Goal: Task Accomplishment & Management: Complete application form

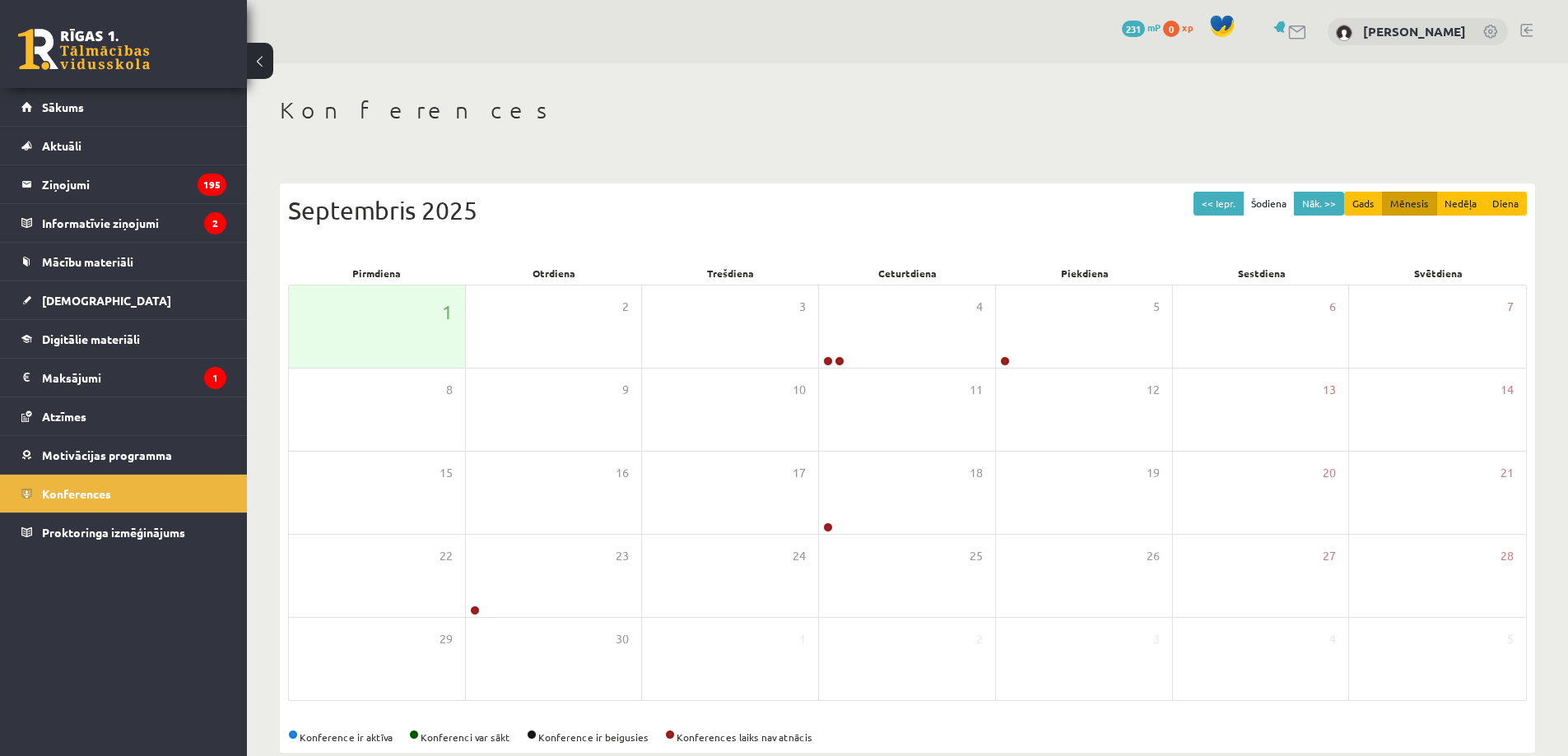
scroll to position [30, 0]
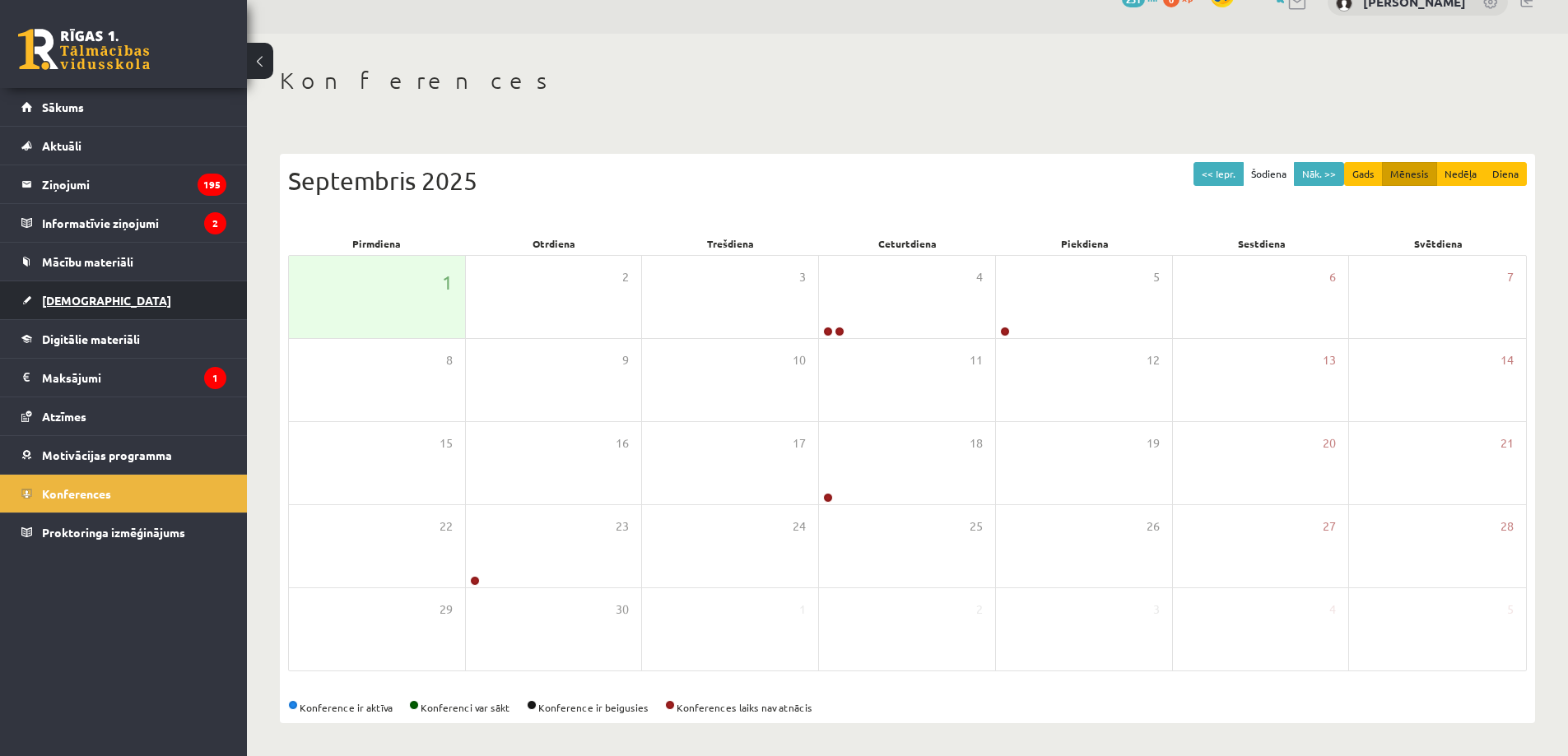
click at [79, 289] on link "[DEMOGRAPHIC_DATA]" at bounding box center [124, 301] width 205 height 38
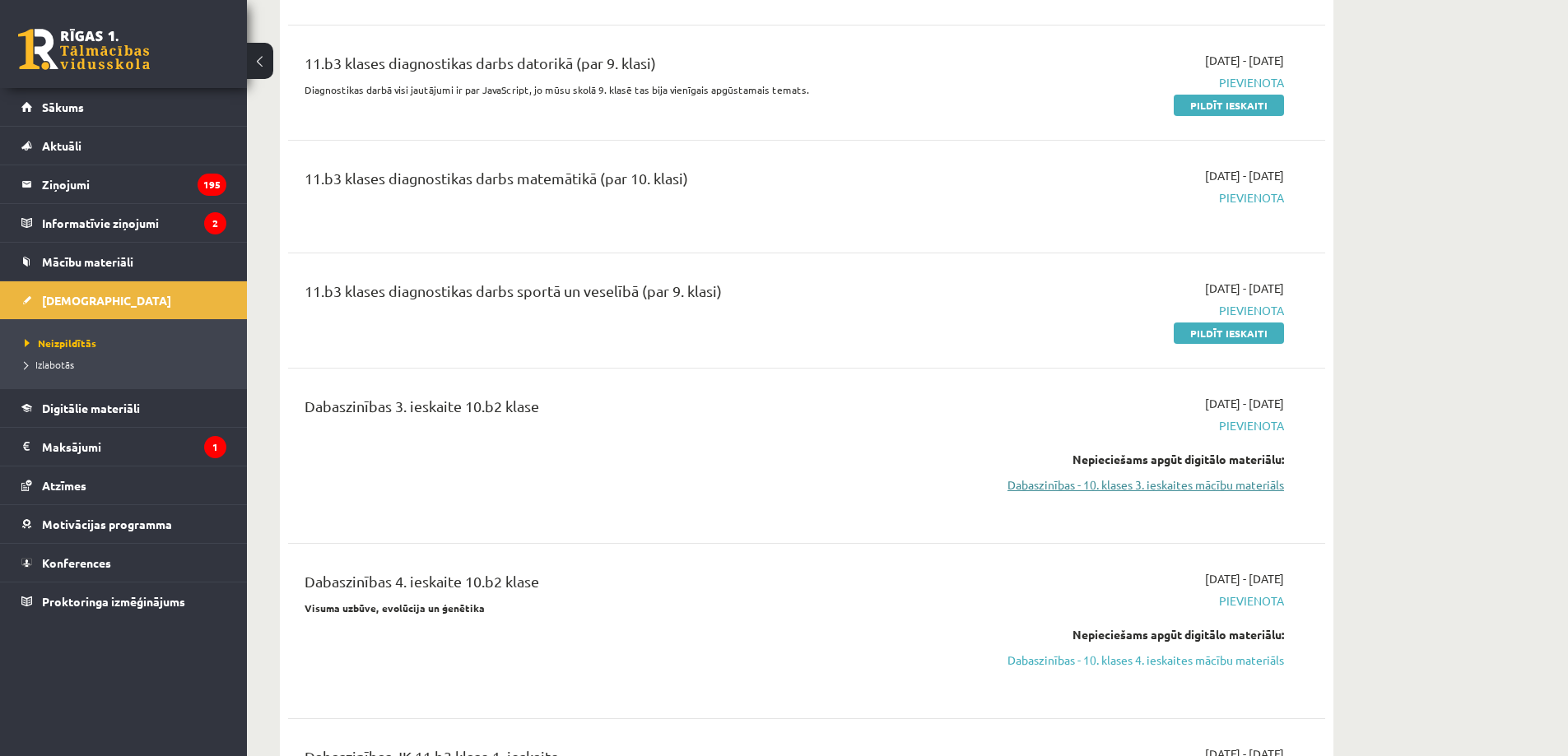
scroll to position [2142, 0]
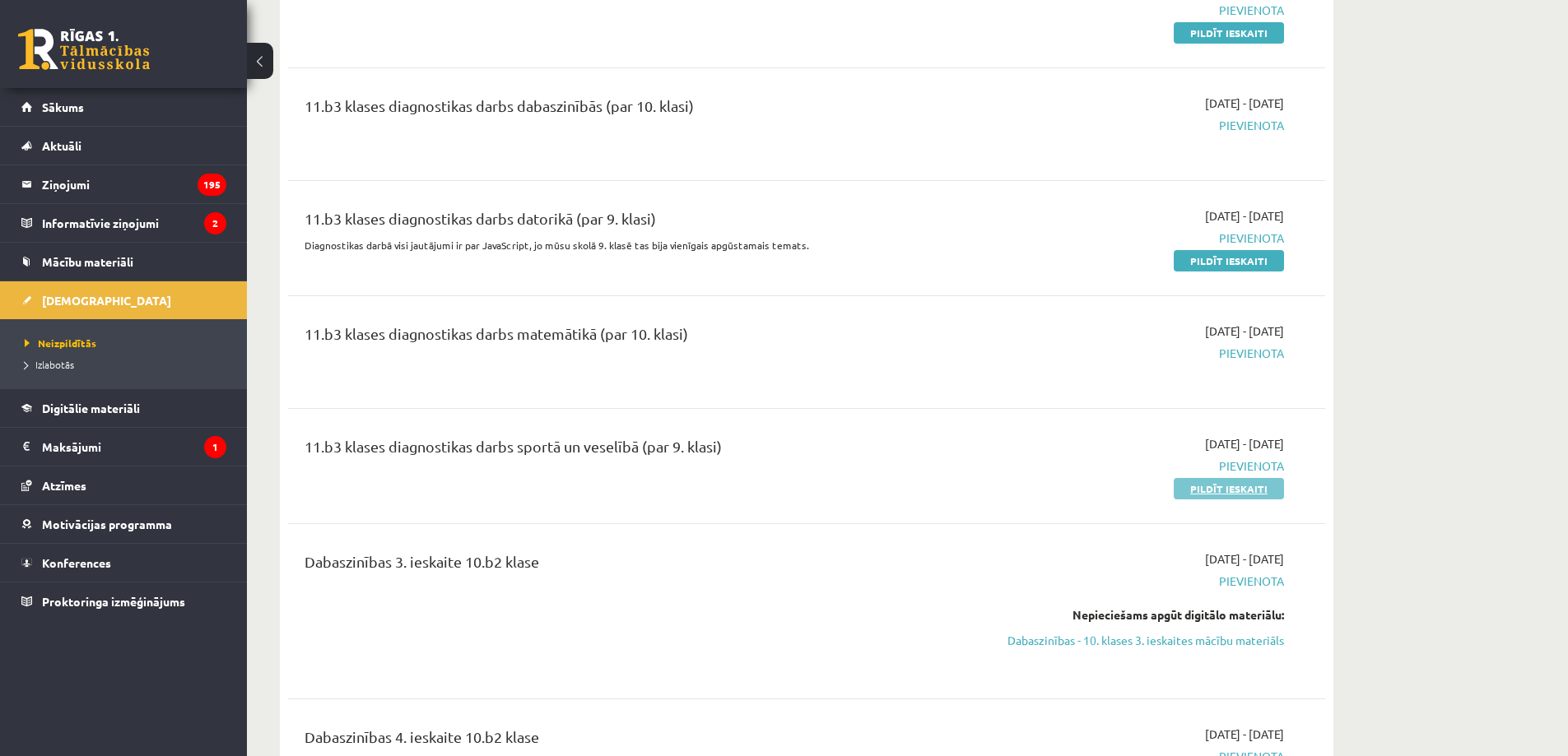
click at [1207, 494] on link "Pildīt ieskaiti" at bounding box center [1229, 488] width 110 height 22
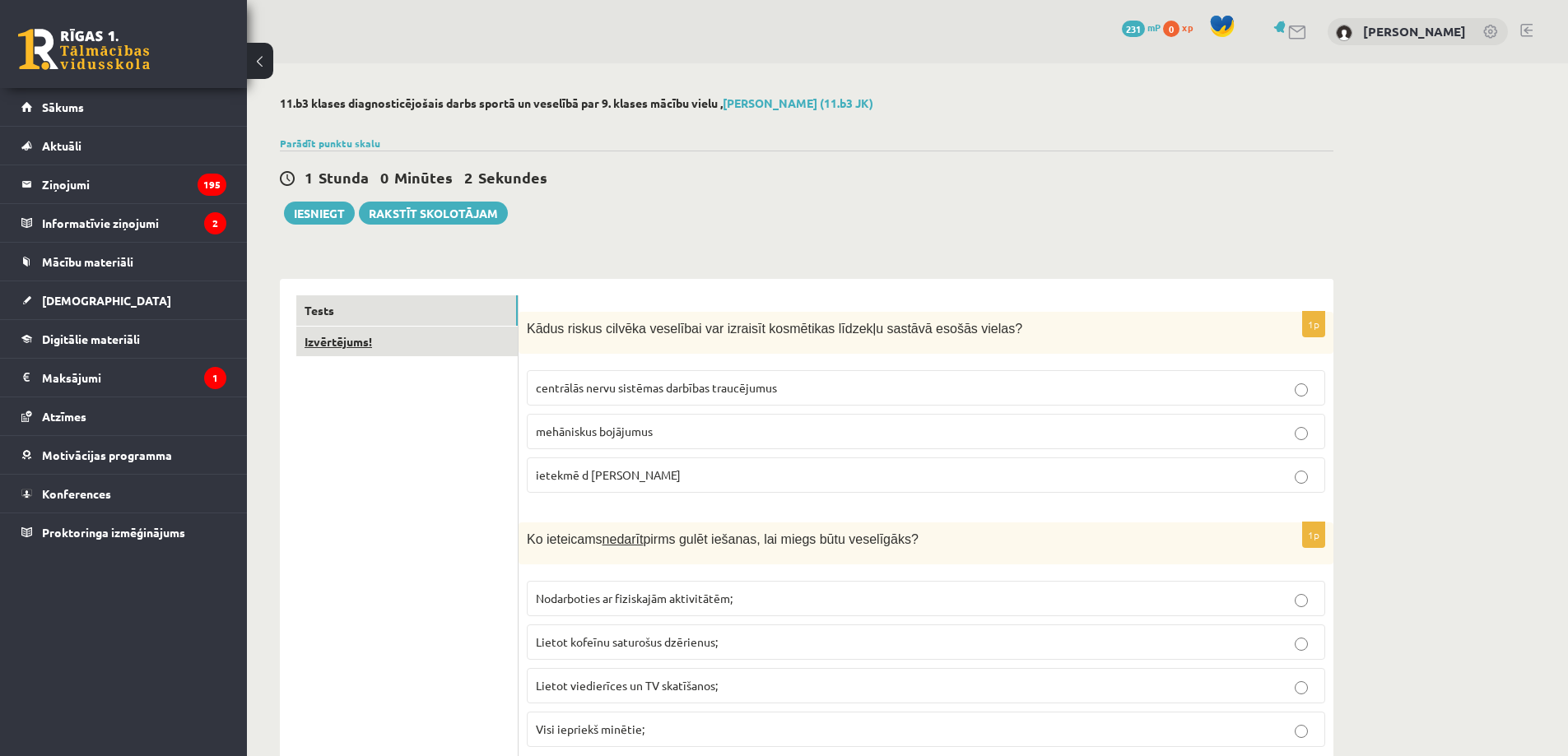
click at [476, 347] on link "Izvērtējums!" at bounding box center [407, 341] width 221 height 30
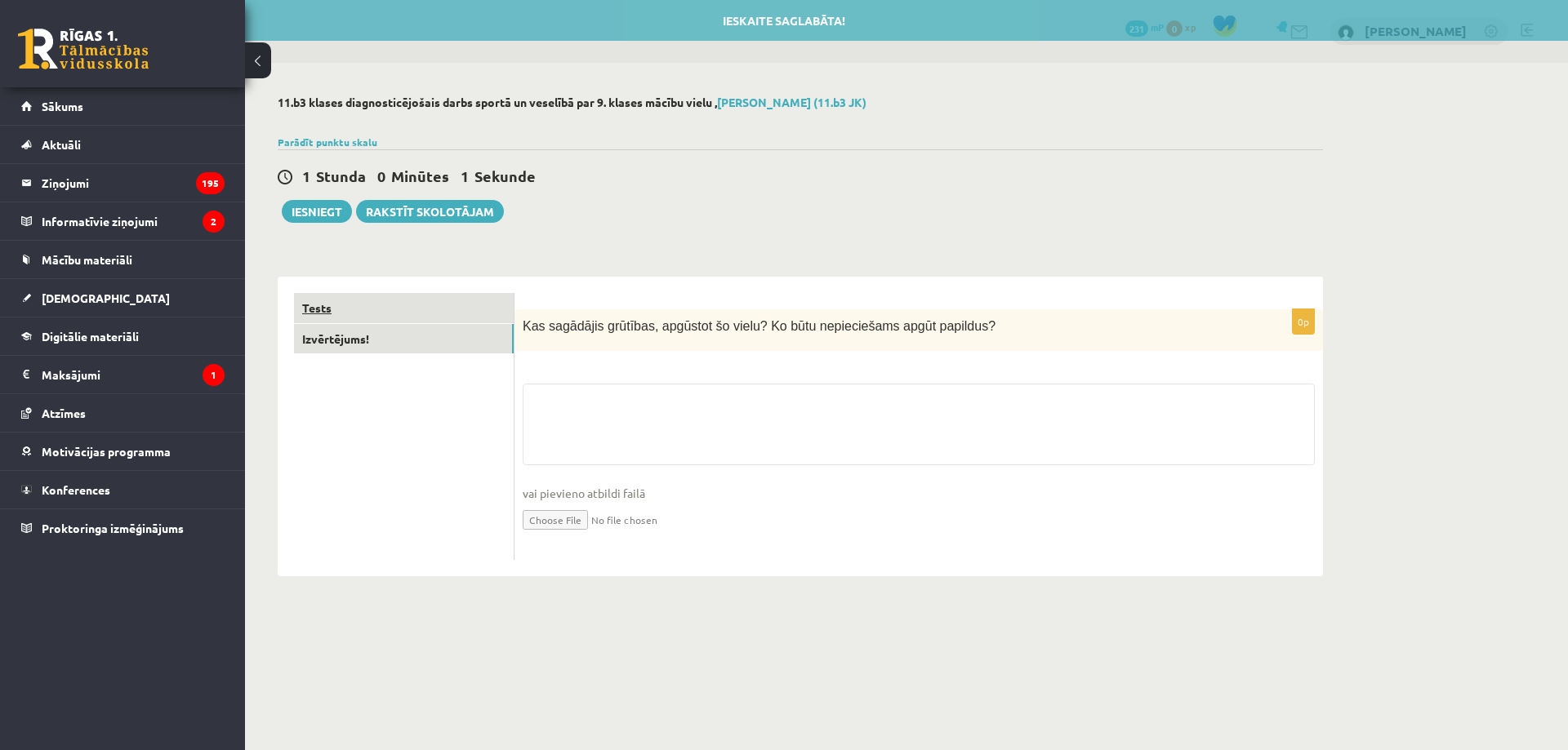
click at [457, 313] on link "Tests" at bounding box center [403, 308] width 220 height 30
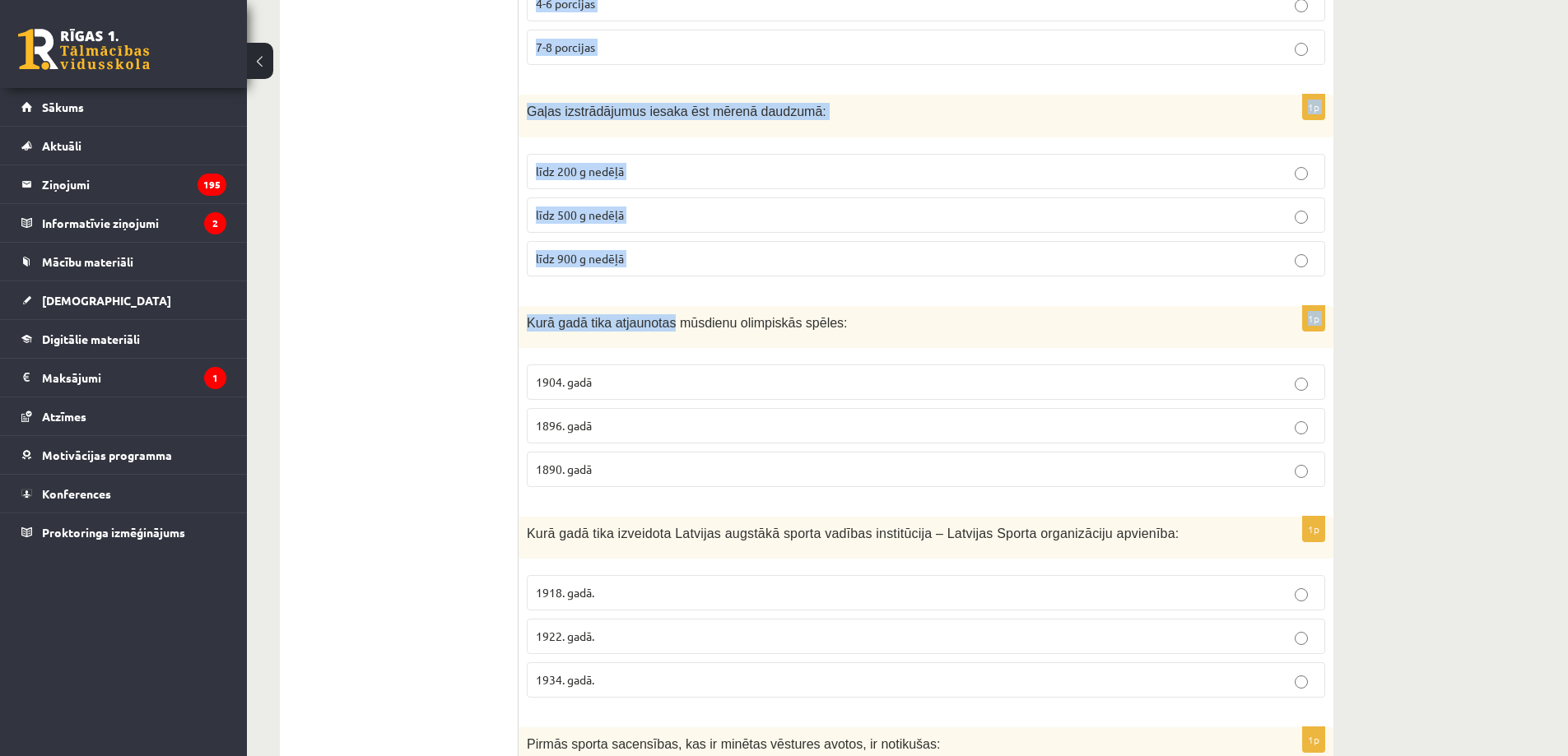
scroll to position [6030, 0]
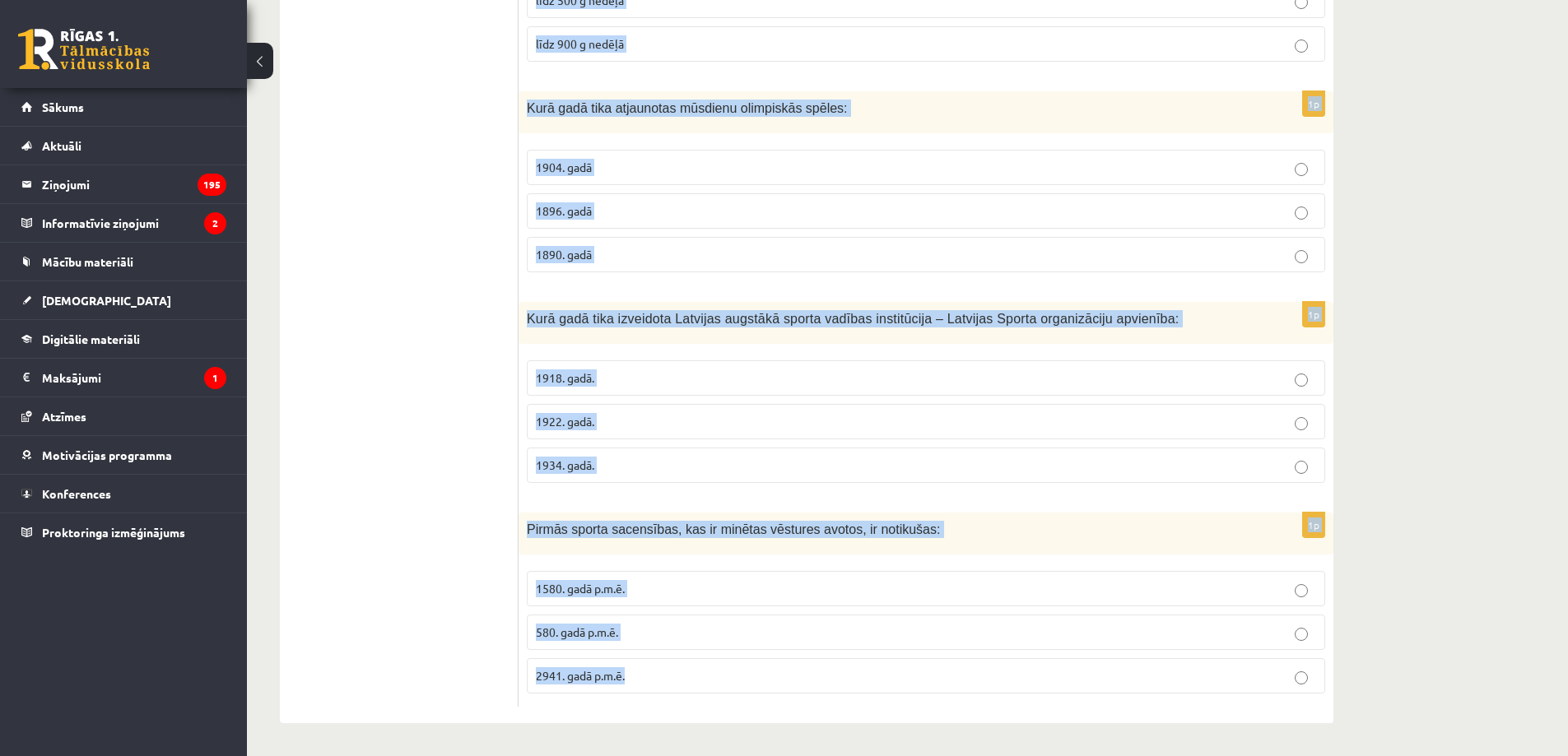
drag, startPoint x: 527, startPoint y: 251, endPoint x: 663, endPoint y: 687, distance: 456.7
copy form "Lorem ipsumd sitamet consectet adi elitsedd eiusmodtem incididu utlabor etdolo …"
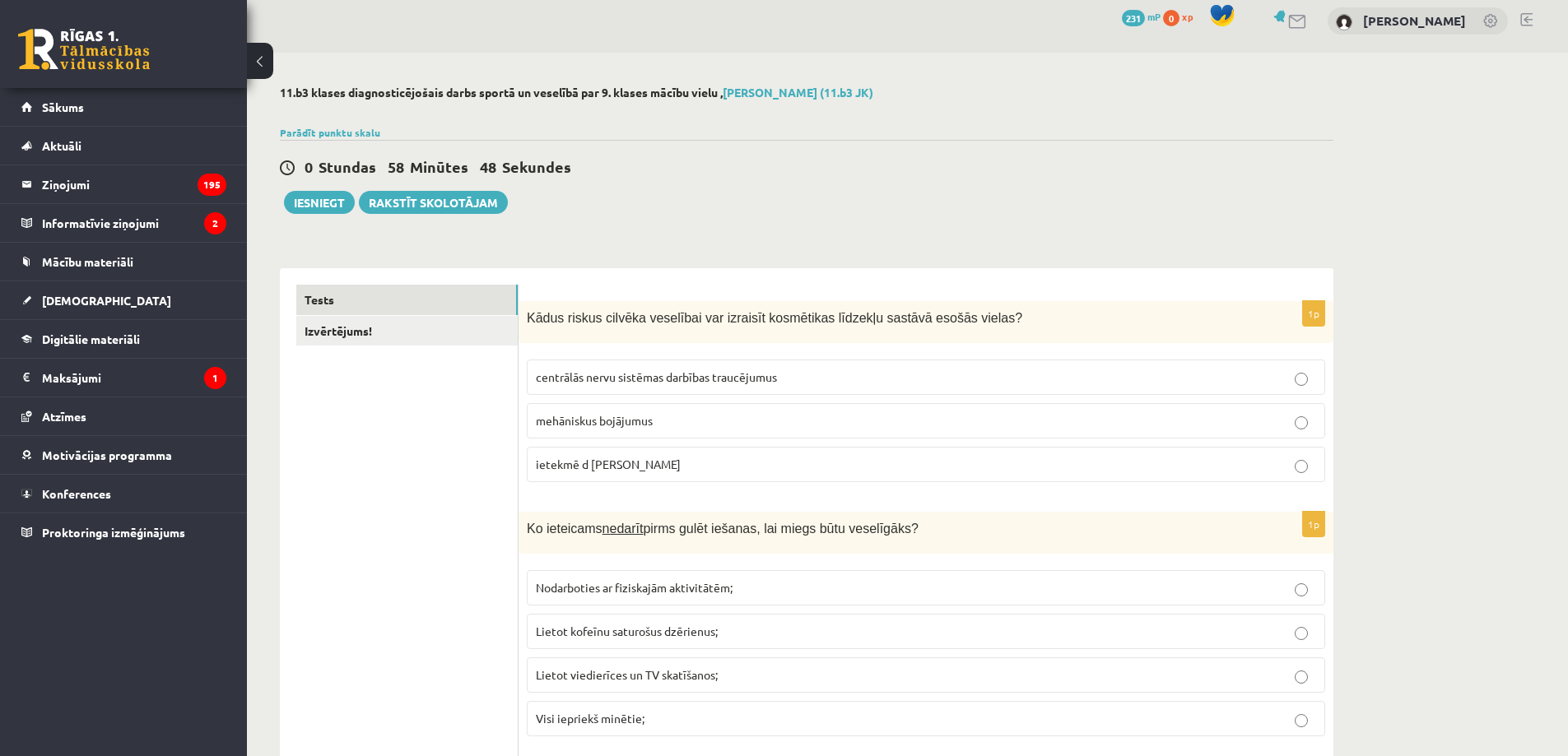
scroll to position [0, 0]
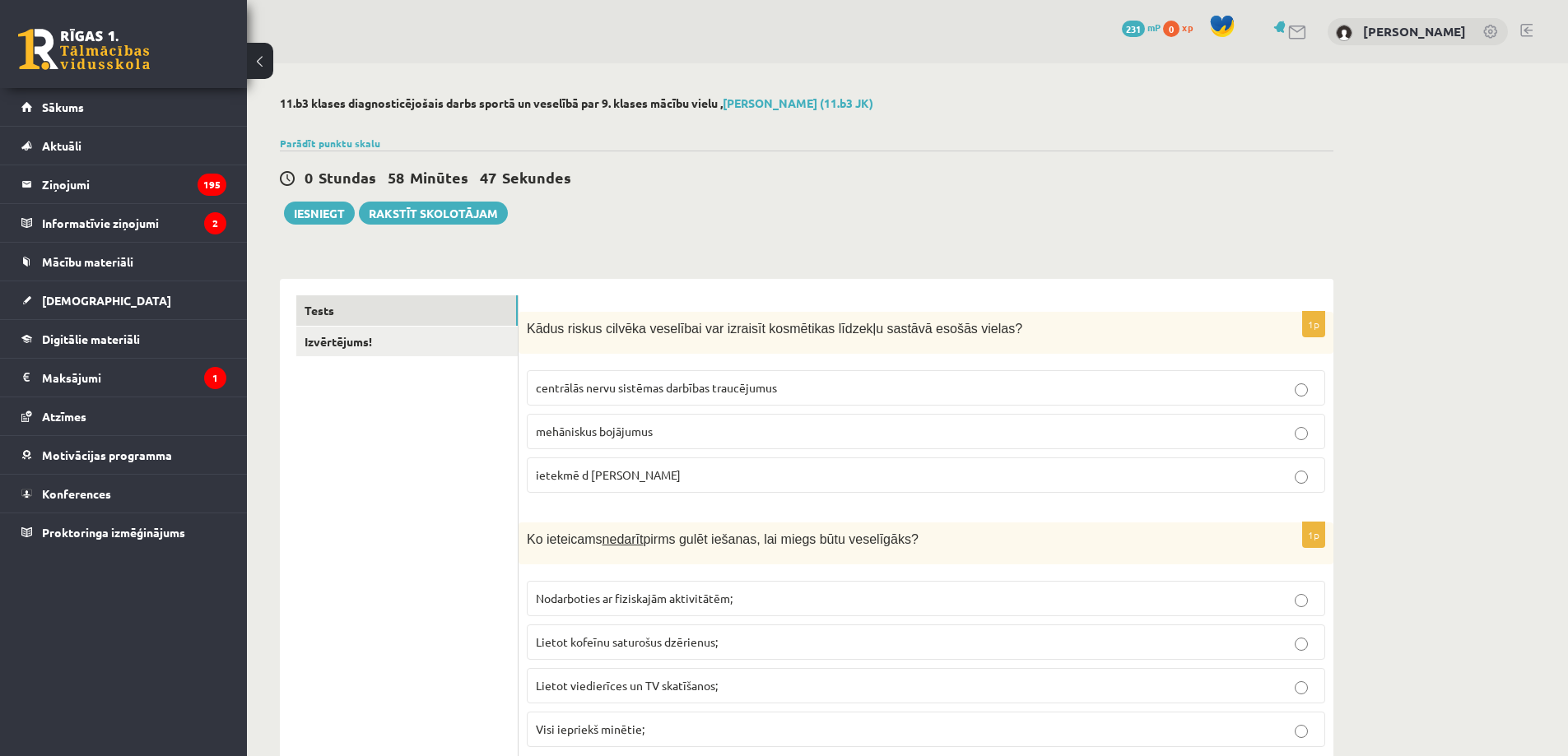
click at [625, 389] on span "centrālās nervu sistēmas darbības traucējumus" at bounding box center [656, 387] width 241 height 15
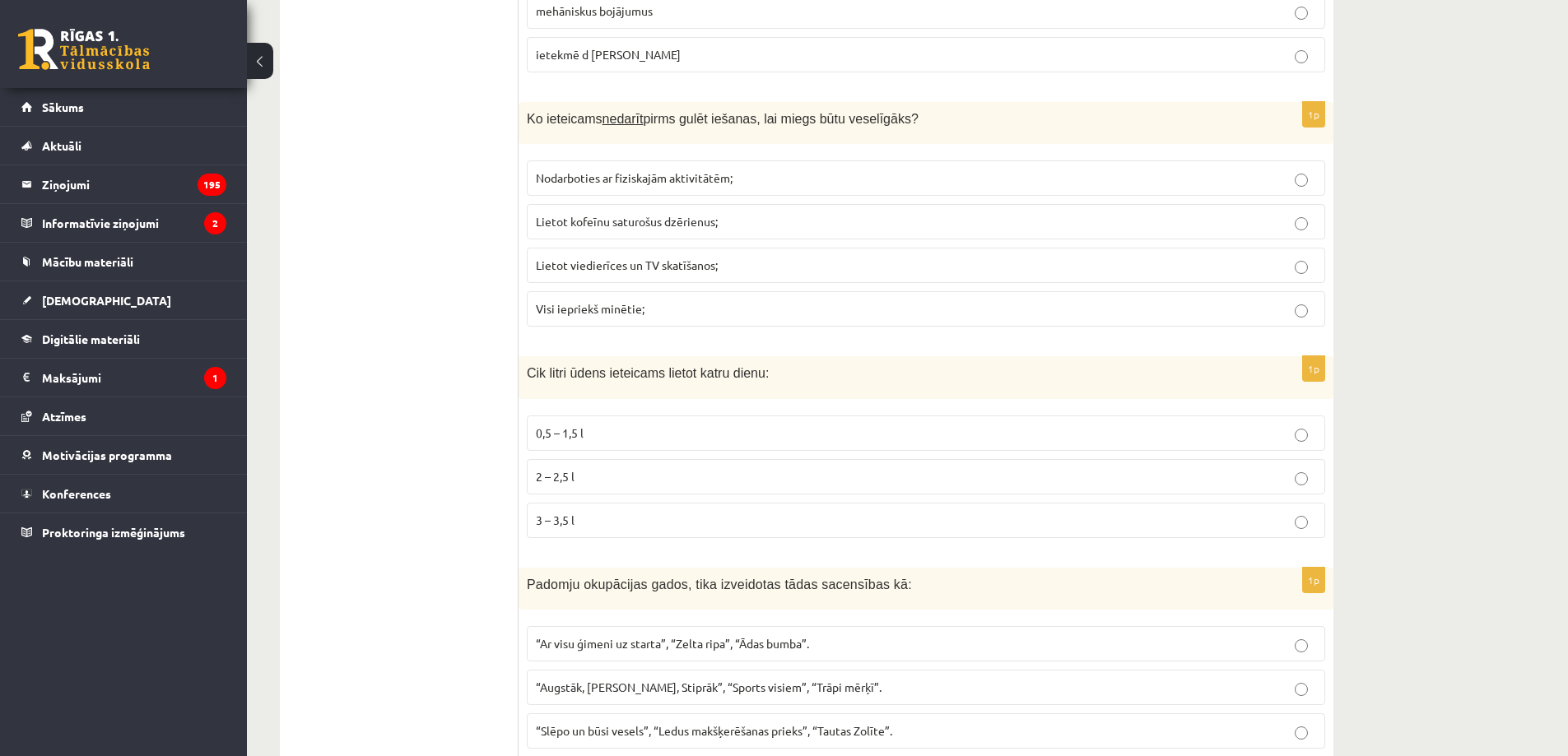
scroll to position [384, 0]
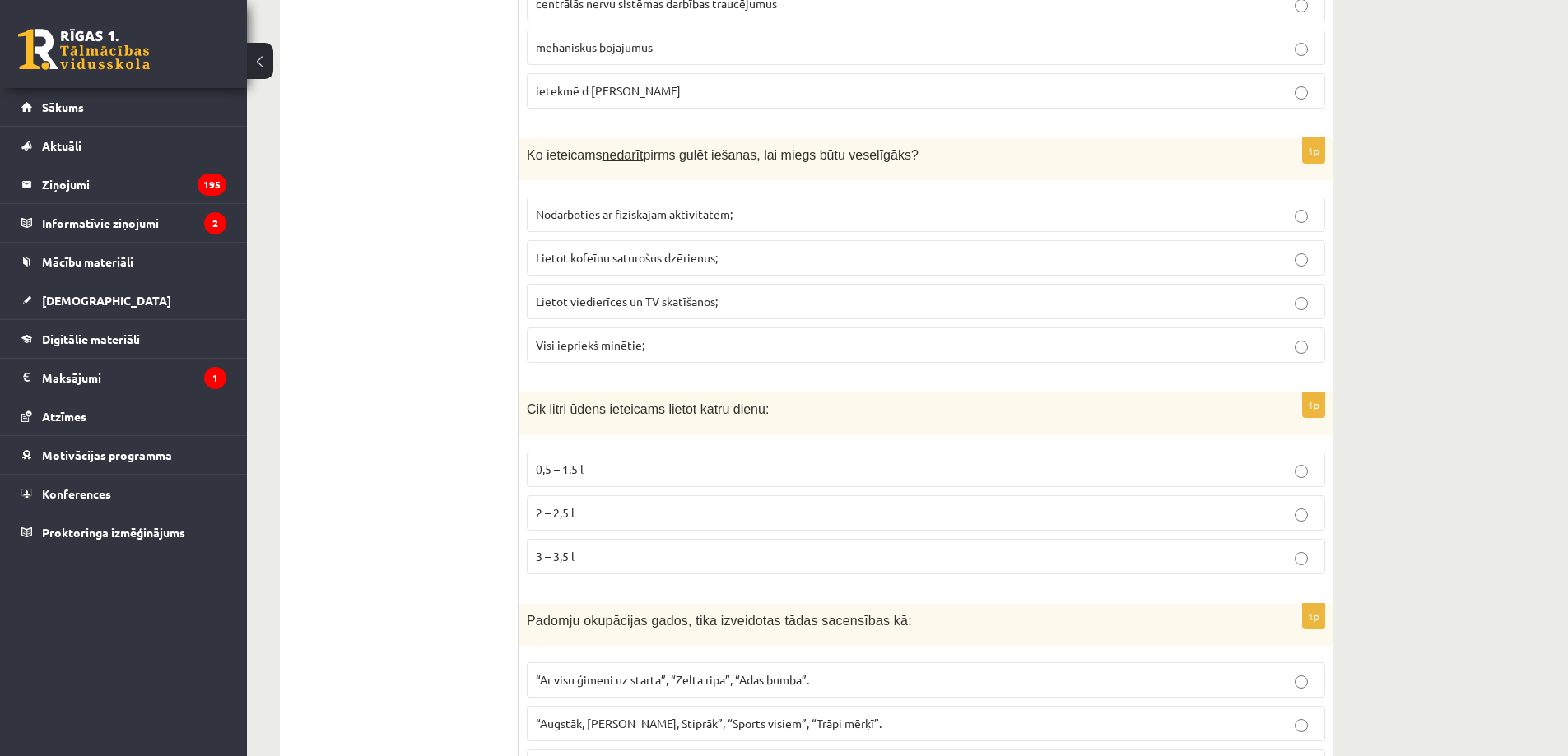
click at [616, 356] on label "Visi iepriekš minētie;" at bounding box center [926, 344] width 799 height 35
click at [575, 512] on span "2 – 2,5 l" at bounding box center [555, 512] width 39 height 15
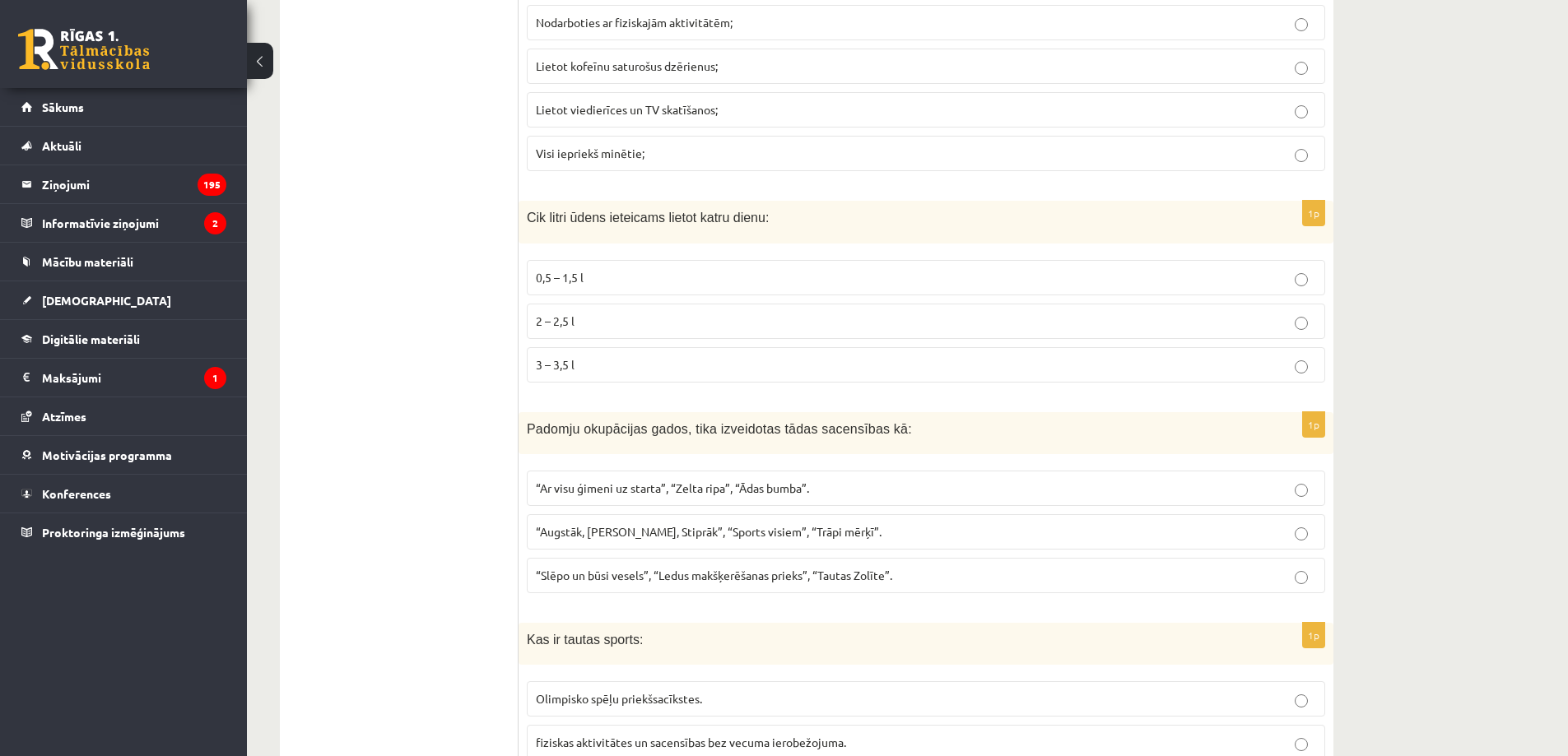
scroll to position [768, 0]
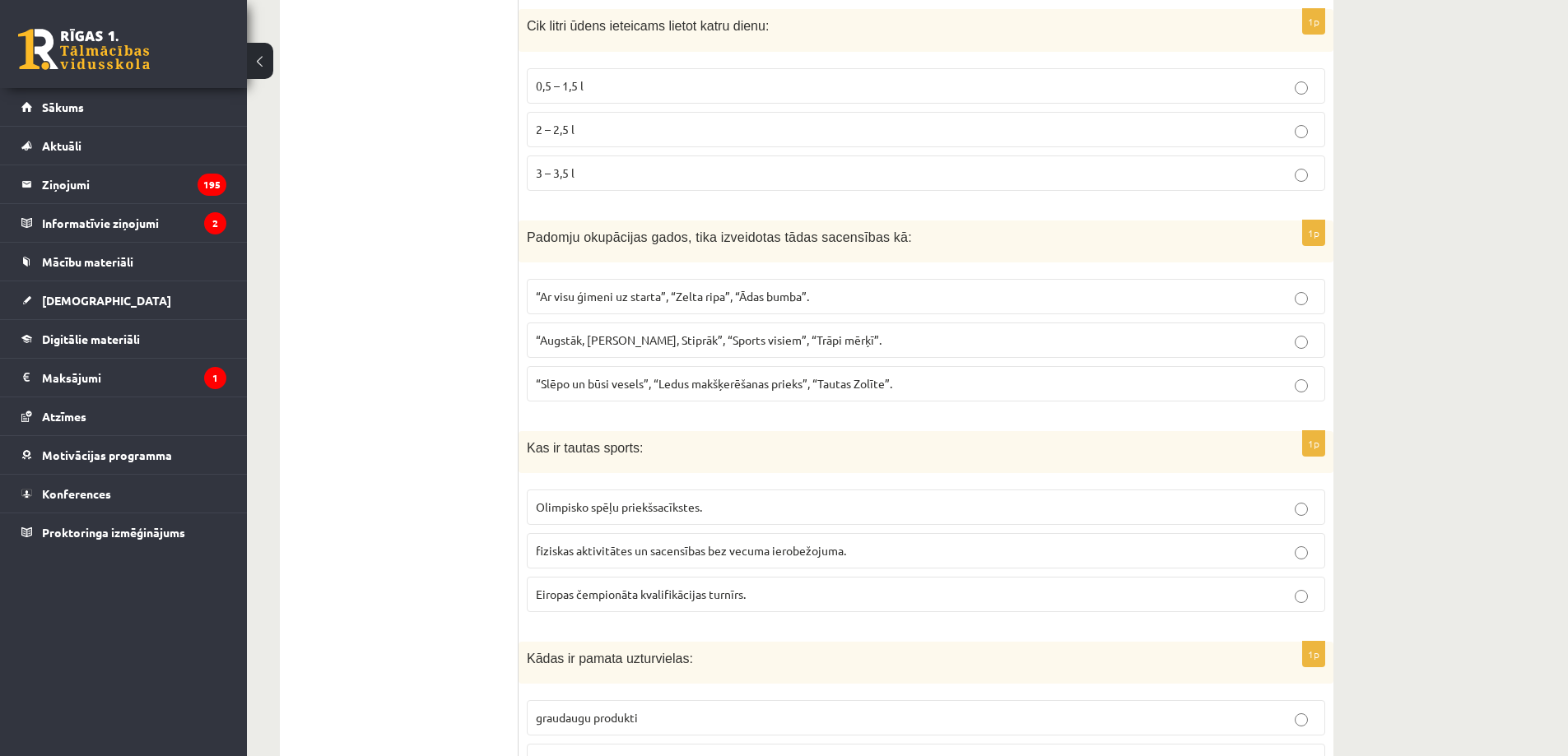
click at [663, 298] on span "“Ar visu ģimeni uz starta”, “Zelta ripa”, “Ādas bumba”." at bounding box center [672, 295] width 273 height 15
click at [592, 554] on span "fiziskas aktivitātes un sacensības bez vecuma ierobežojuma." at bounding box center [691, 550] width 310 height 15
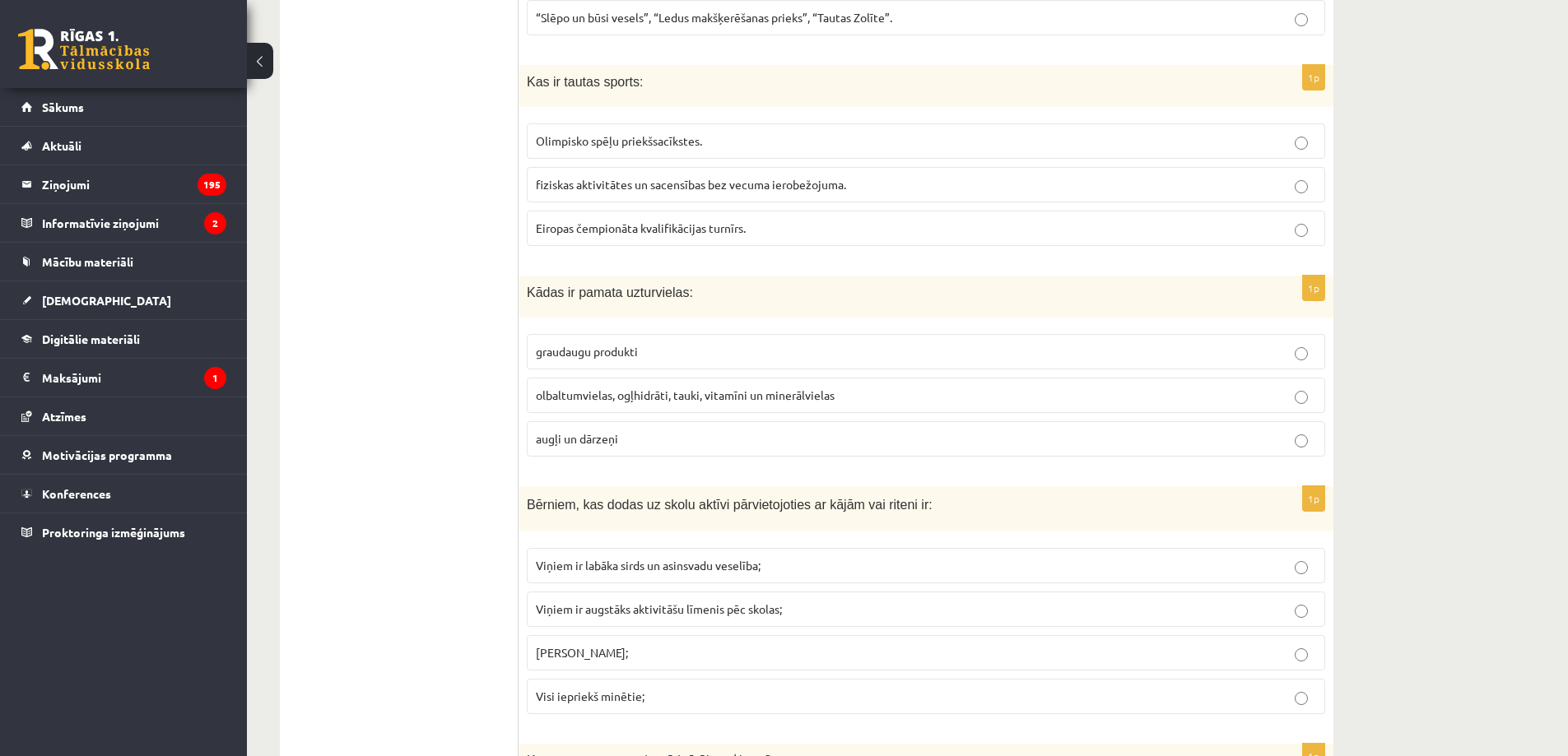
scroll to position [1152, 0]
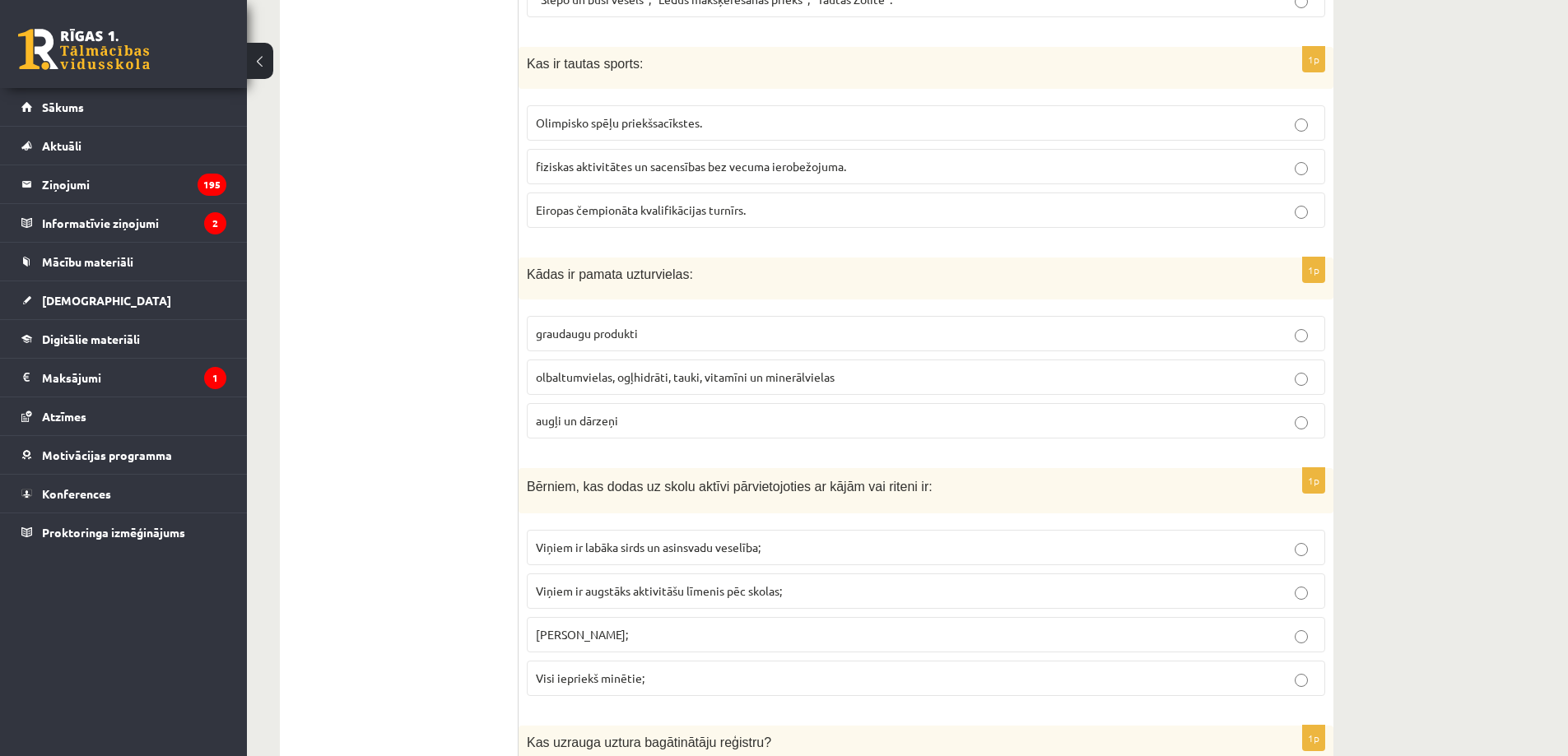
click at [617, 377] on span "olbaltumvielas, ogļhidrāti, tauki, vitamīni un minerālvielas" at bounding box center [685, 376] width 299 height 15
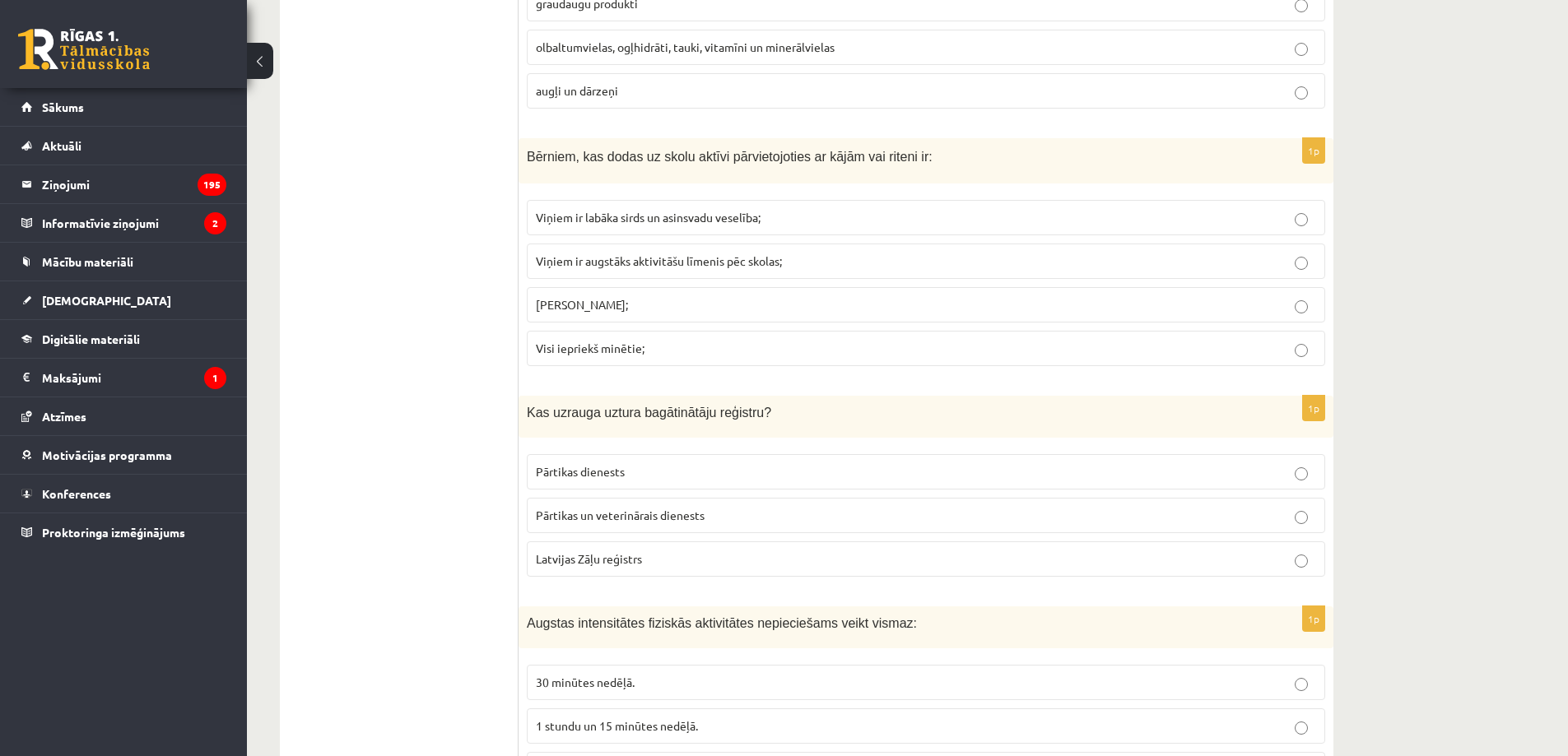
scroll to position [1536, 0]
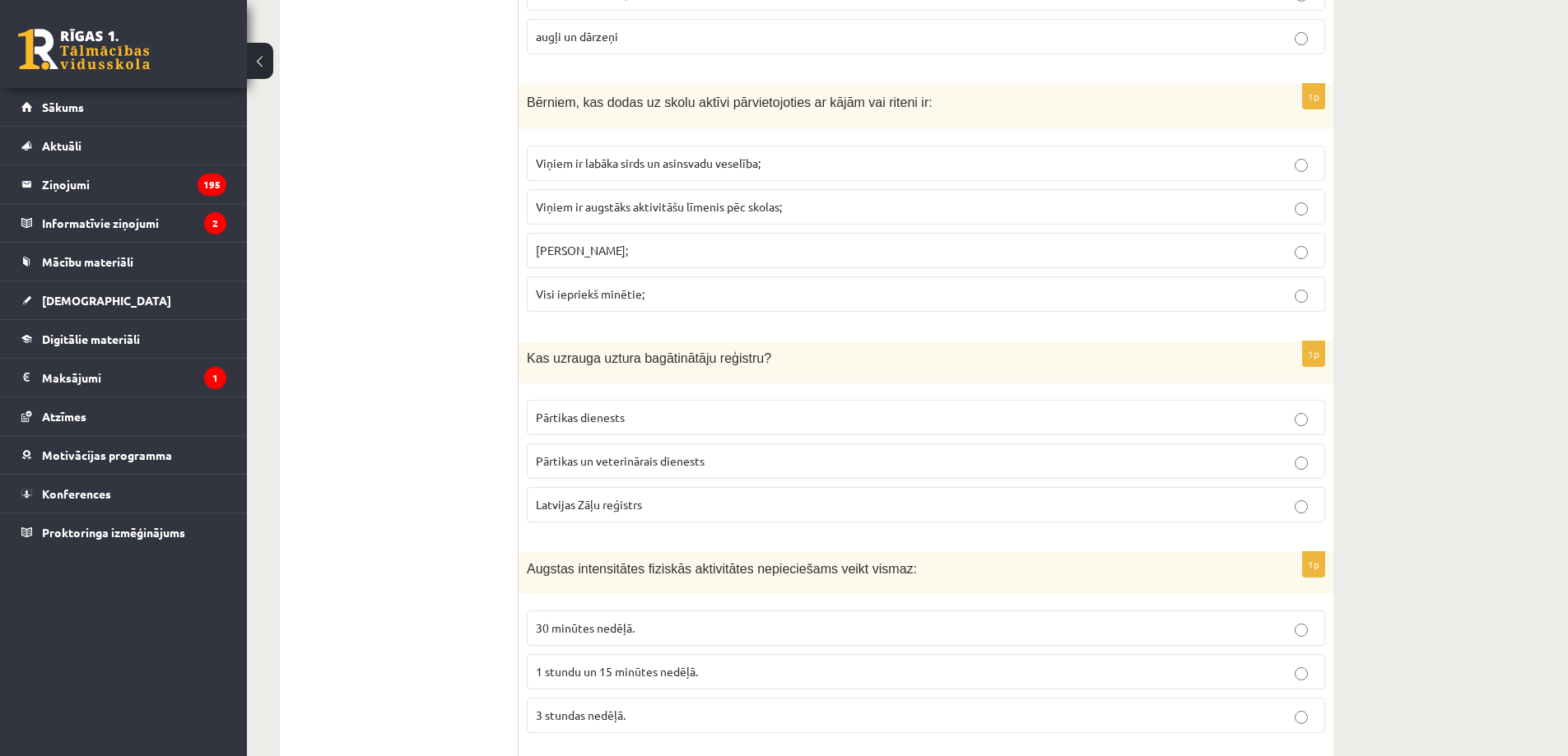
click at [602, 303] on p "Visi iepriekš minētie;" at bounding box center [926, 294] width 781 height 17
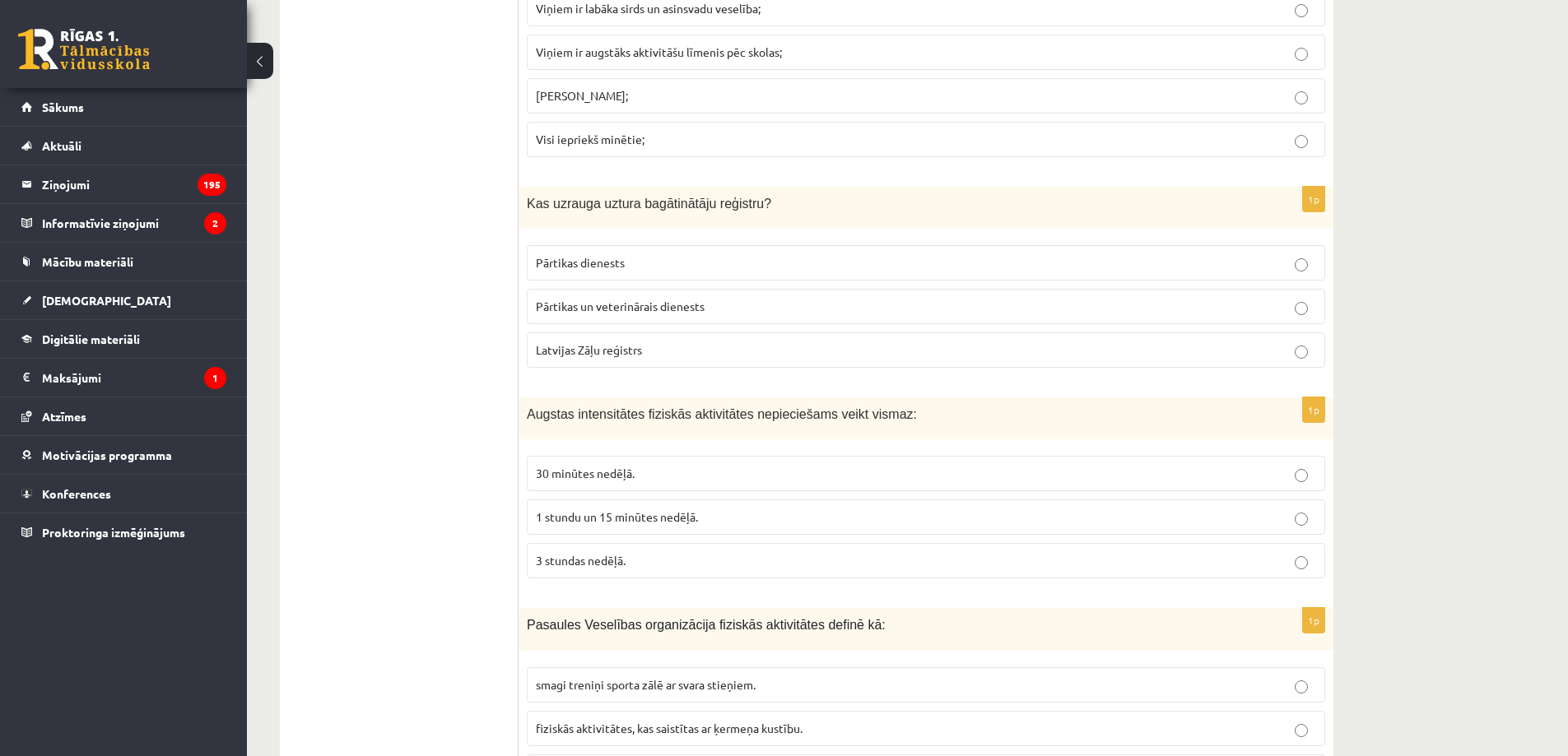
scroll to position [1728, 0]
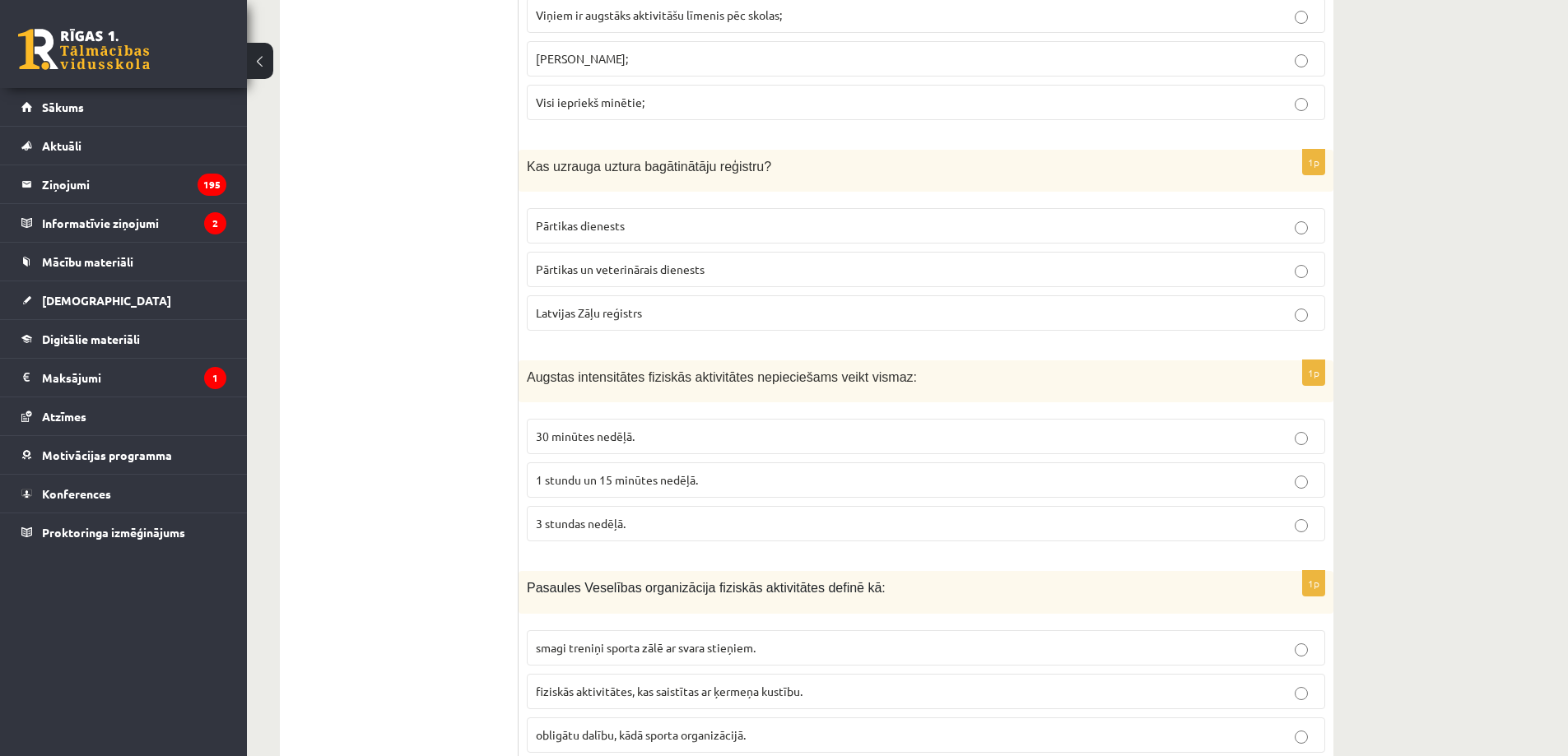
click at [644, 269] on span "Pārtikas un veterinārais dienests" at bounding box center [620, 269] width 169 height 15
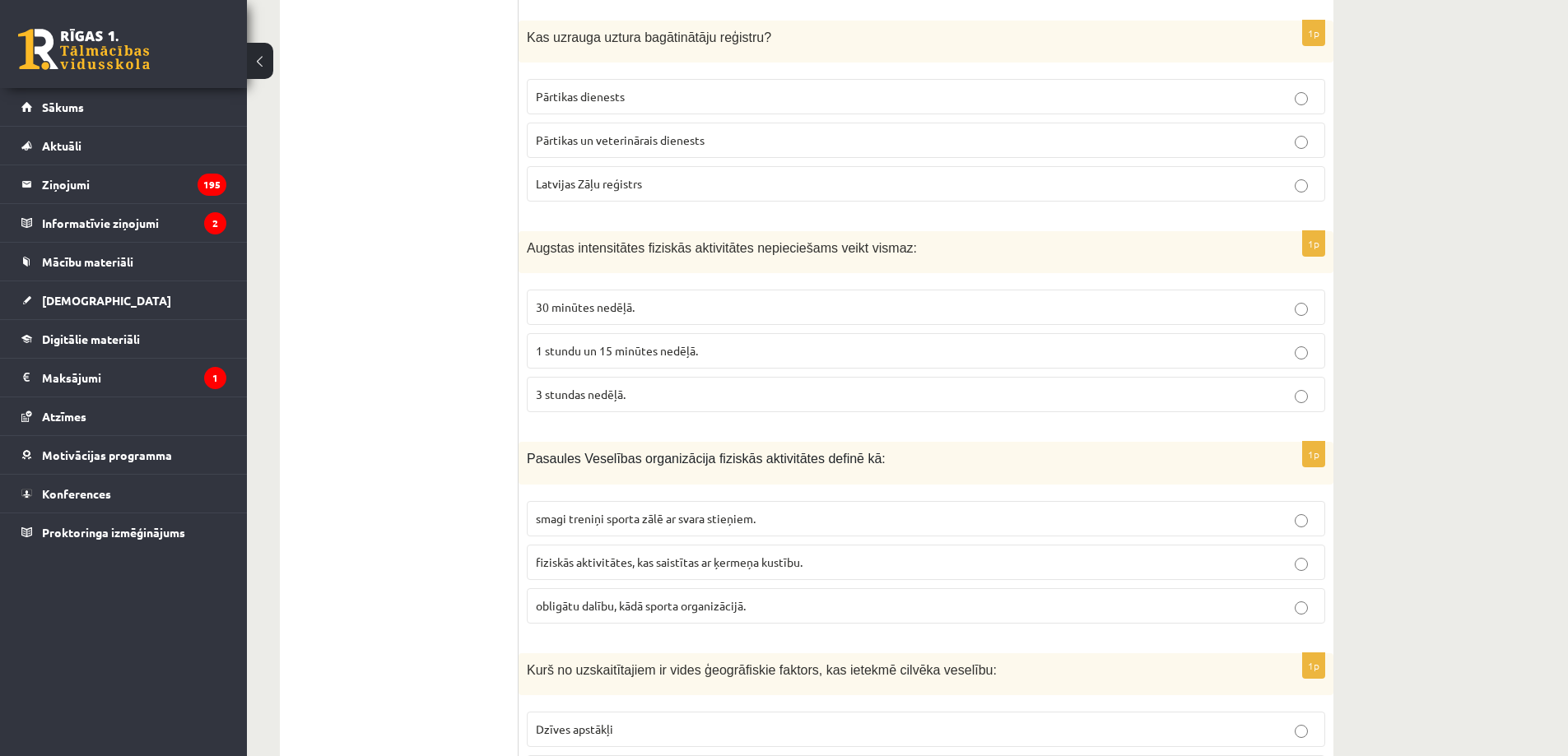
scroll to position [1919, 0]
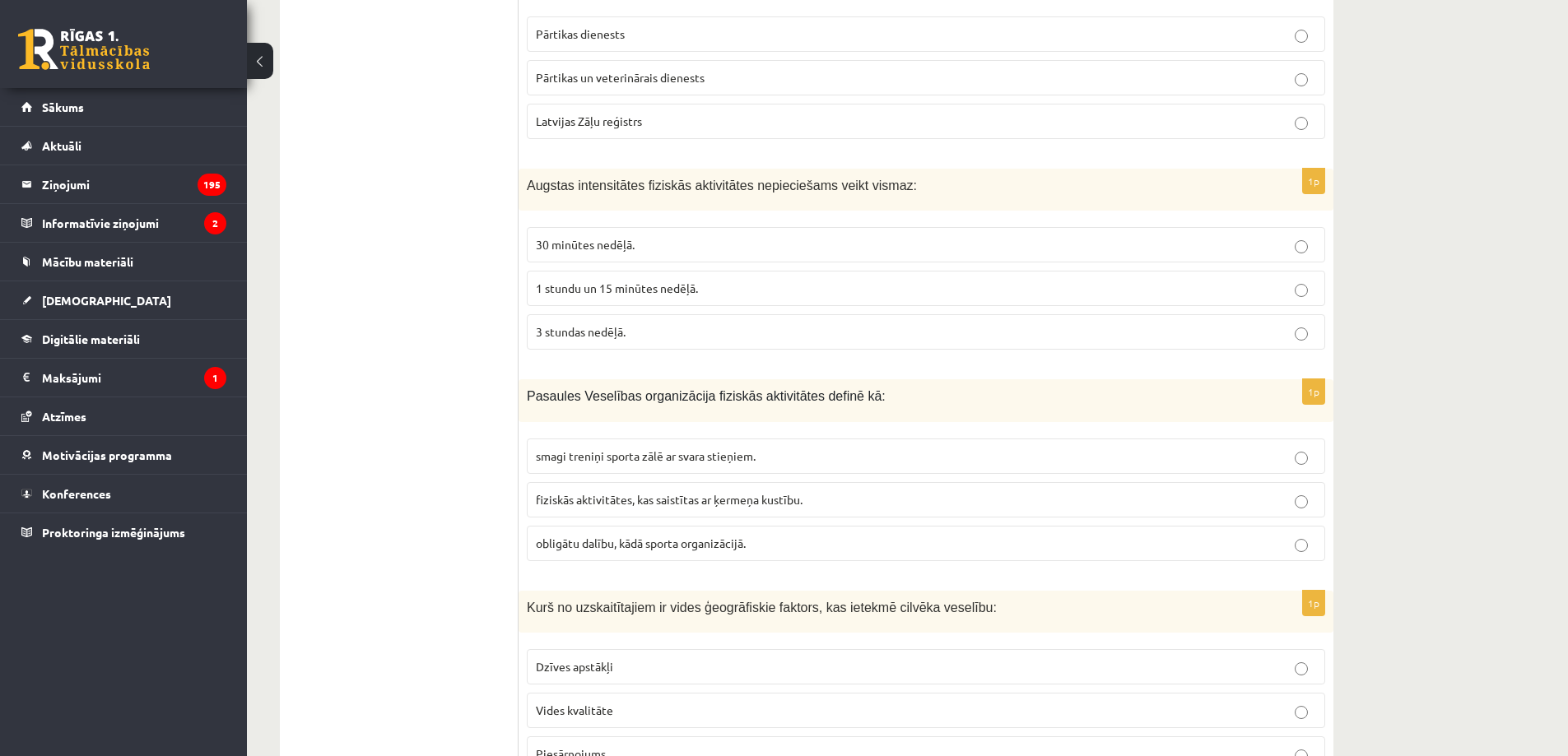
click at [596, 288] on span "1 stundu un 15 minūtes nedēļā." at bounding box center [617, 288] width 162 height 15
click at [633, 489] on label "fiziskās aktivitātes, kas saistītas ar ķermeņa kustību." at bounding box center [926, 499] width 799 height 35
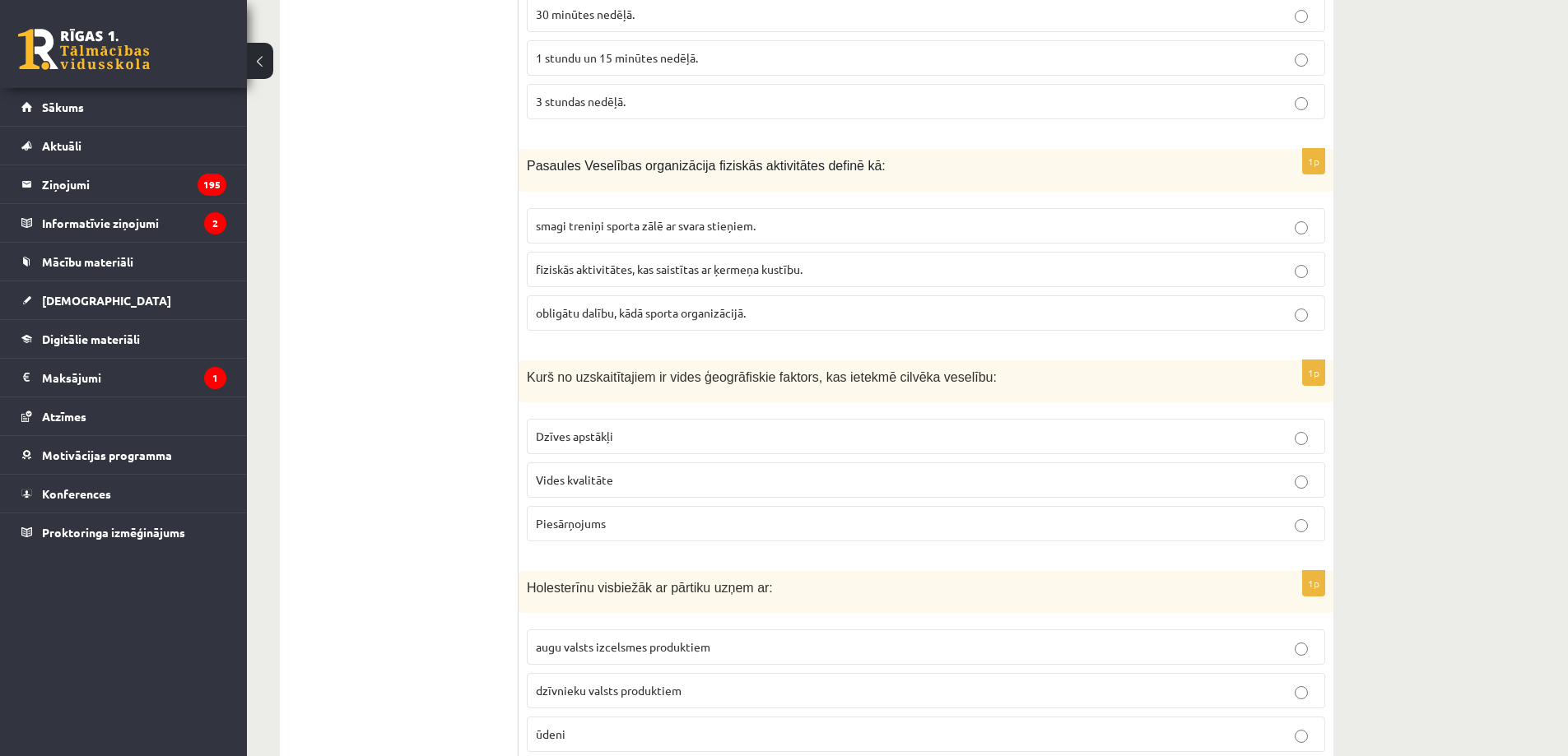
scroll to position [2304, 0]
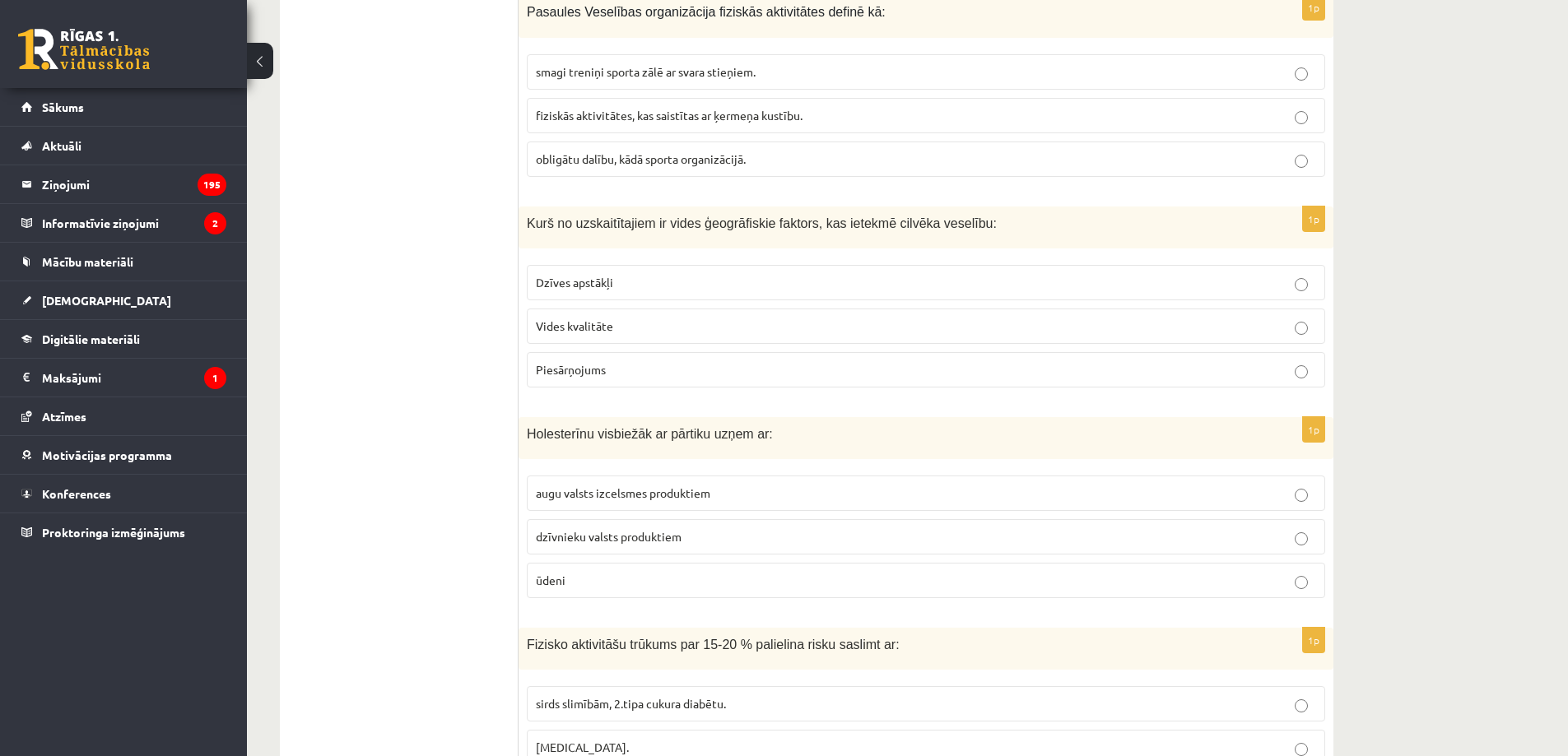
click at [632, 326] on p "Vides kvalitāte" at bounding box center [926, 326] width 781 height 17
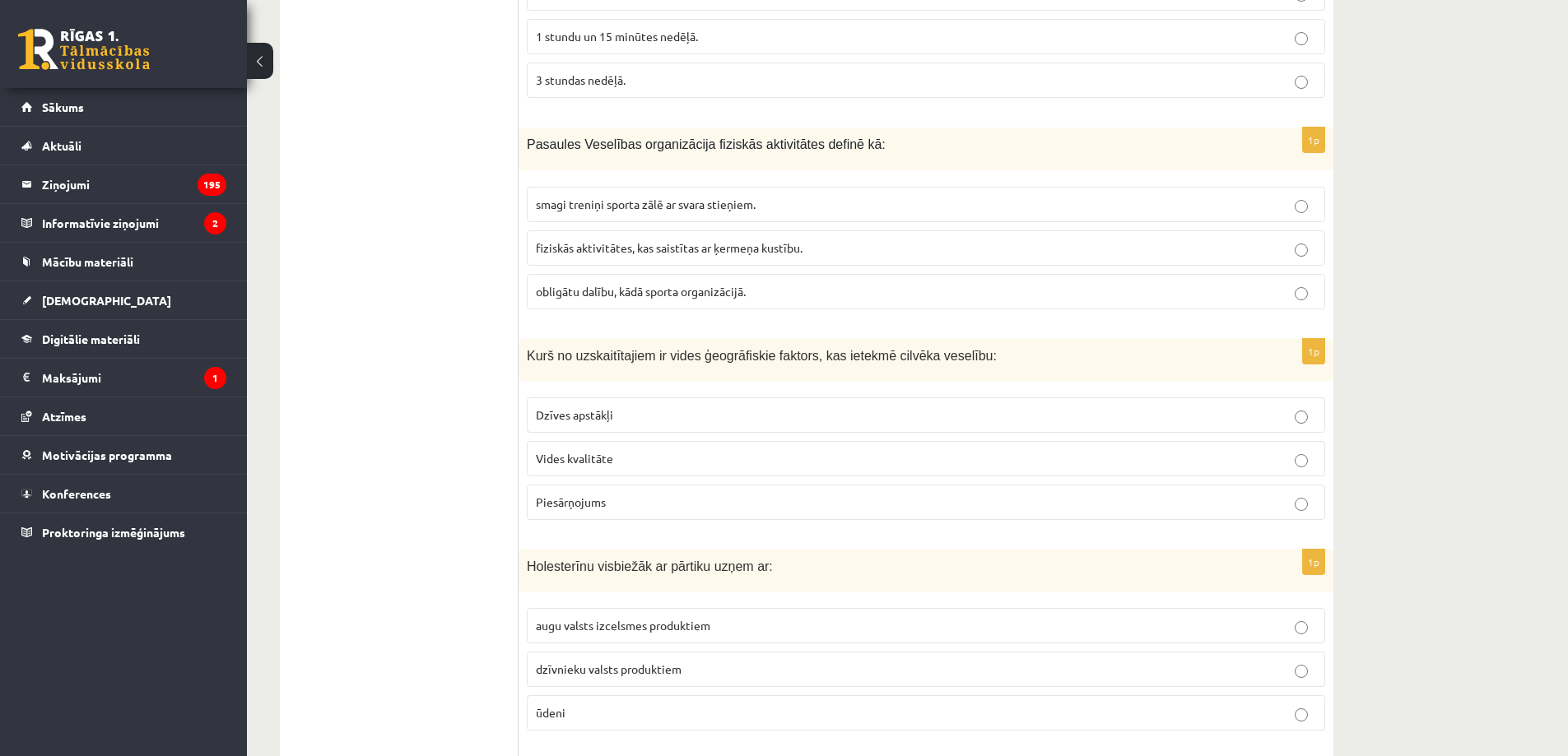
scroll to position [2112, 0]
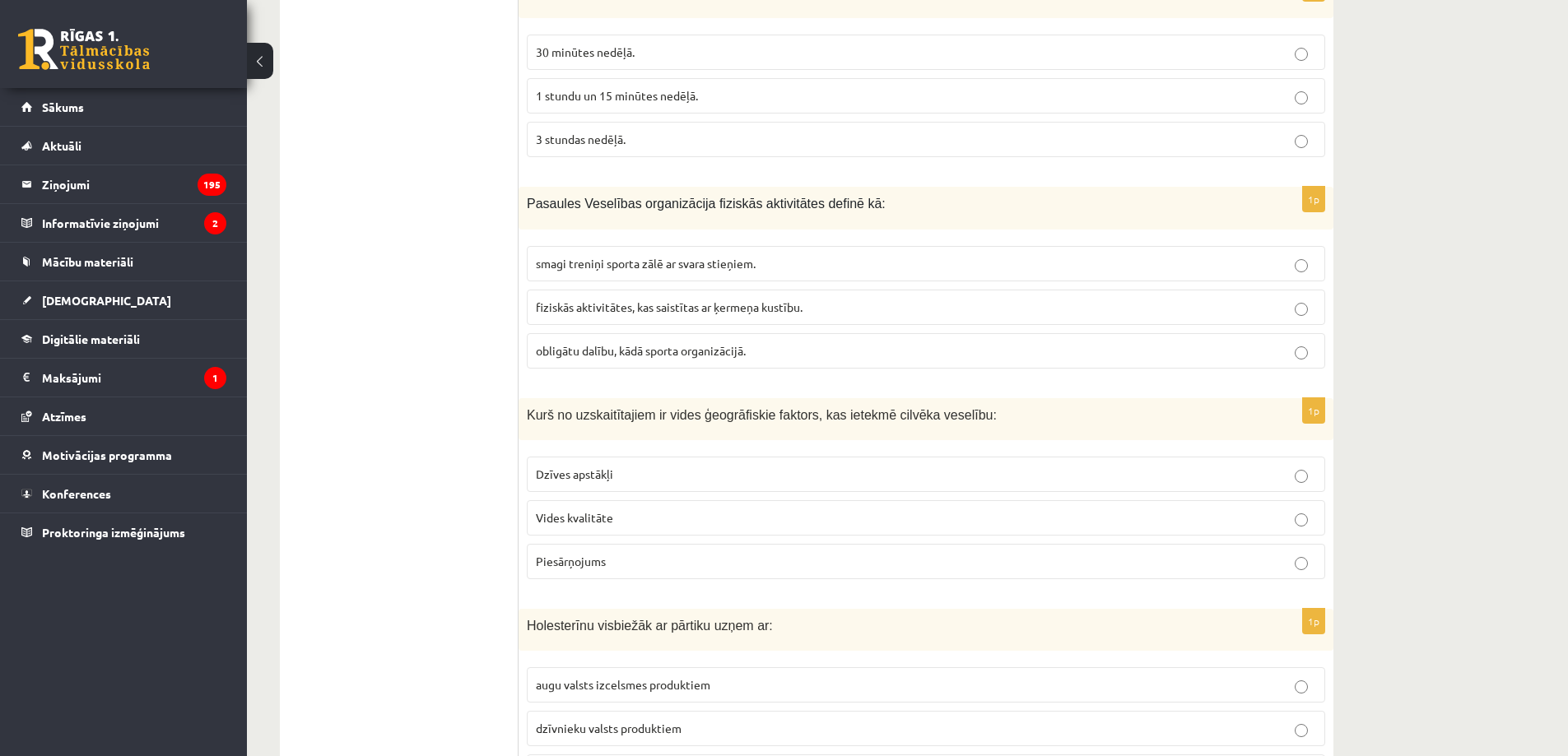
click at [675, 511] on p "Vides kvalitāte" at bounding box center [926, 518] width 781 height 17
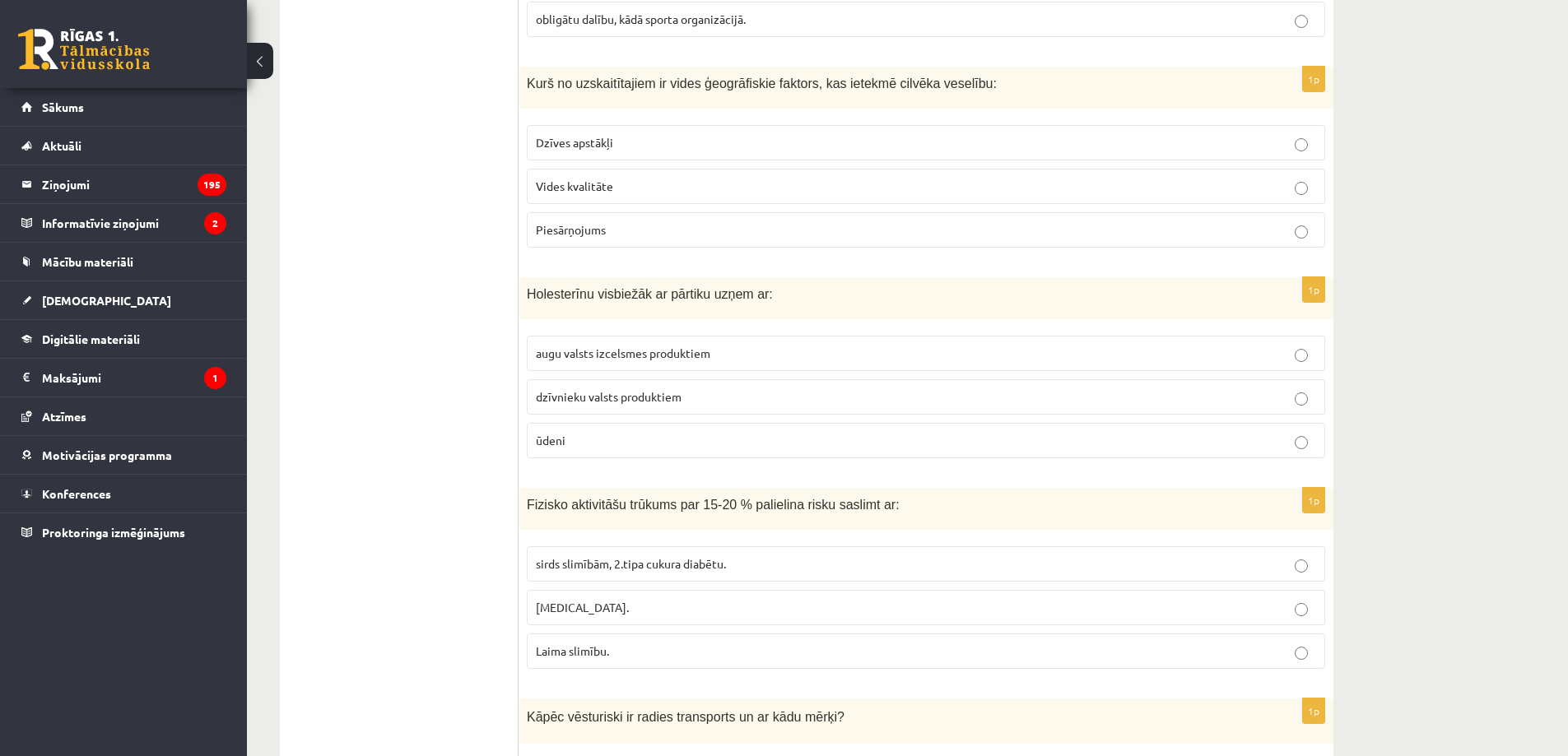
scroll to position [2495, 0]
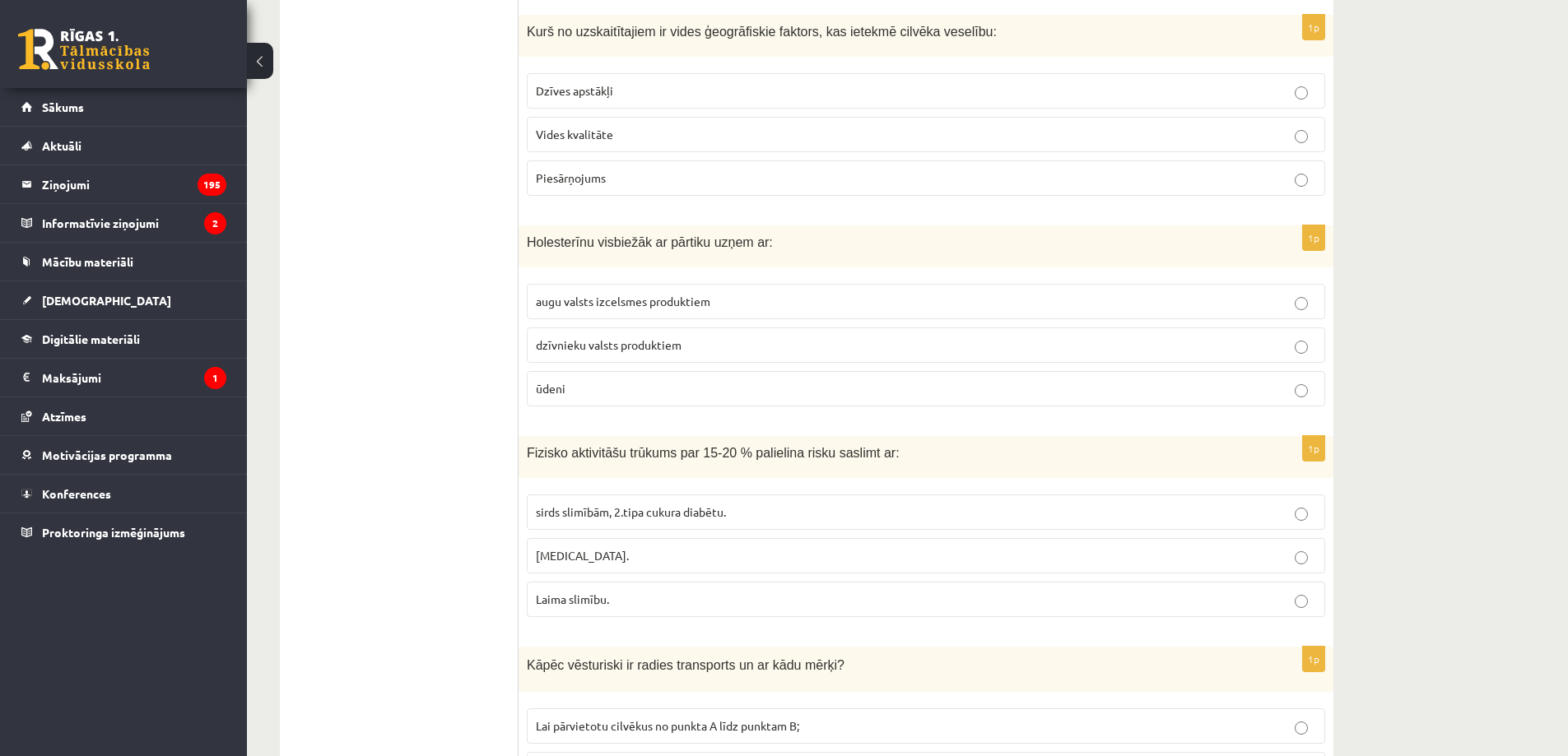
click at [634, 350] on span "dzīvnieku valsts produktiem" at bounding box center [608, 344] width 146 height 15
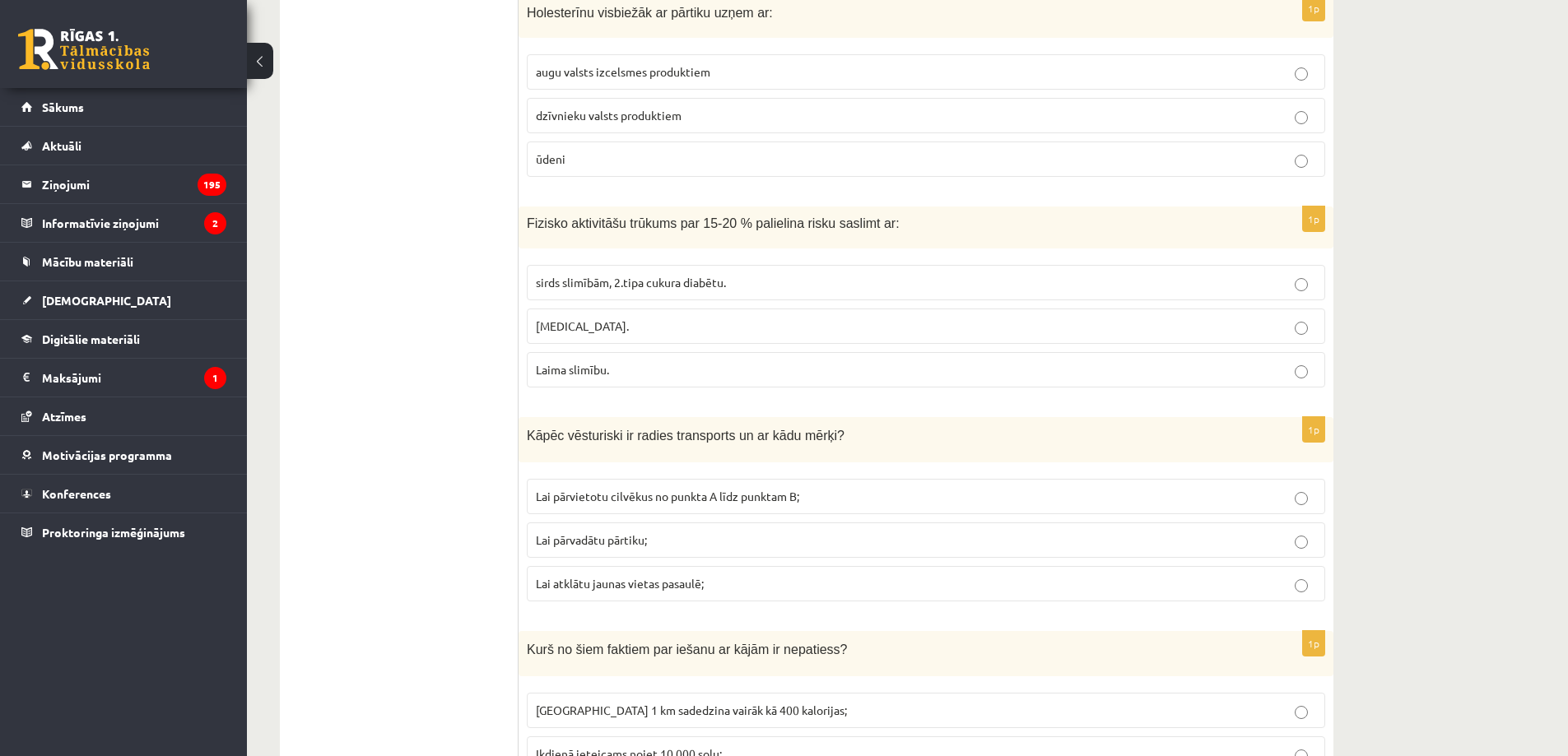
scroll to position [2688, 0]
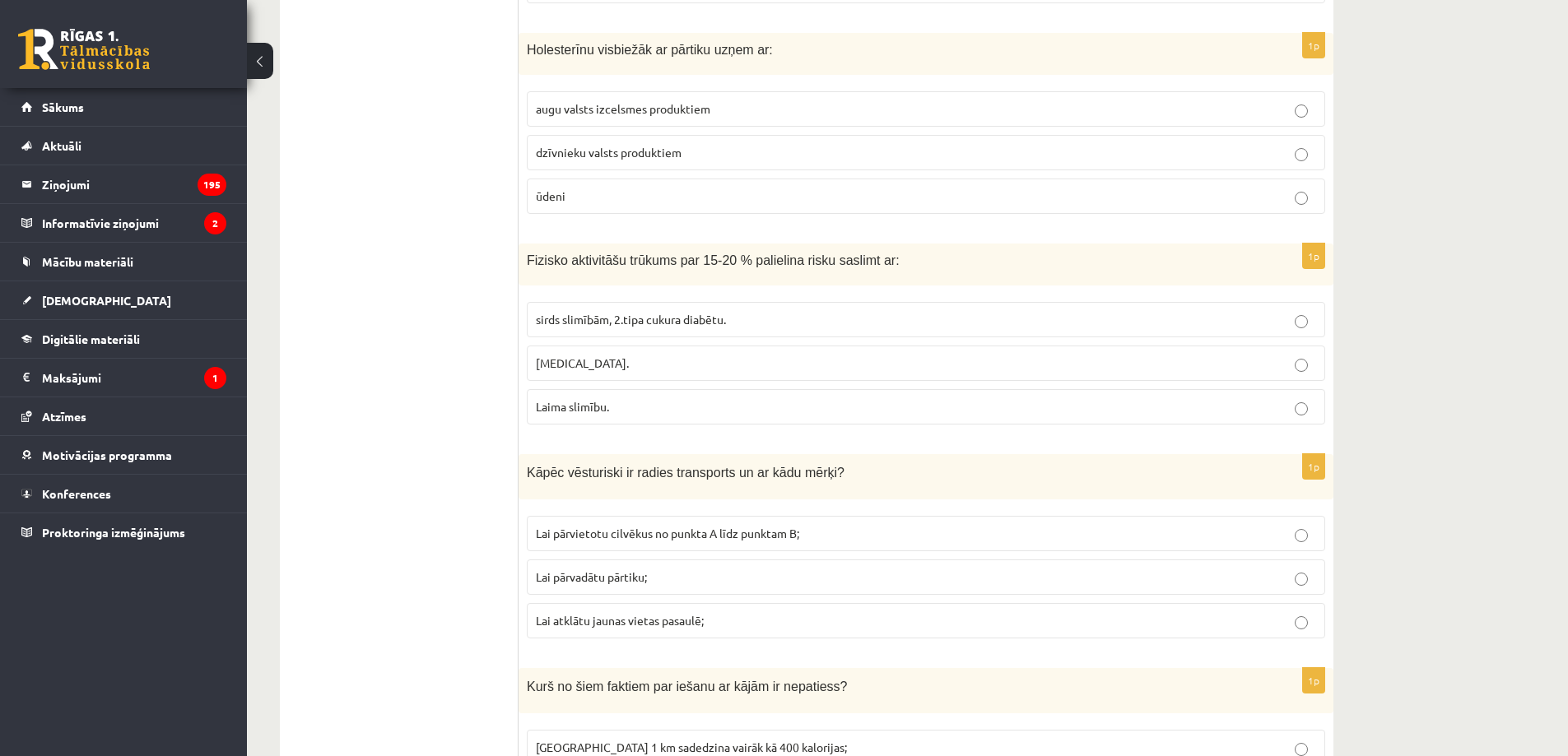
click at [636, 318] on span "sirds slimībām, 2.tipa cukura diabētu." at bounding box center [631, 319] width 190 height 15
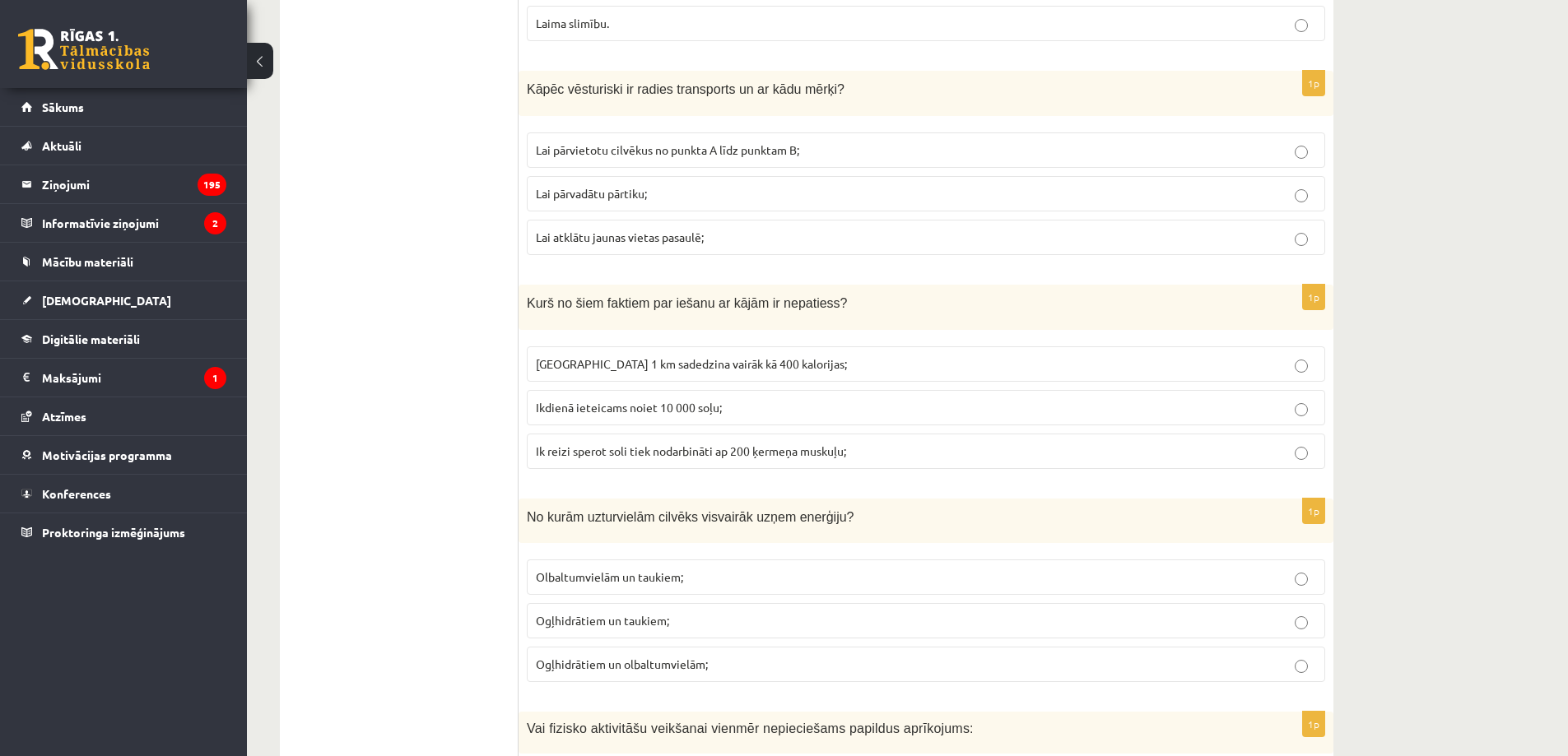
scroll to position [2880, 0]
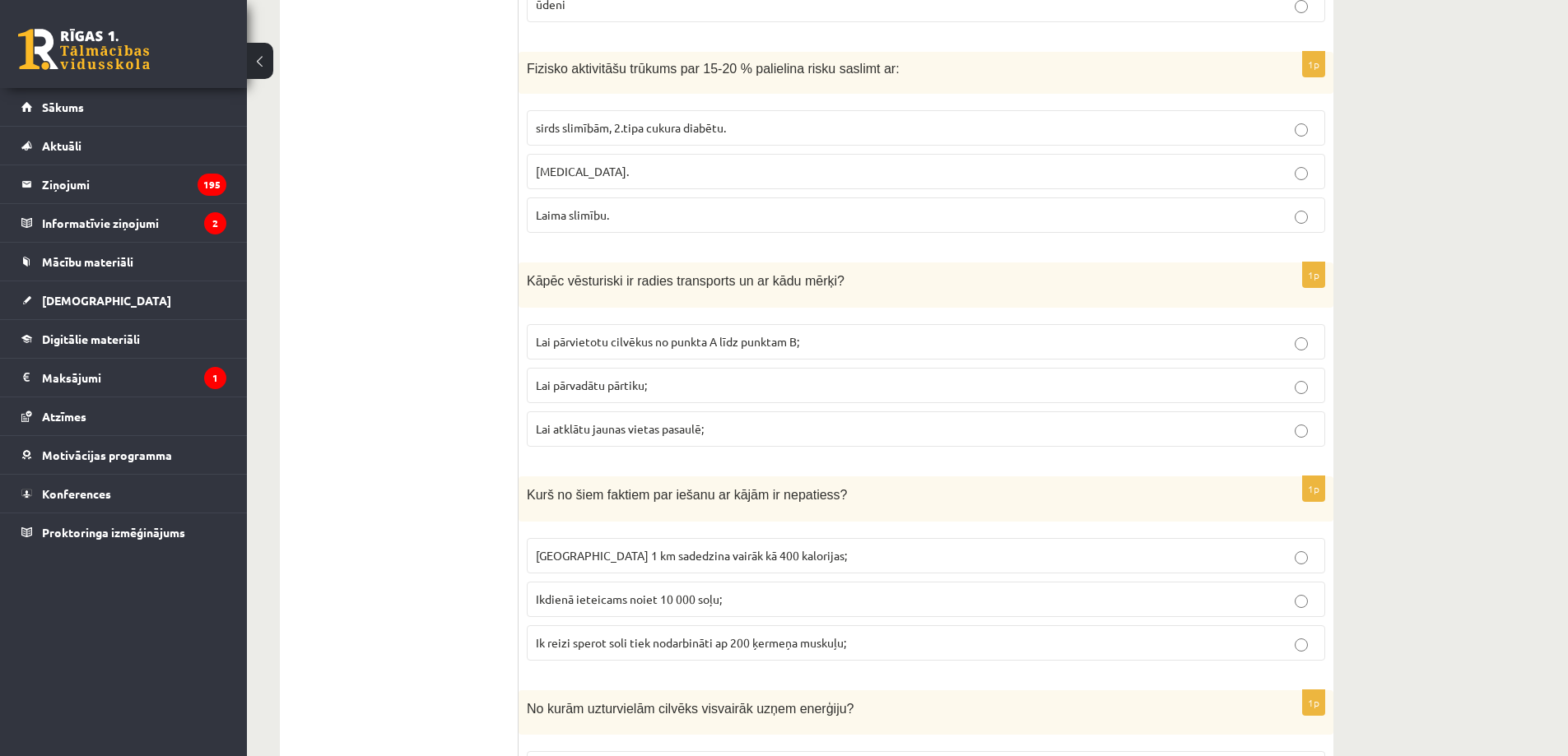
click at [708, 342] on span "Lai pārvietotu cilvēkus no punkta A līdz punktam B;" at bounding box center [668, 341] width 264 height 15
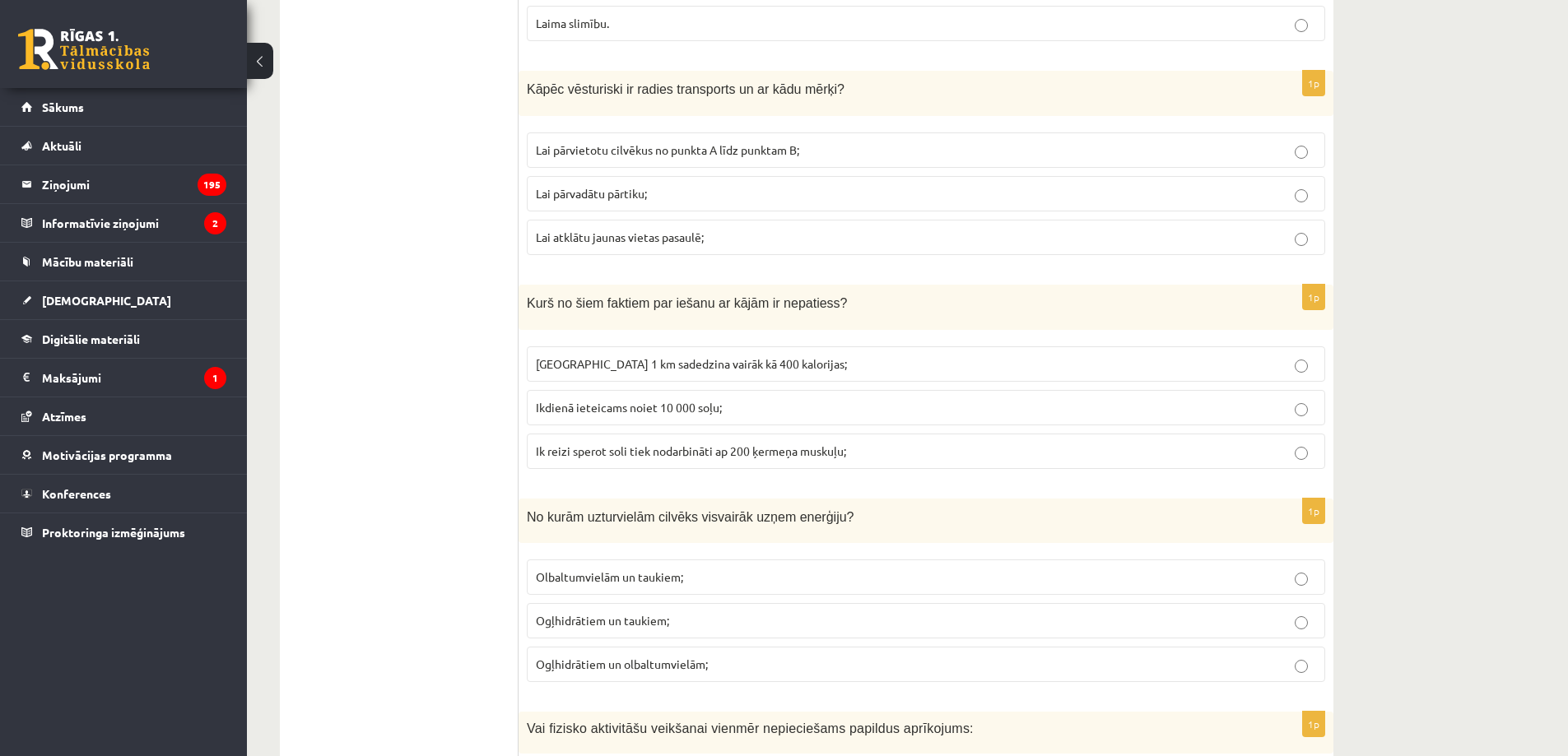
click at [713, 372] on p "[GEOGRAPHIC_DATA] 1 km sadedzina vairāk kā 400 kalorijas;" at bounding box center [926, 364] width 781 height 17
click at [621, 623] on span "Ogļhidrātiem un taukiem;" at bounding box center [602, 620] width 134 height 15
click at [701, 575] on p "Olbaltumvielām un taukiem;" at bounding box center [926, 577] width 781 height 17
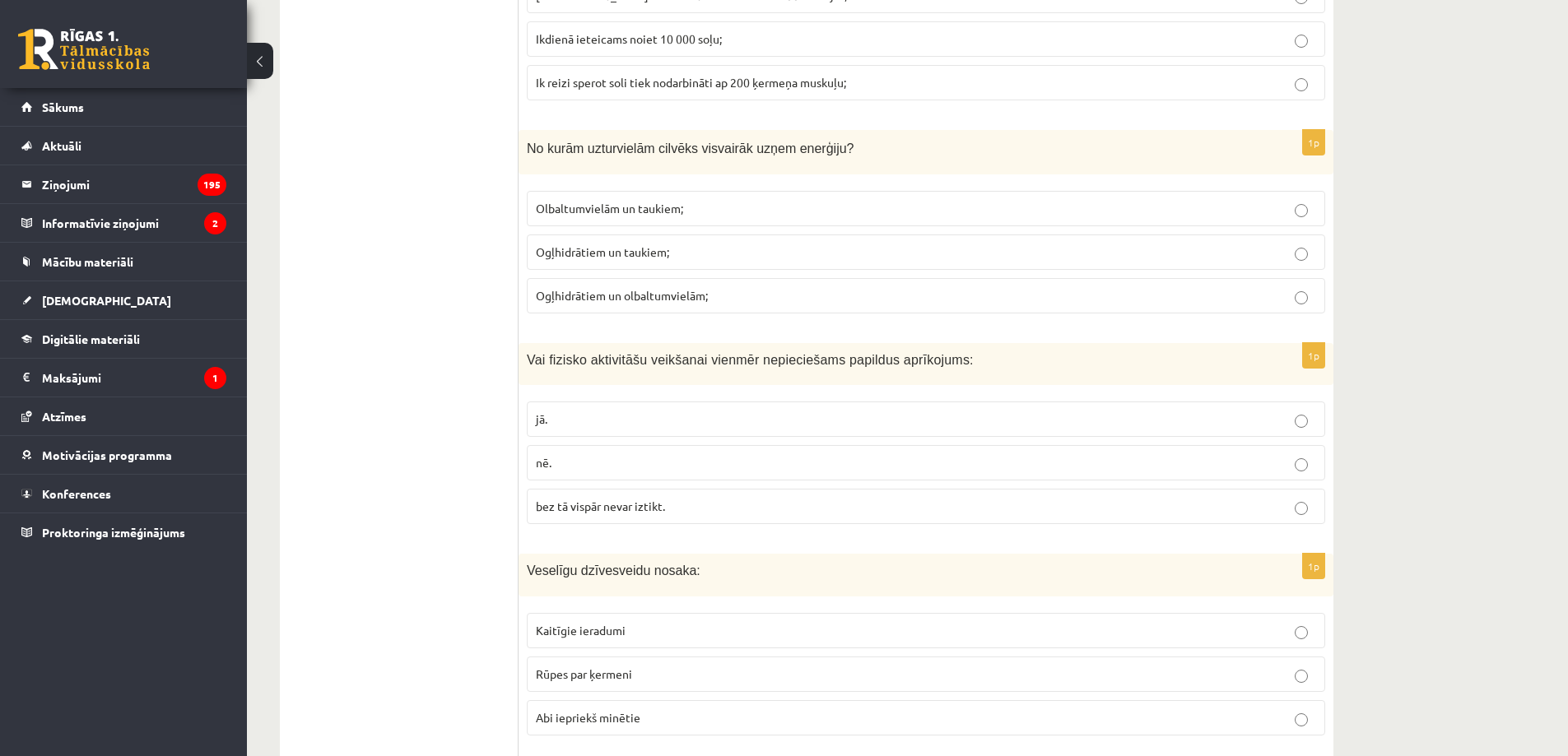
scroll to position [3456, 0]
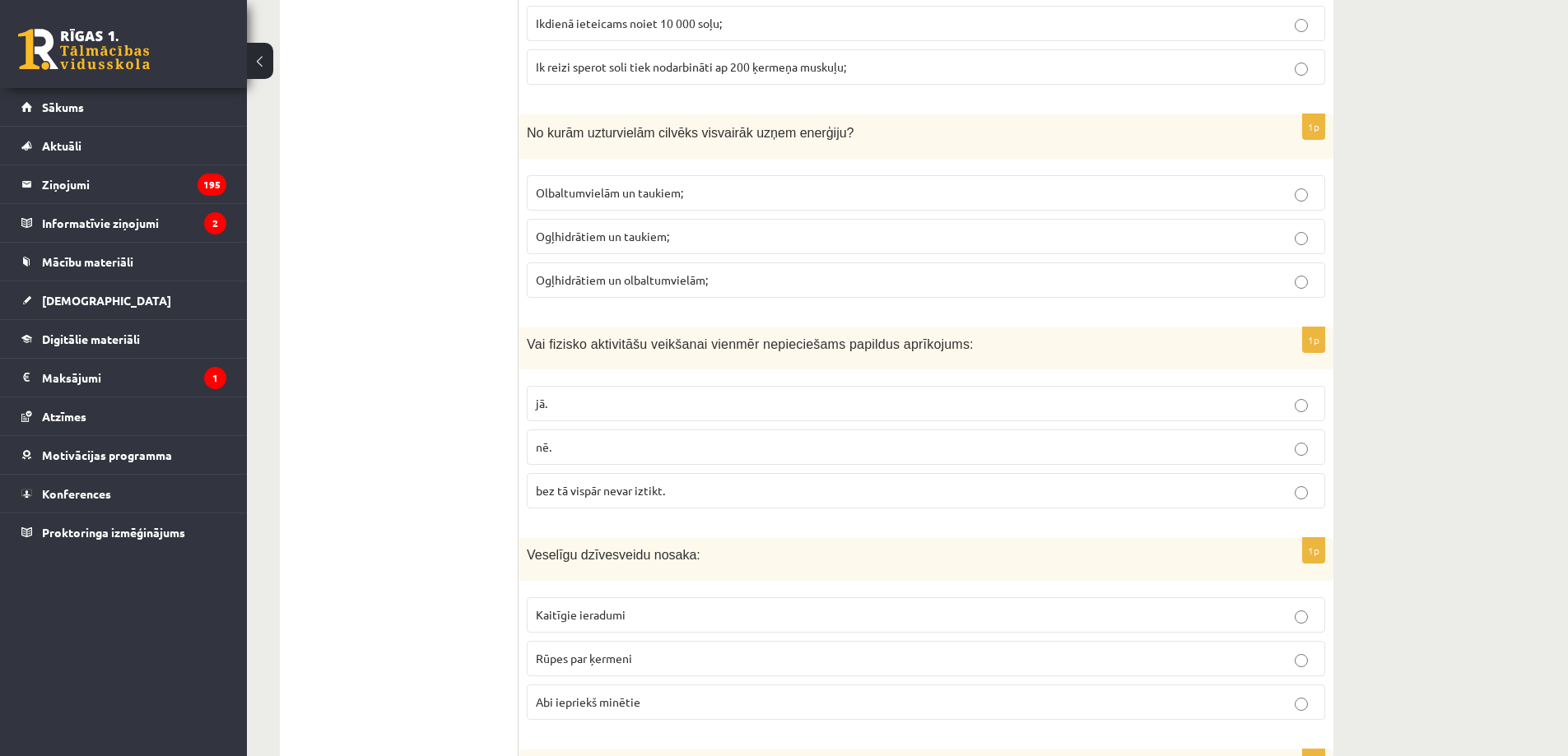
click at [554, 444] on p "nē." at bounding box center [926, 447] width 781 height 17
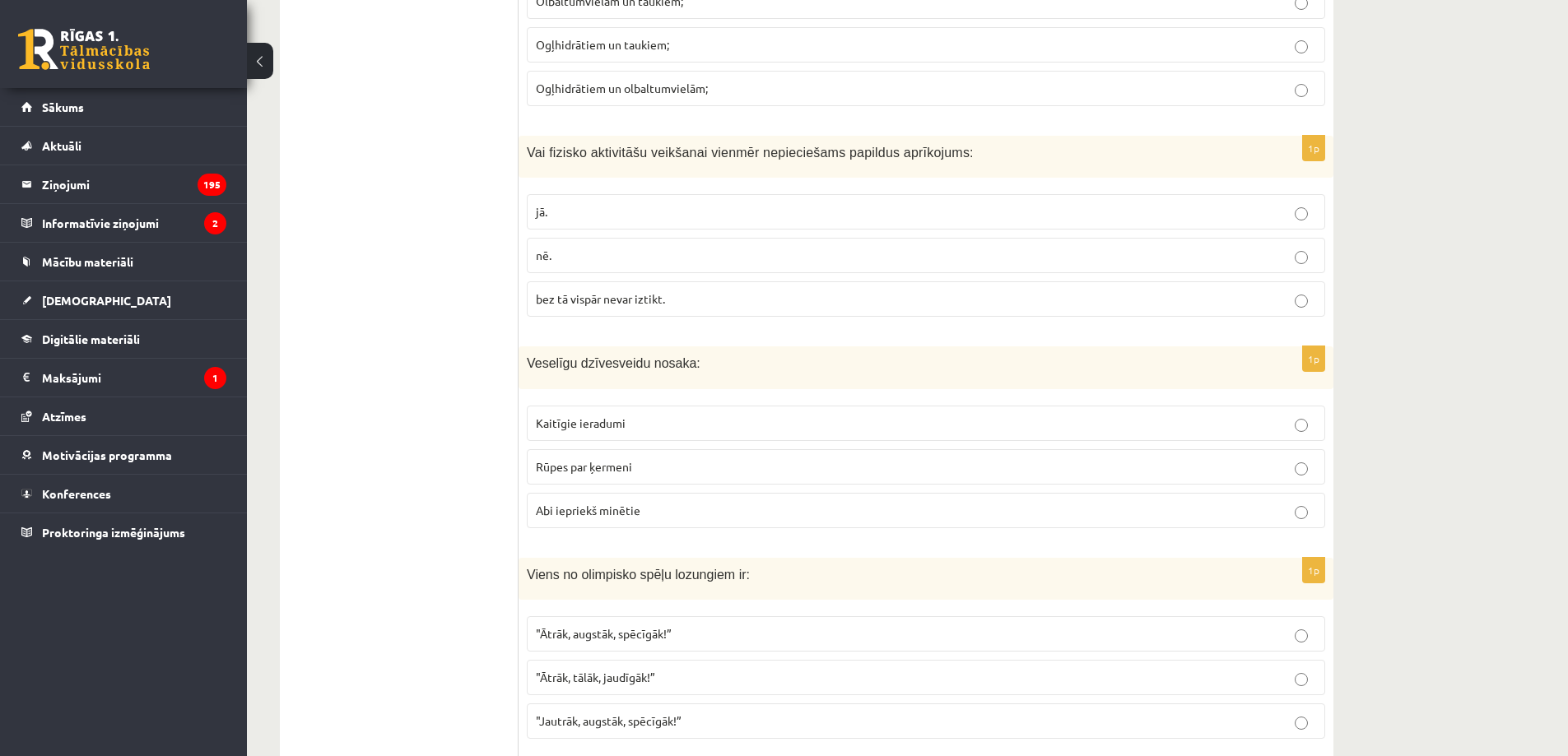
click at [608, 517] on span "Abi iepriekš minētie" at bounding box center [588, 510] width 104 height 15
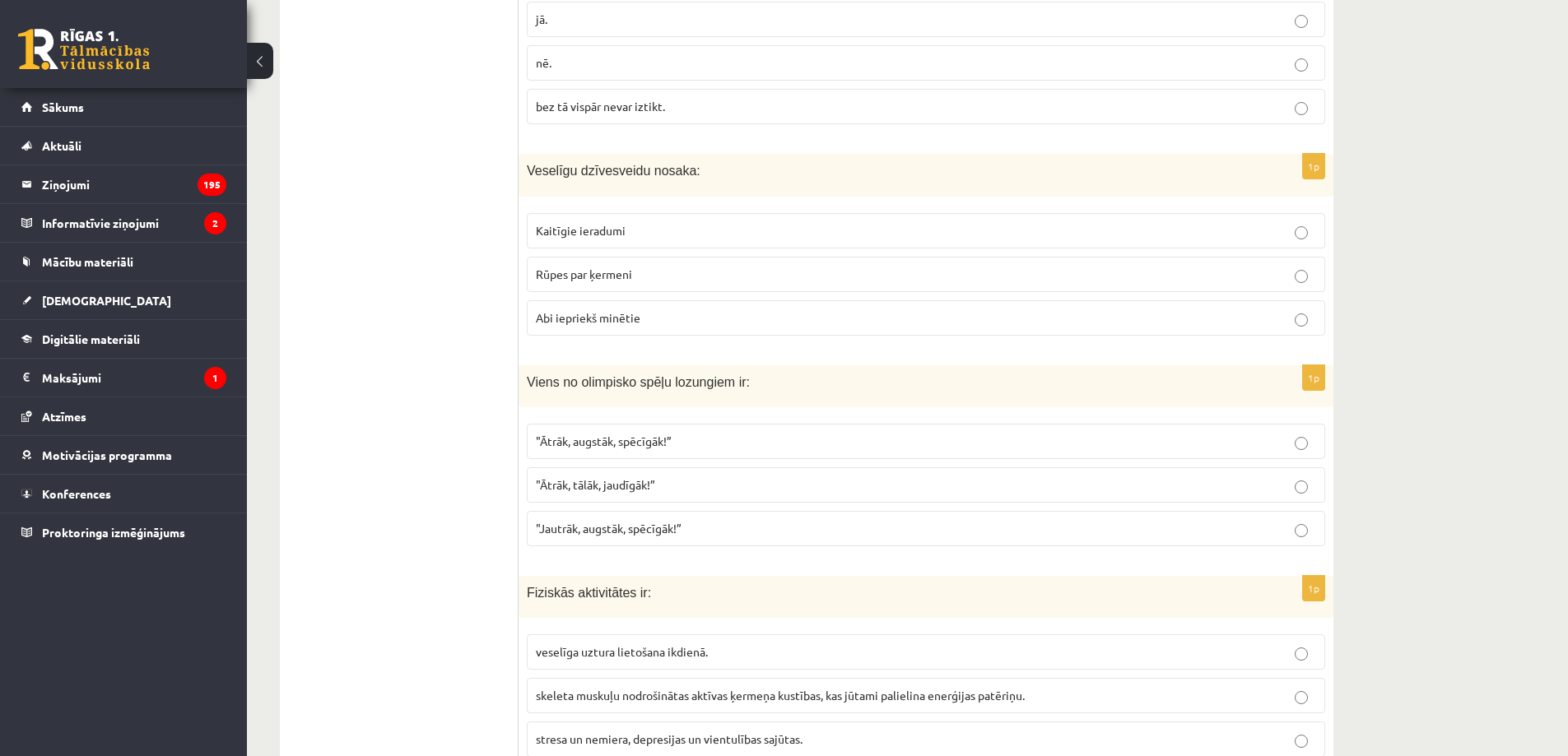
scroll to position [4032, 0]
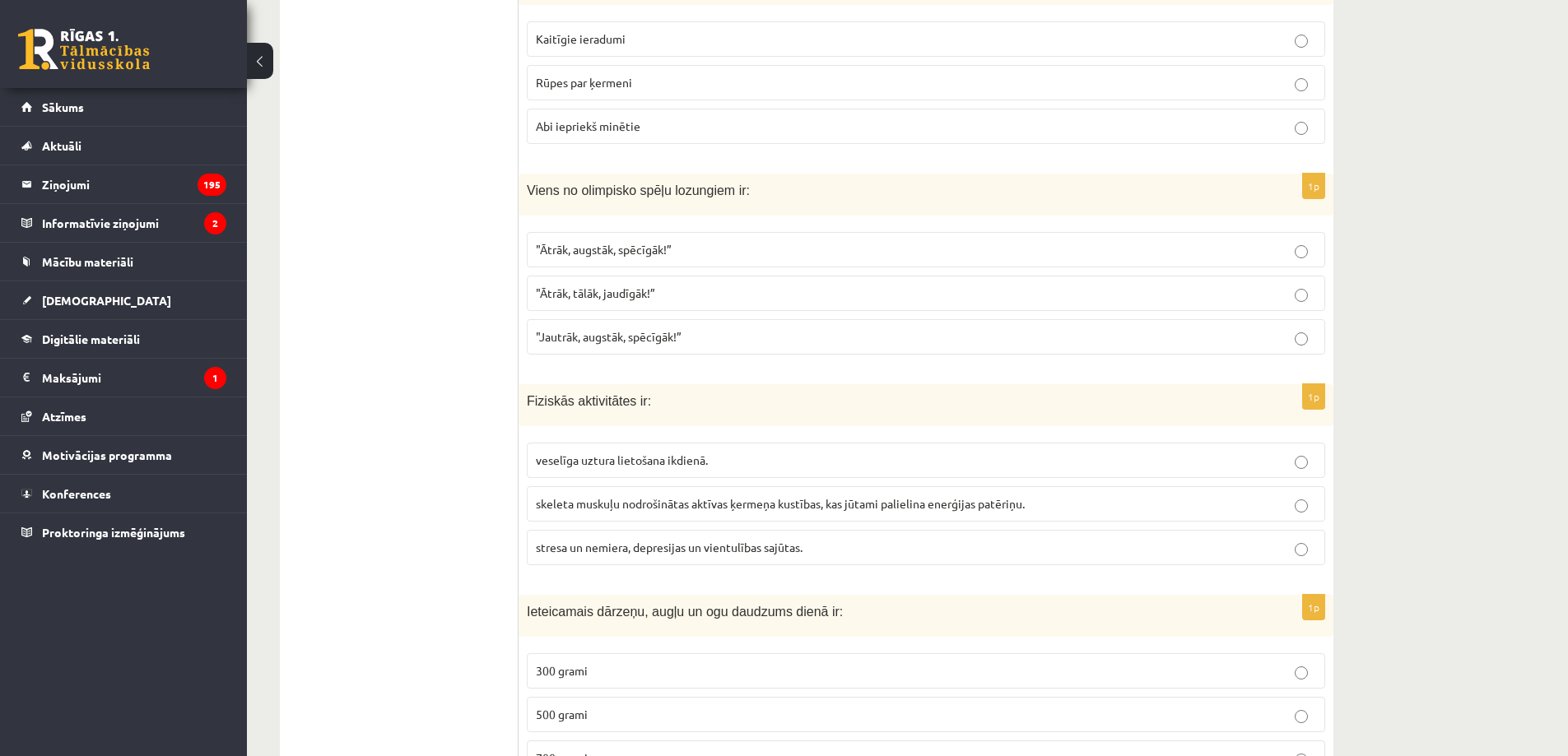
click at [688, 249] on p ""Ātrāk, augstāk, spēcīgāk!”" at bounding box center [926, 250] width 781 height 17
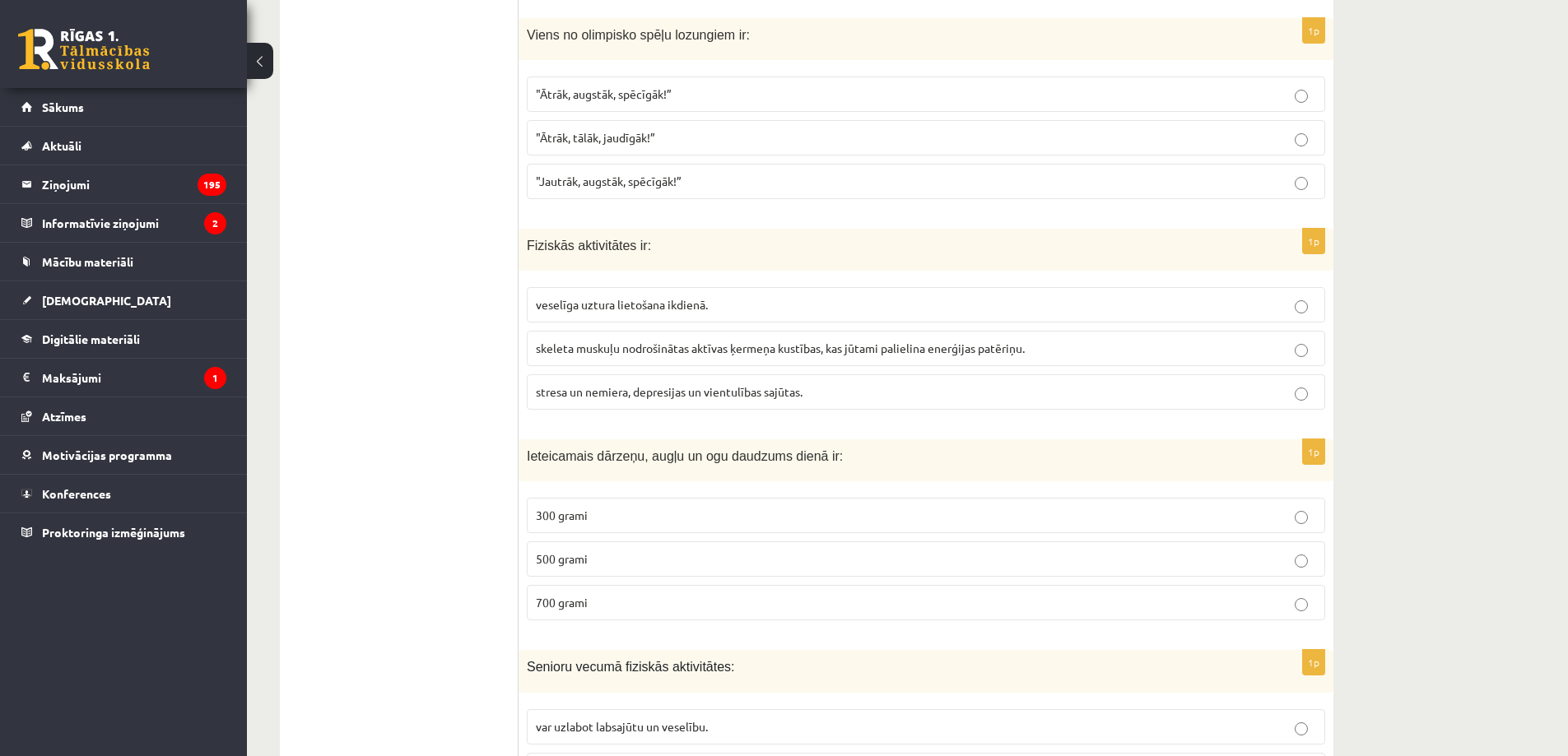
scroll to position [4223, 0]
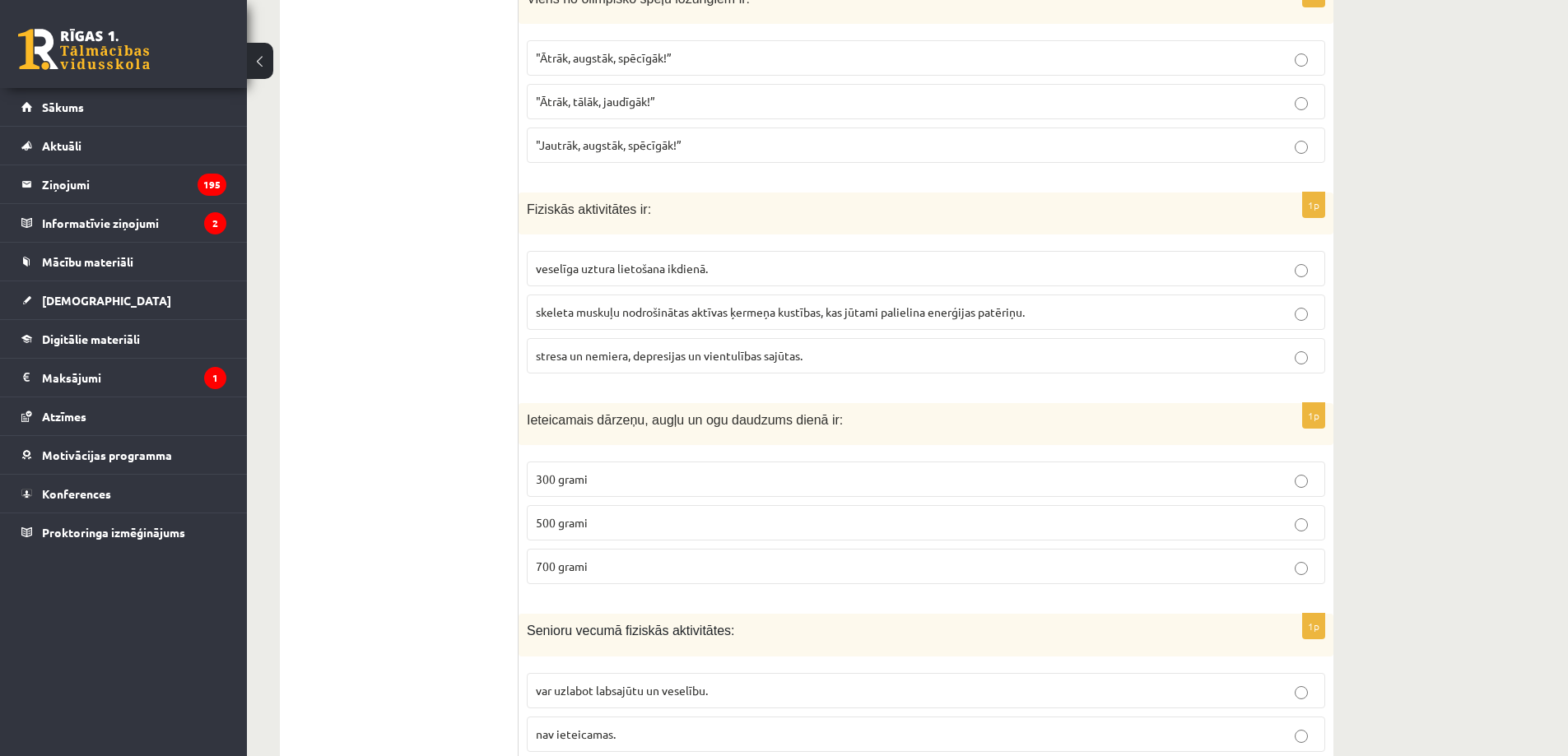
click at [727, 319] on span "skeleta muskuļu nodrošinātas aktīvas ķermeņa kustības, kas jūtami palielina ene…" at bounding box center [781, 312] width 489 height 15
click at [650, 476] on p "300 grami" at bounding box center [926, 480] width 781 height 17
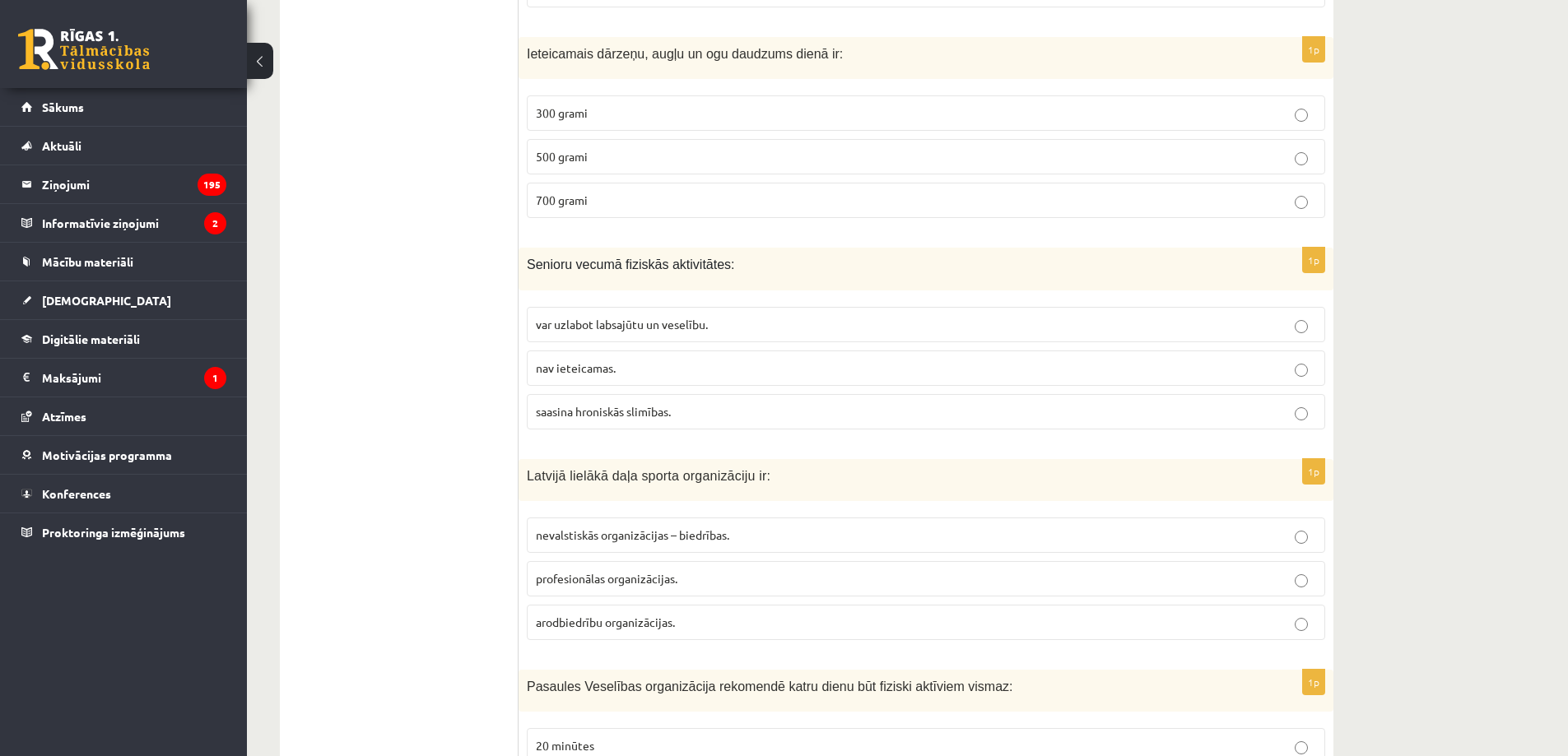
scroll to position [4607, 0]
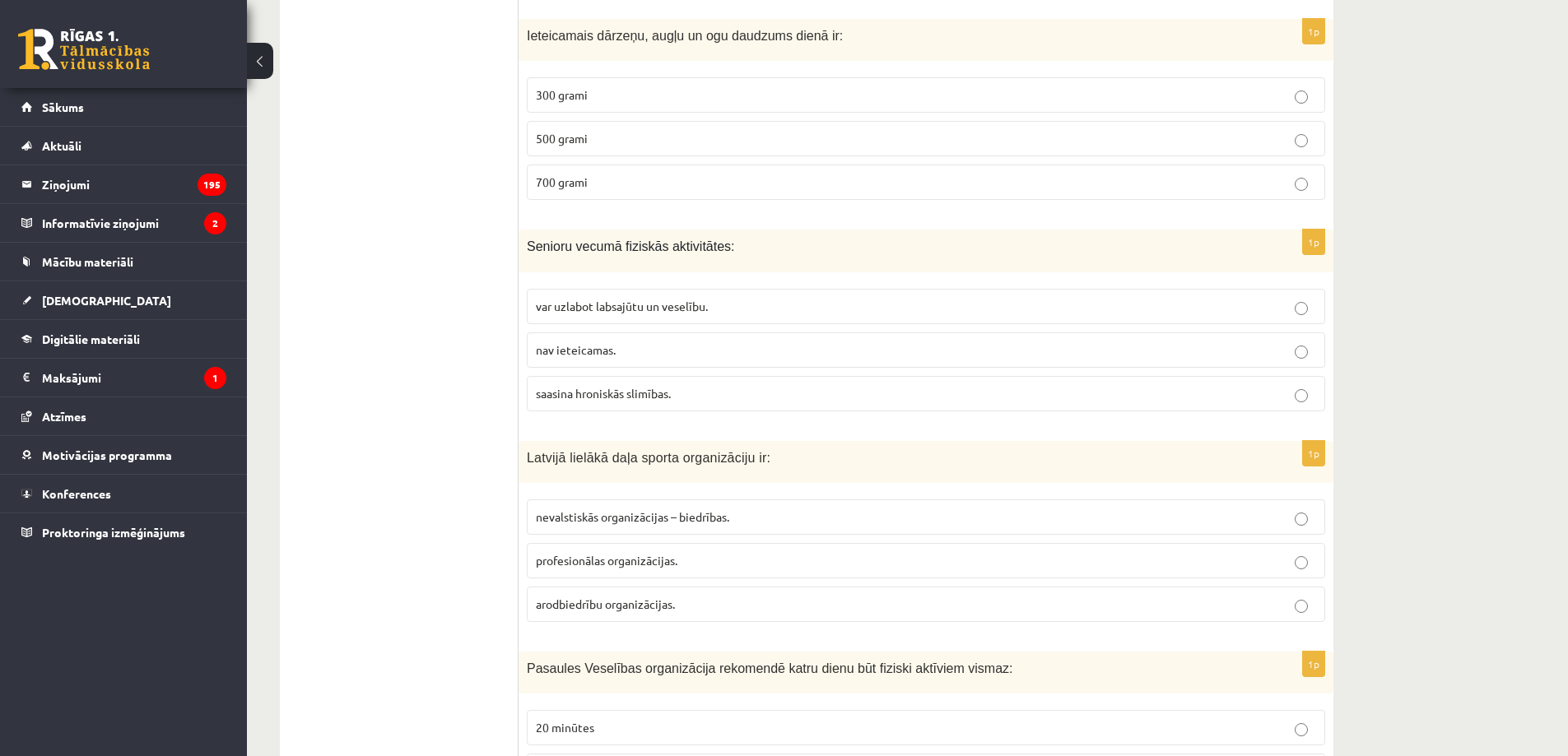
click at [619, 308] on span "var uzlabot labsajūtu un veselību." at bounding box center [622, 306] width 172 height 15
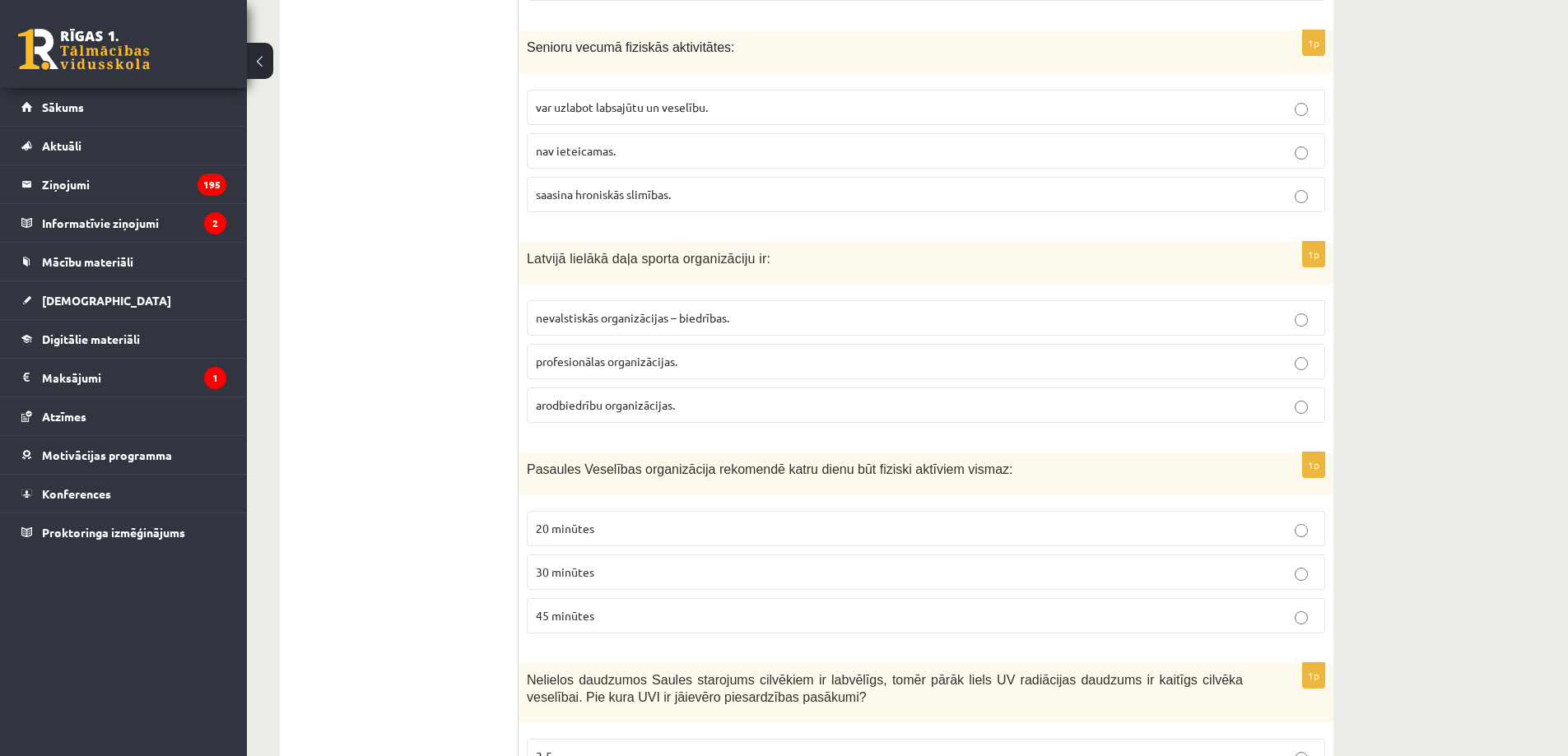
scroll to position [4878, 0]
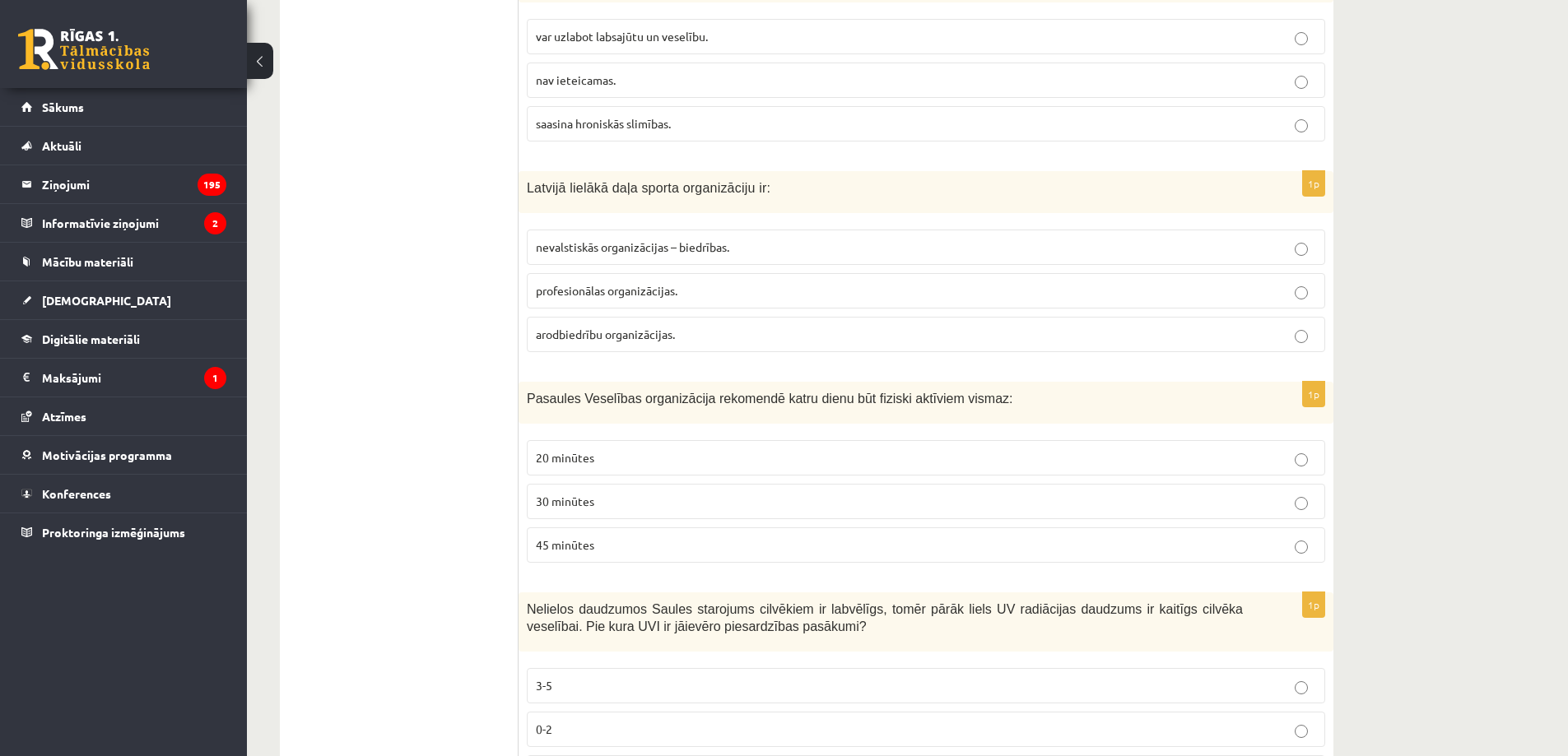
click at [640, 285] on span "profesionālas organizācijas." at bounding box center [607, 290] width 141 height 15
click at [609, 507] on p "30 minūtes" at bounding box center [926, 501] width 781 height 17
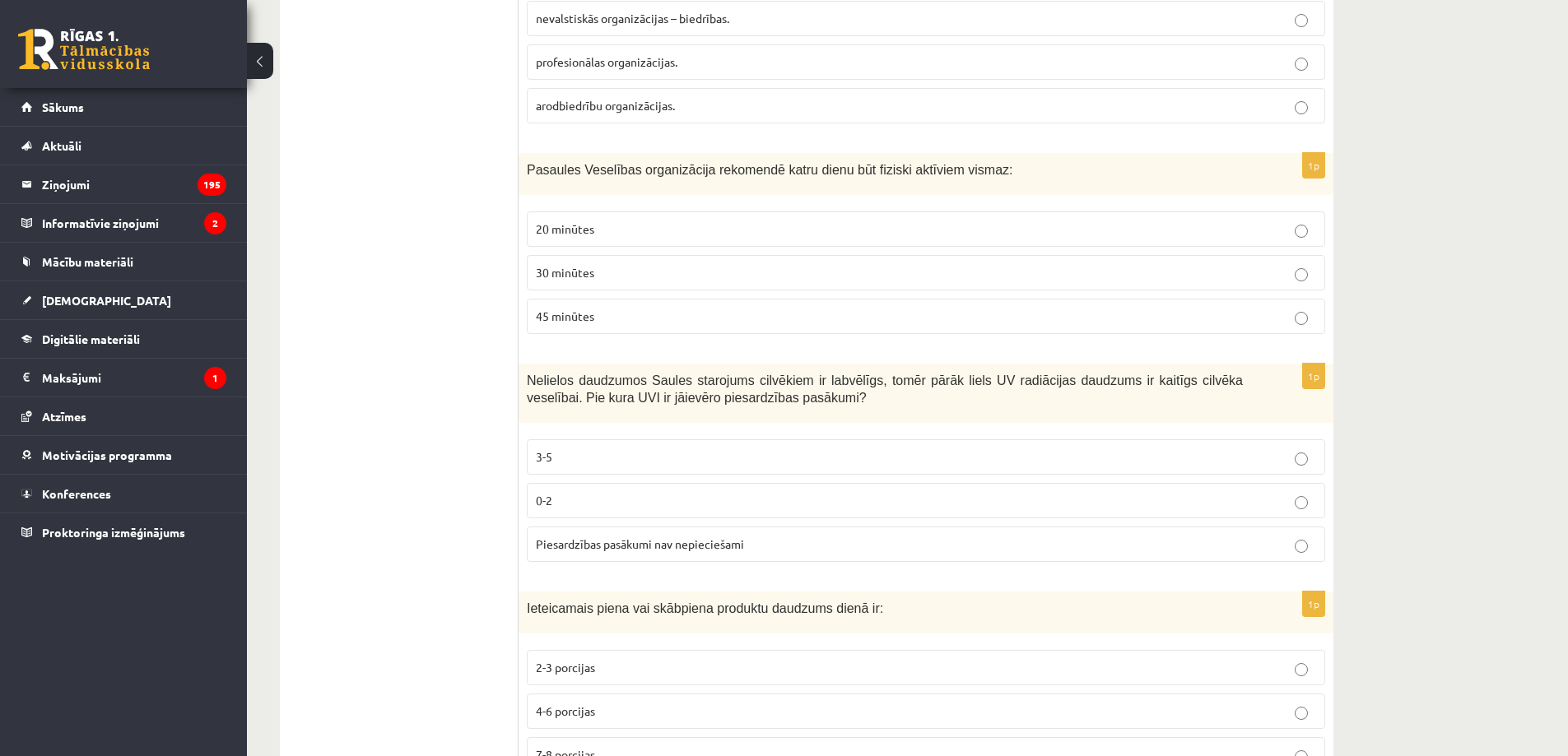
scroll to position [5070, 0]
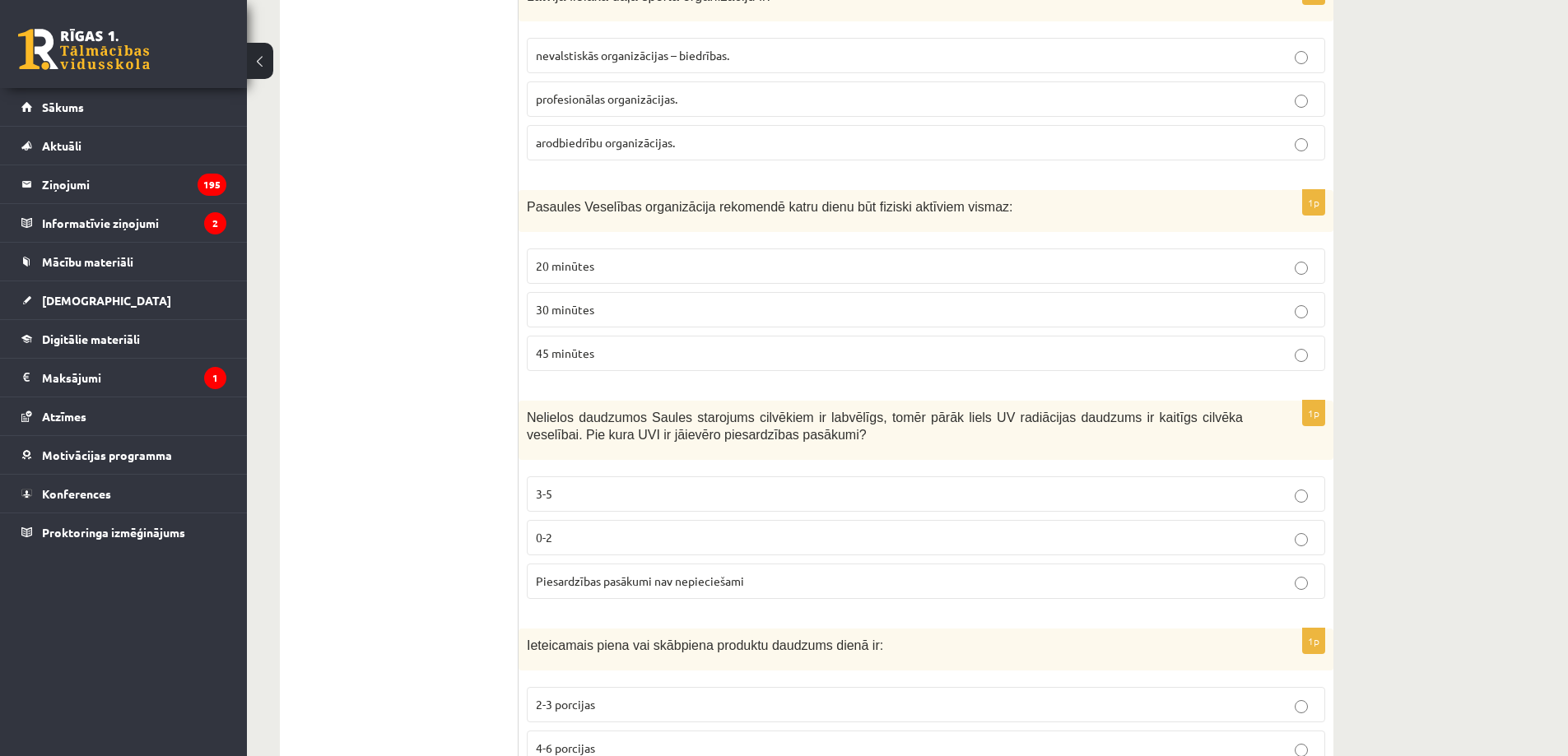
click at [657, 261] on p "20 minūtes" at bounding box center [926, 266] width 781 height 17
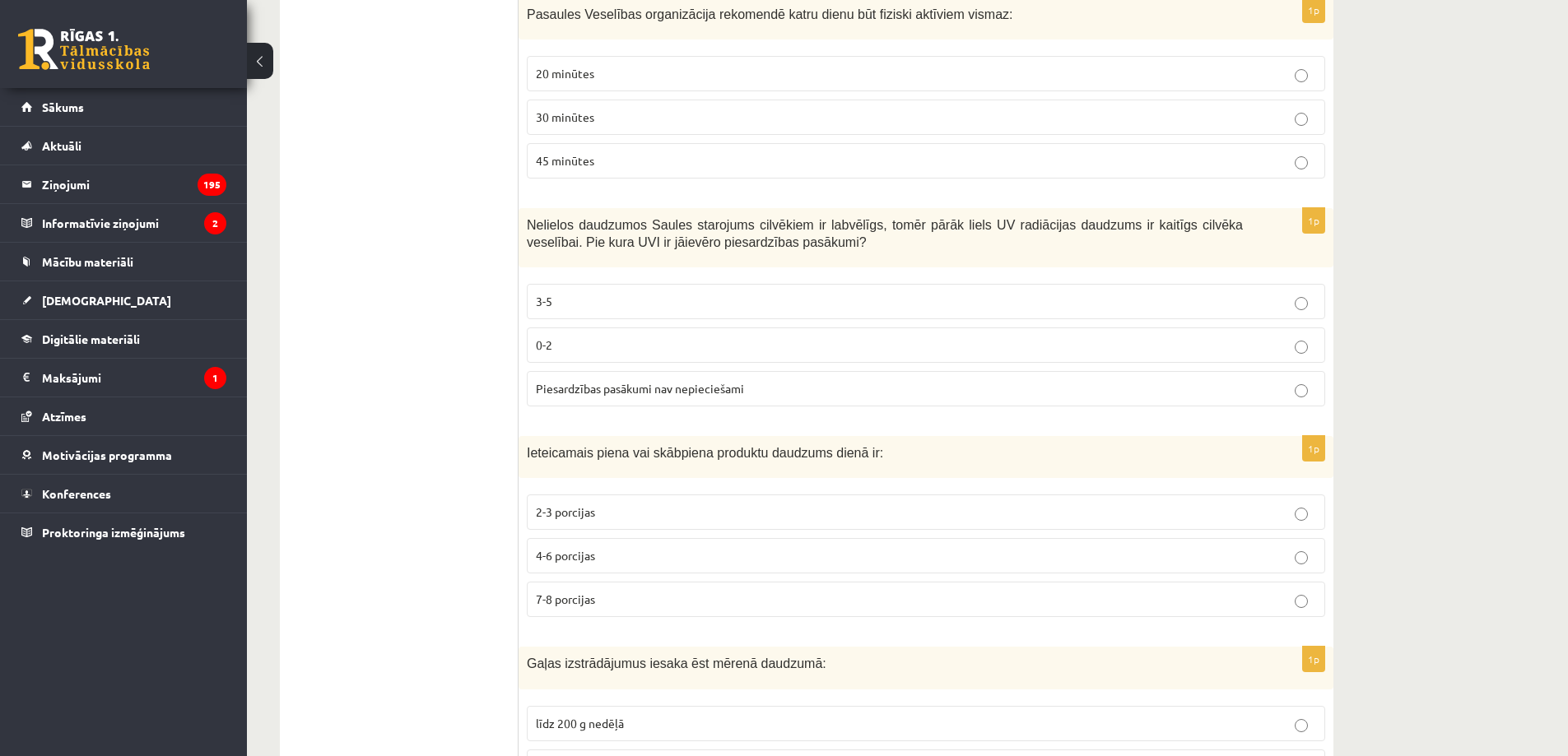
scroll to position [5454, 0]
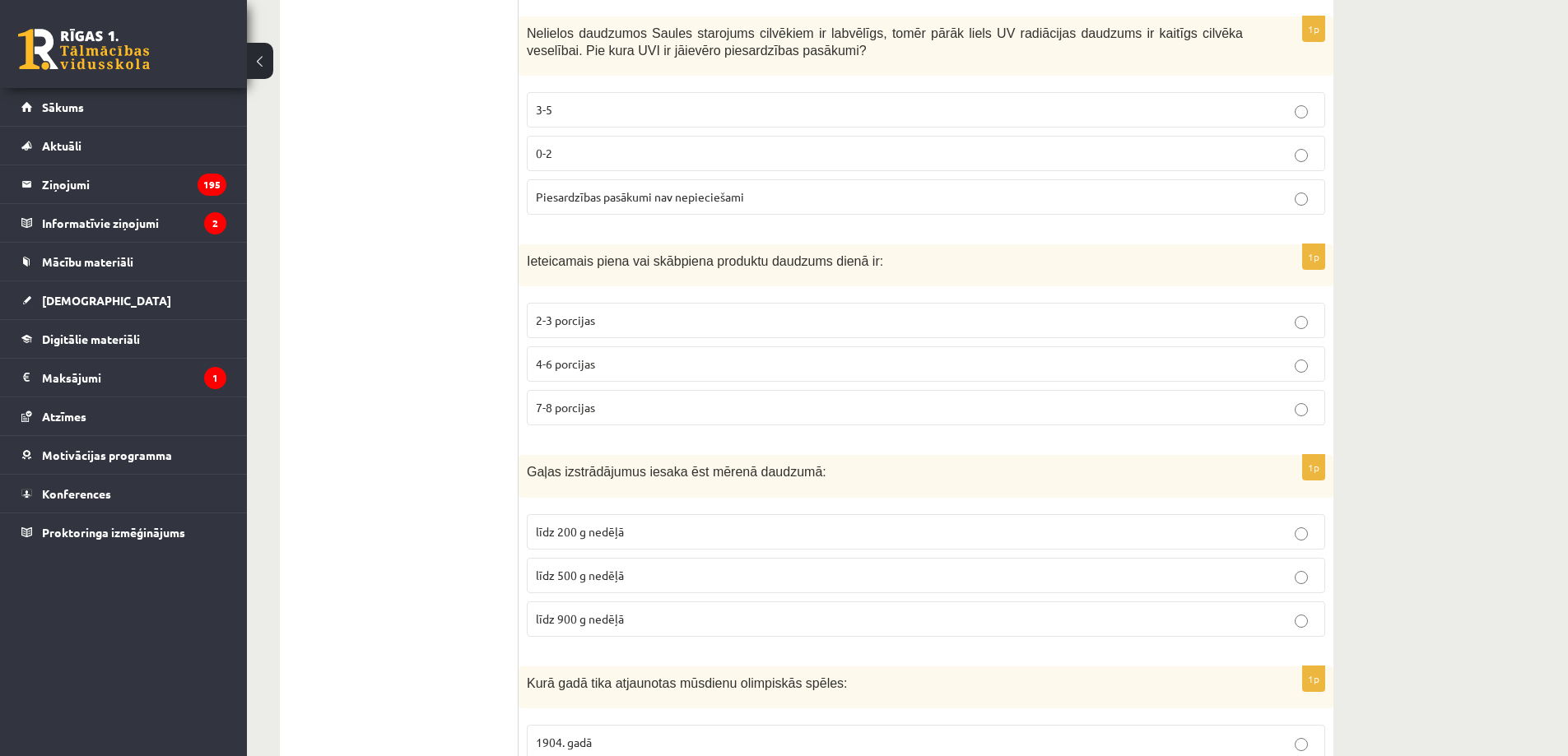
click at [623, 102] on p "3-5" at bounding box center [926, 110] width 781 height 17
click at [628, 150] on p "0-2" at bounding box center [926, 153] width 781 height 17
click at [608, 329] on p "2-3 porcijas" at bounding box center [926, 320] width 781 height 17
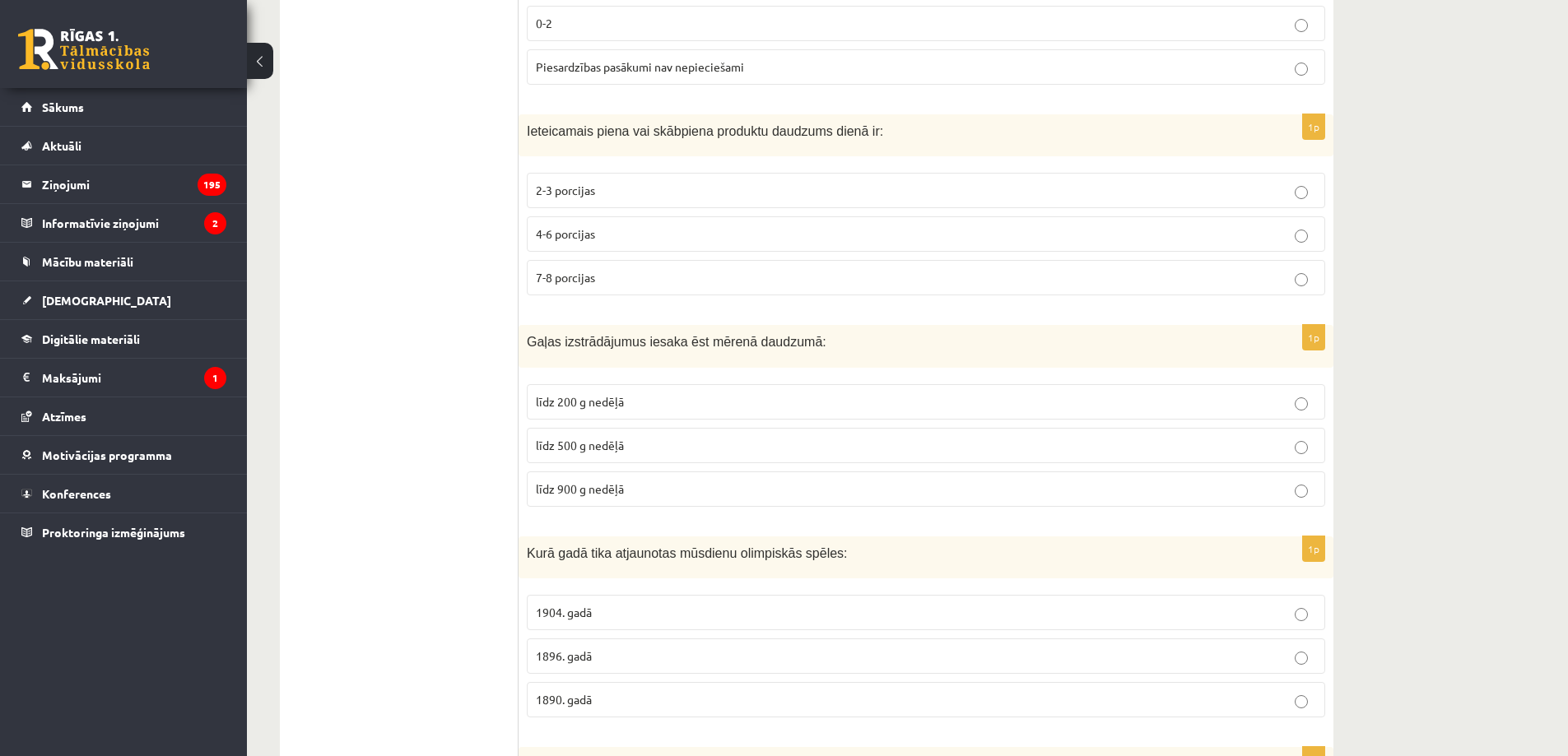
scroll to position [5646, 0]
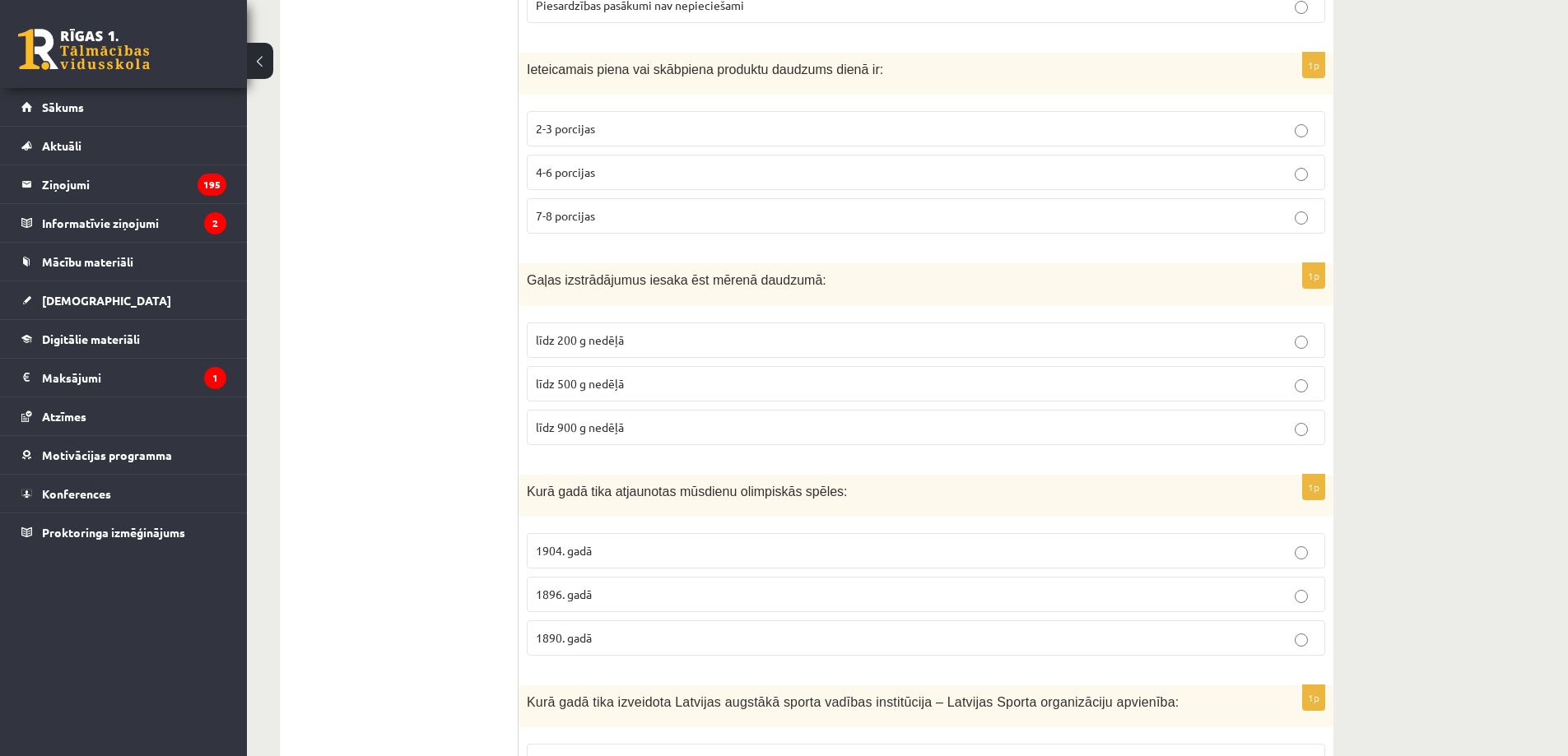
click at [624, 429] on p "līdz 900 g nedēļā" at bounding box center [926, 427] width 781 height 17
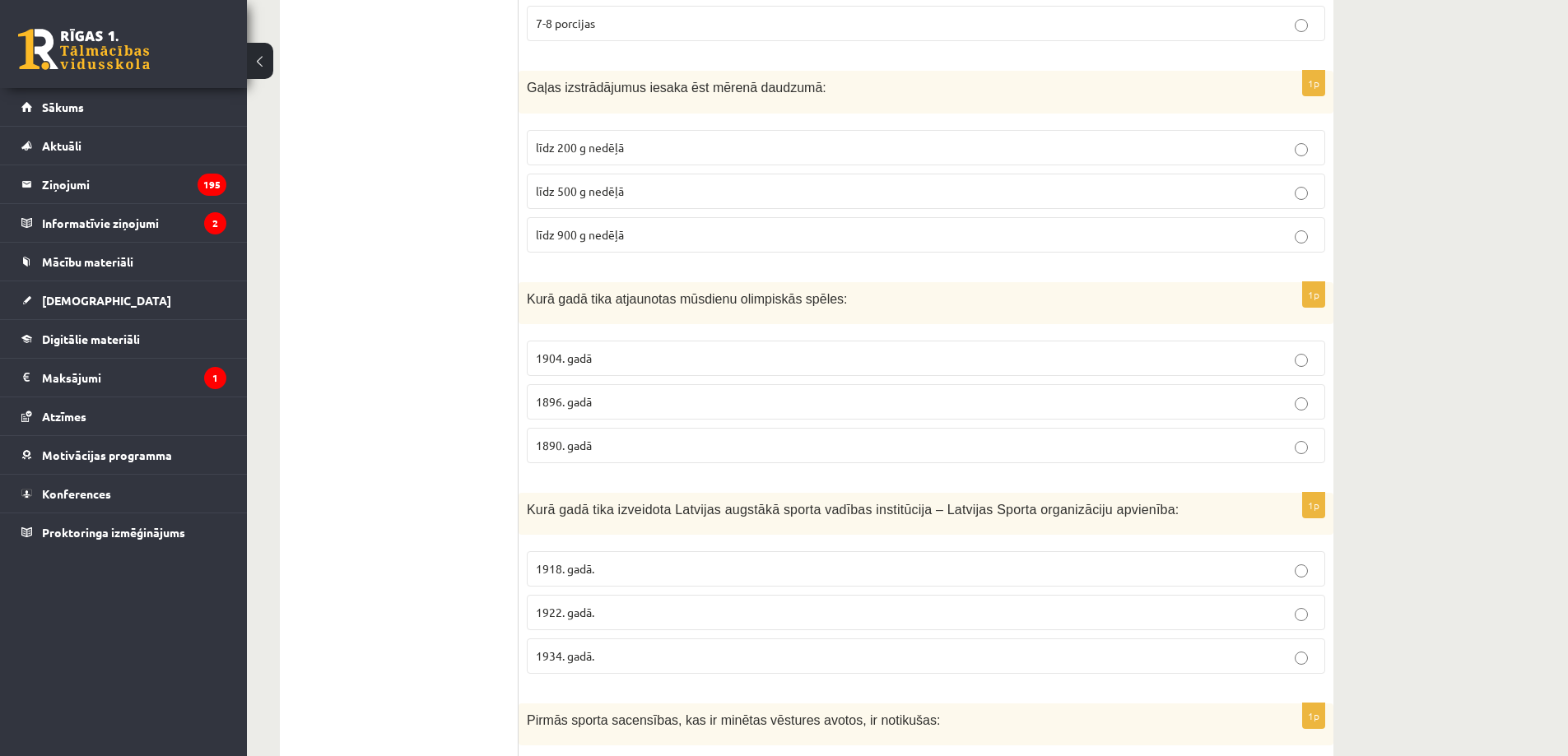
click at [712, 353] on p "1904. gadā" at bounding box center [926, 358] width 781 height 17
click at [658, 621] on p "1922. gadā." at bounding box center [926, 612] width 781 height 17
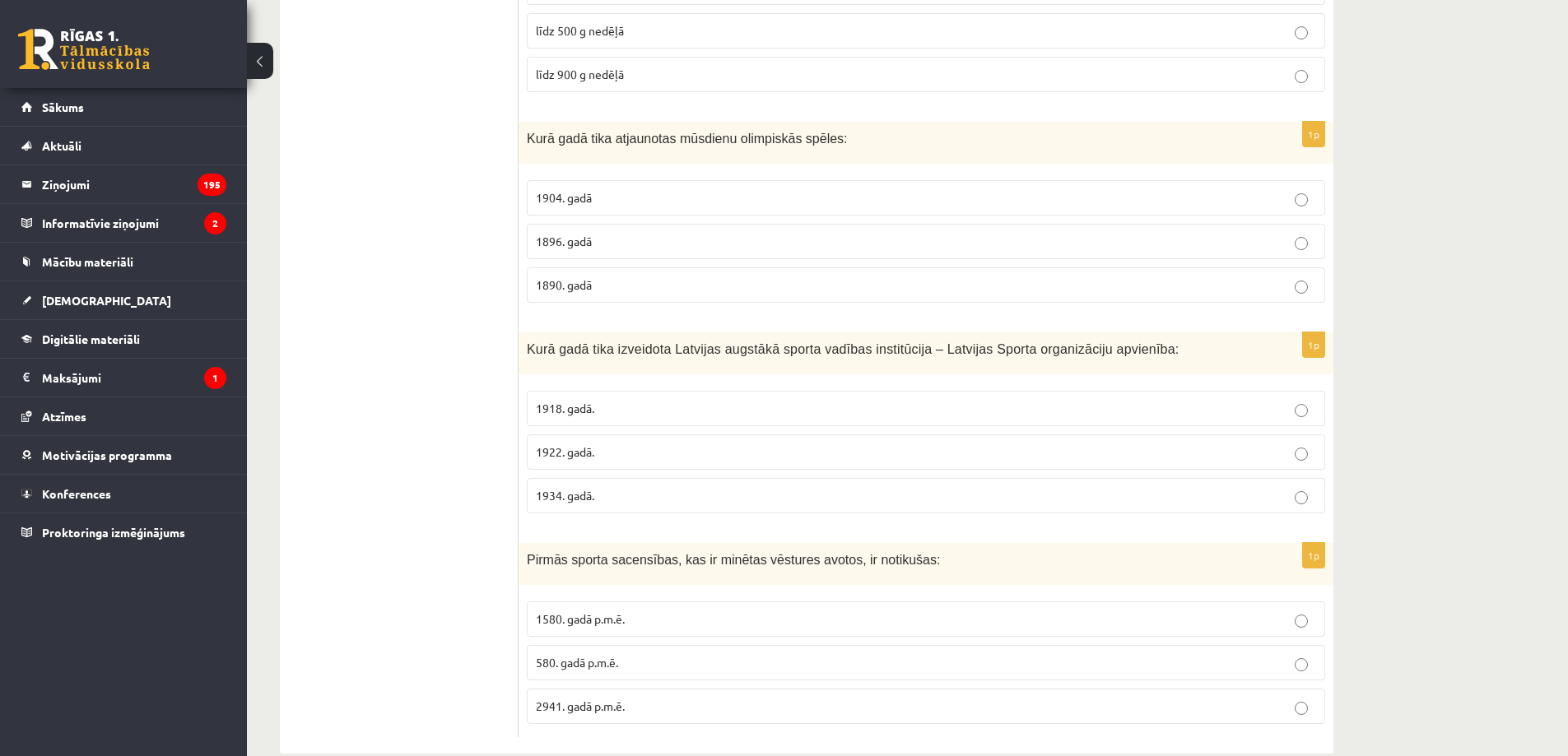
scroll to position [6030, 0]
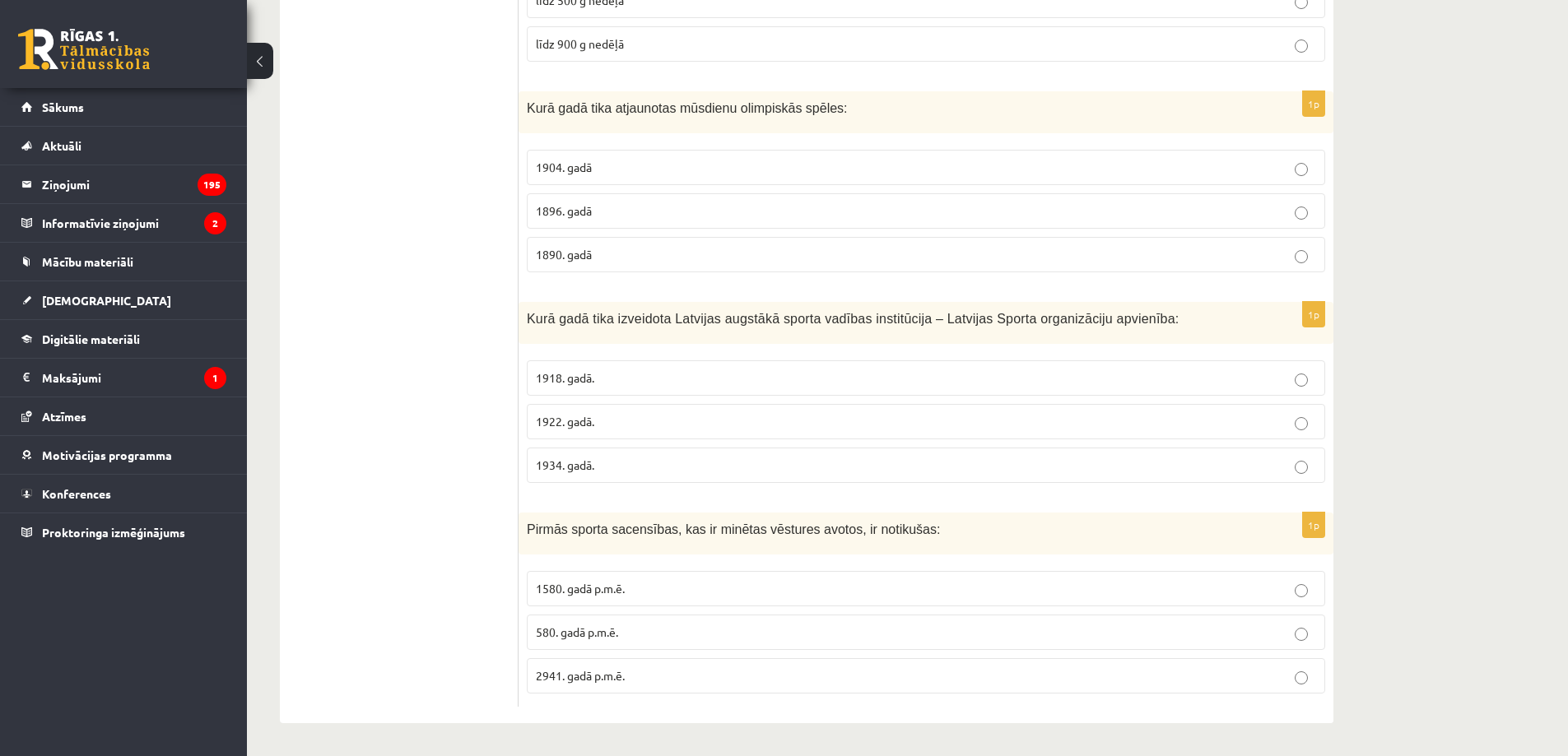
click at [646, 581] on p "1580. gadā p.m.ē." at bounding box center [926, 589] width 781 height 17
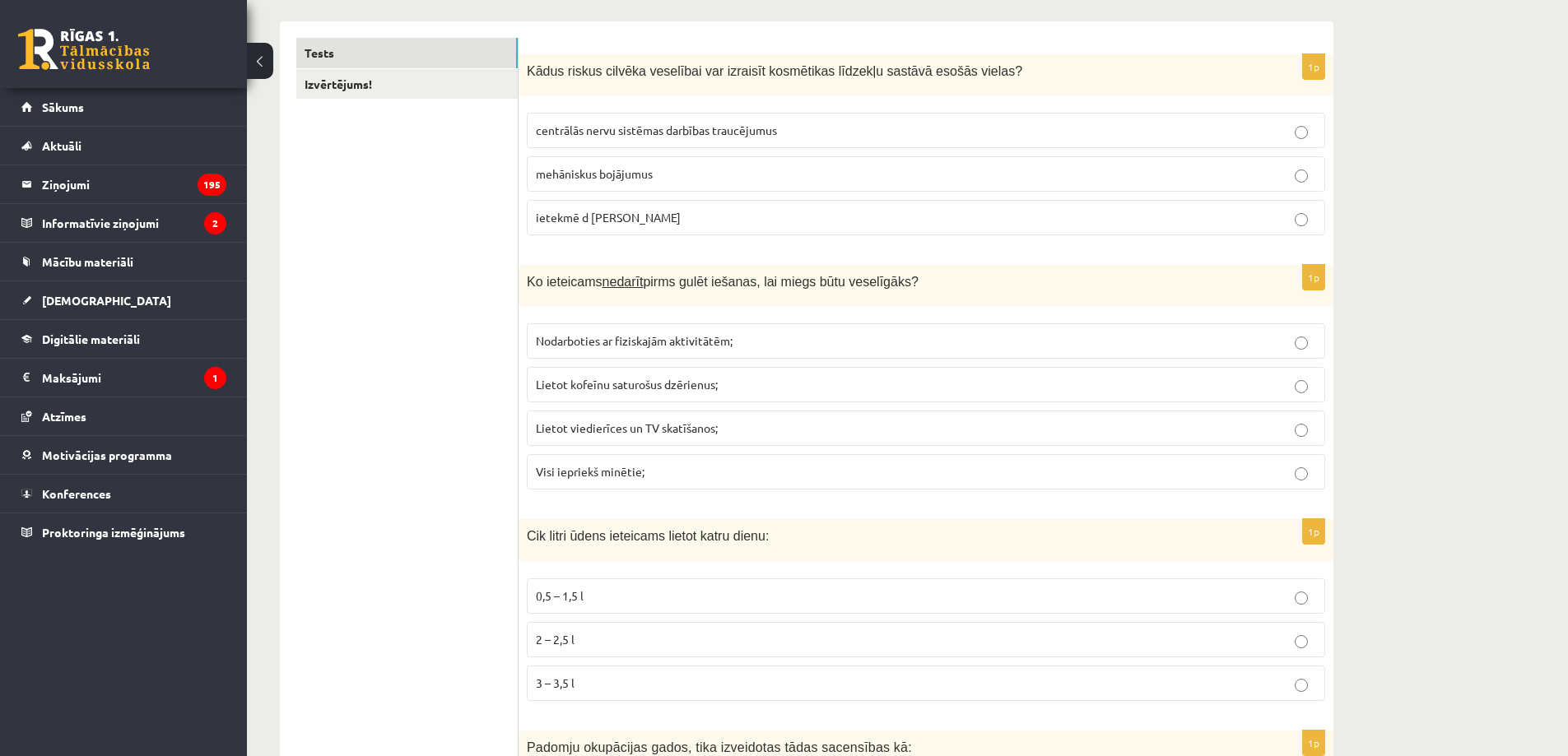
scroll to position [0, 0]
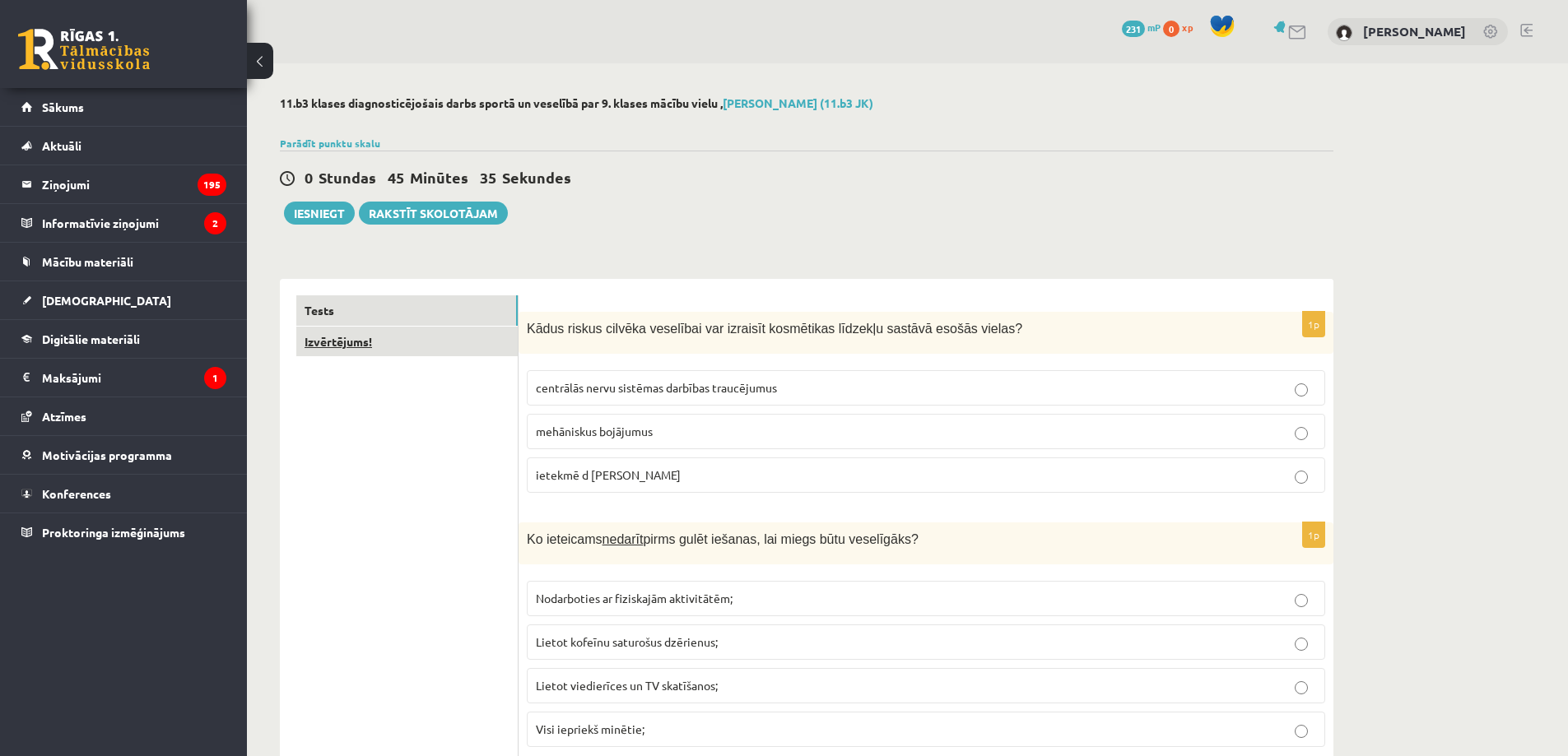
click at [433, 341] on link "Izvērtējums!" at bounding box center [407, 341] width 221 height 30
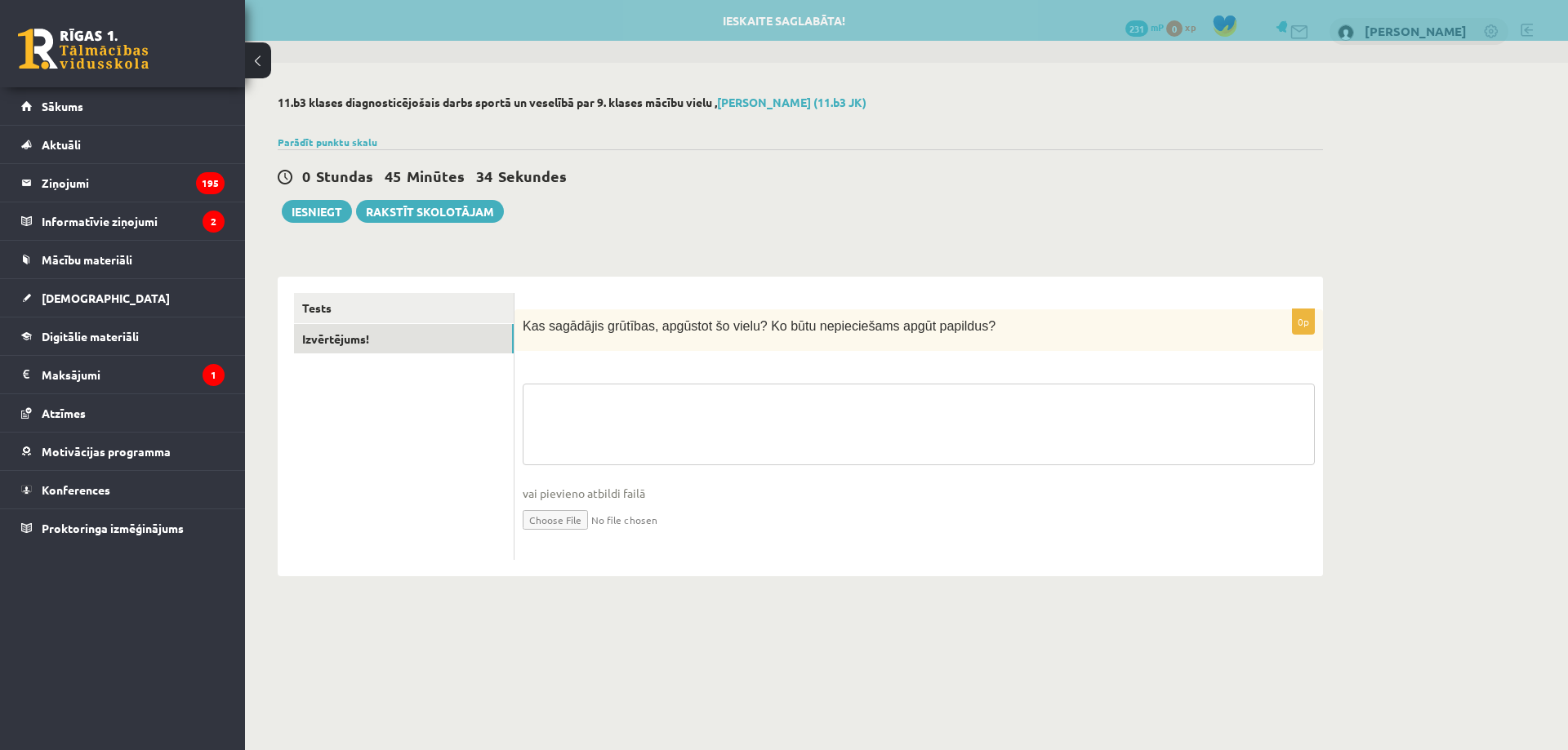
click at [662, 401] on textarea at bounding box center [919, 425] width 792 height 82
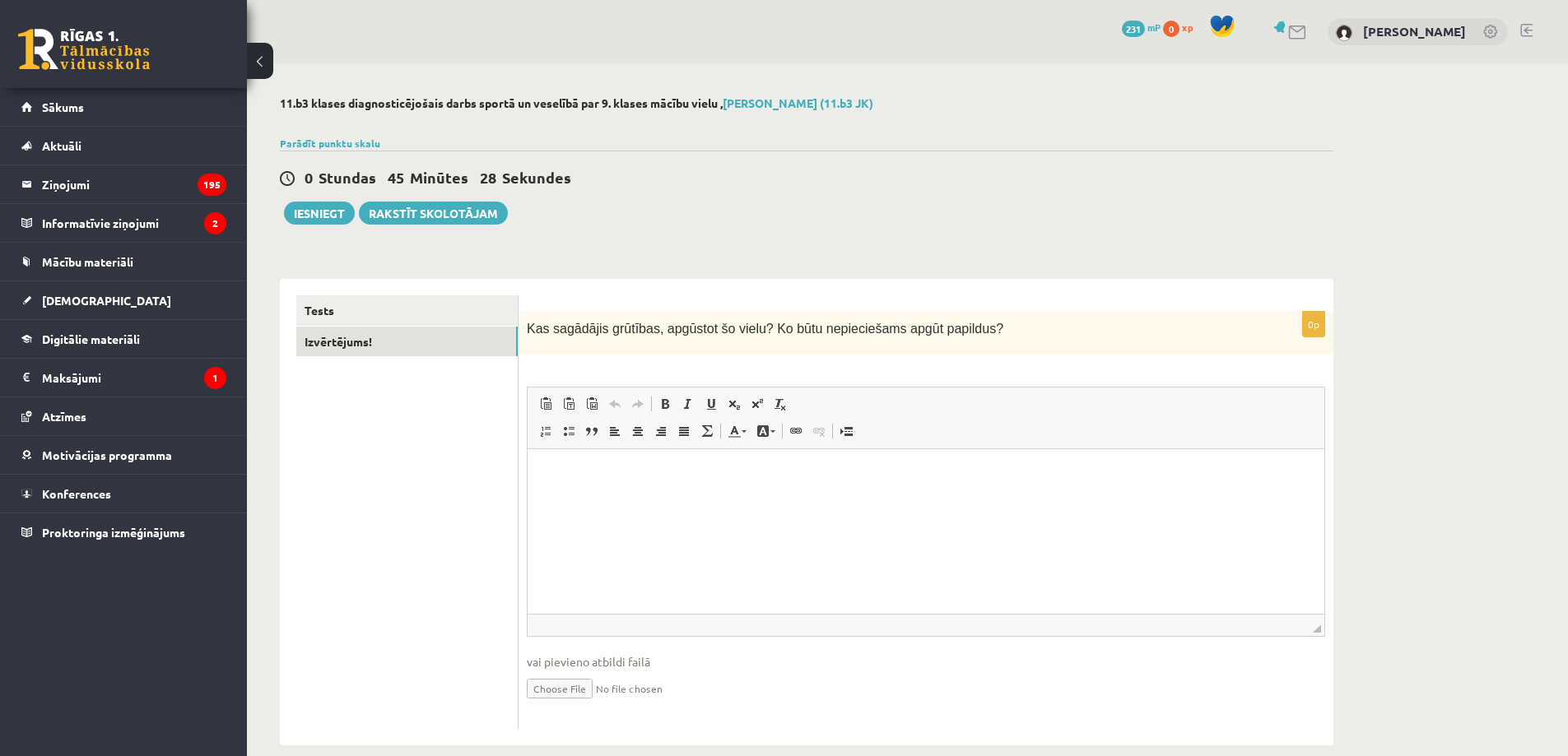
click at [674, 468] on p "Bagātinātā teksta redaktors, wiswyg-editor-user-answer-47363951994860" at bounding box center [926, 474] width 764 height 17
click at [563, 474] on p "**********" at bounding box center [926, 474] width 764 height 17
click at [655, 483] on html "**********" at bounding box center [926, 474] width 797 height 50
click at [472, 307] on link "Tests" at bounding box center [407, 310] width 221 height 30
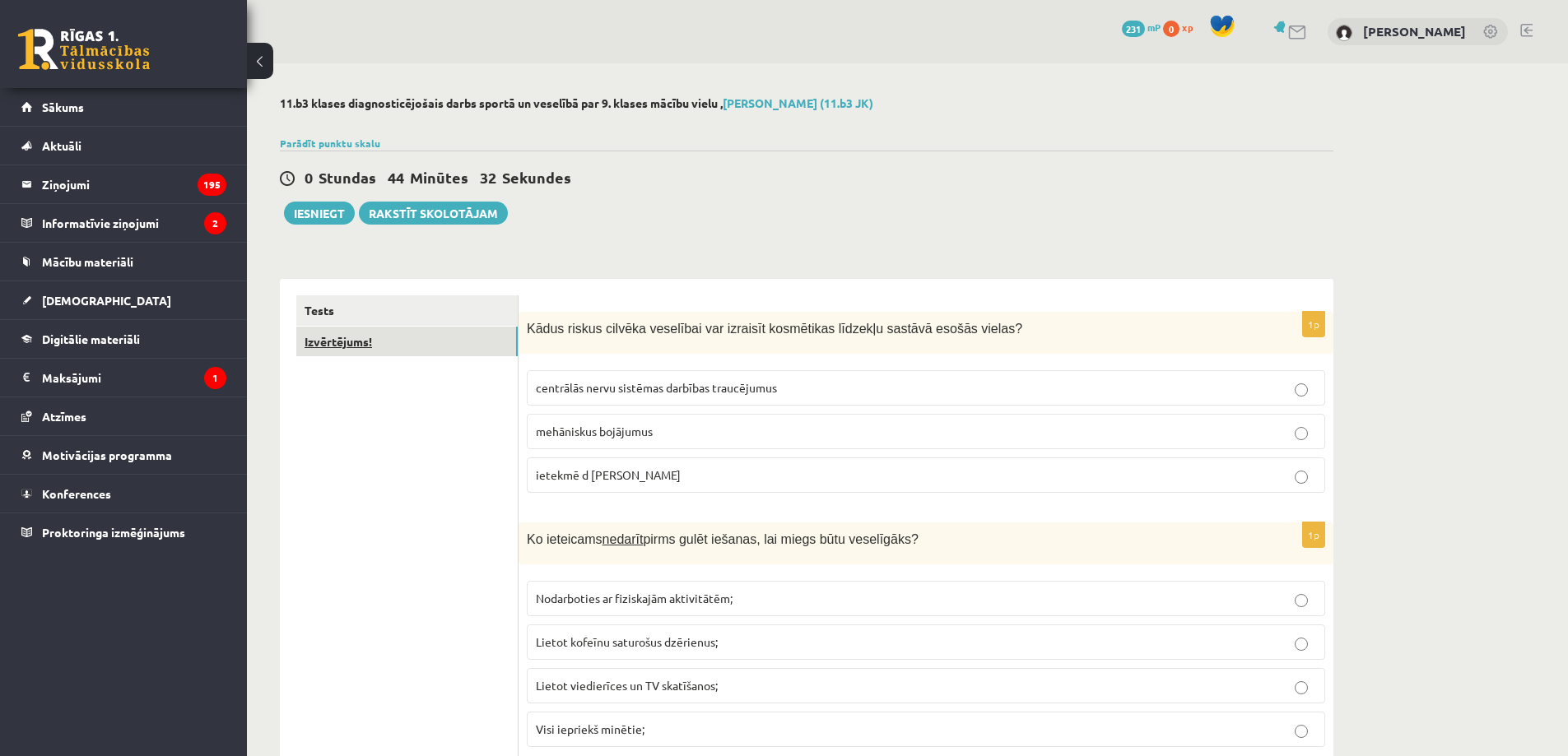
click at [332, 341] on link "Izvērtējums!" at bounding box center [407, 341] width 221 height 30
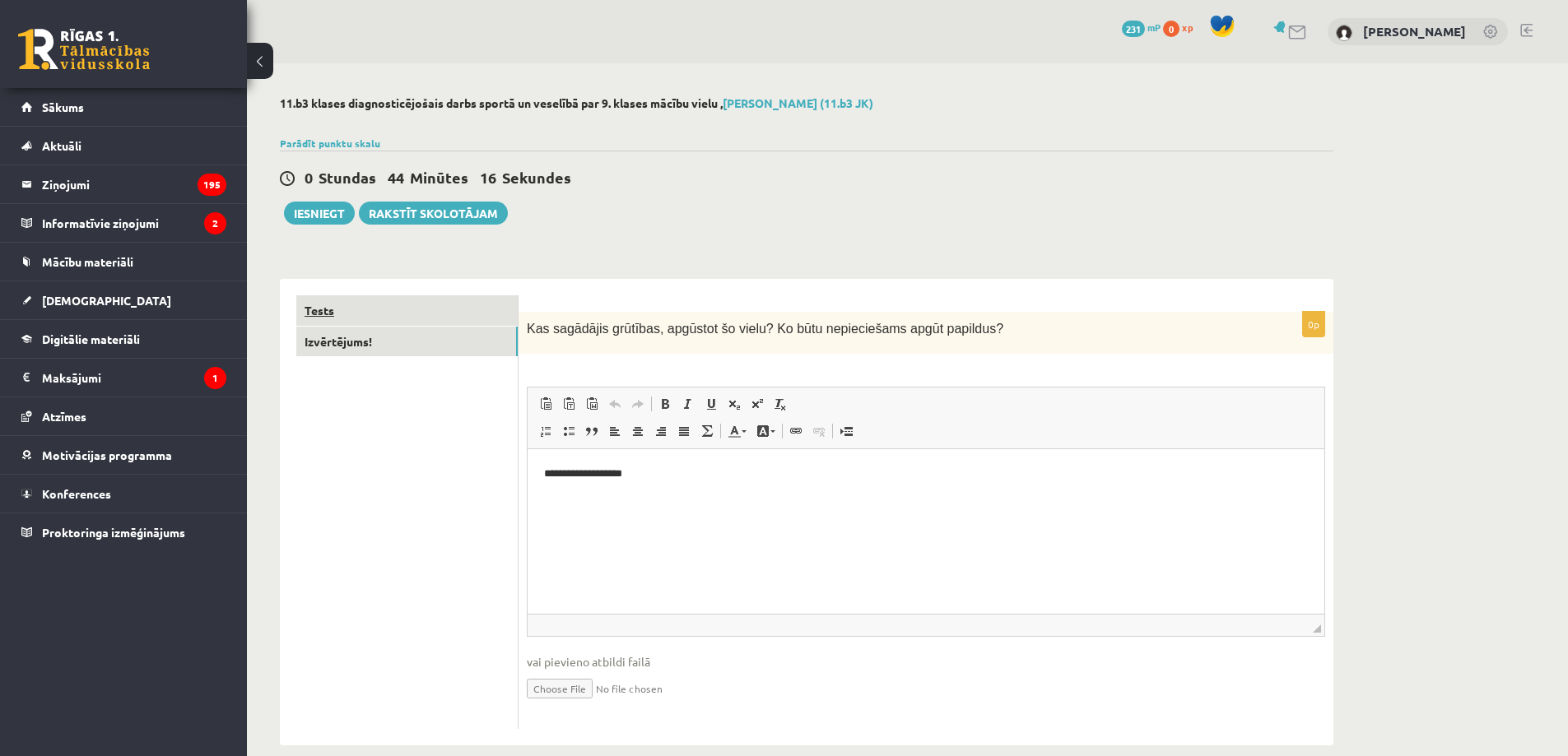
click at [443, 314] on link "Tests" at bounding box center [407, 310] width 221 height 30
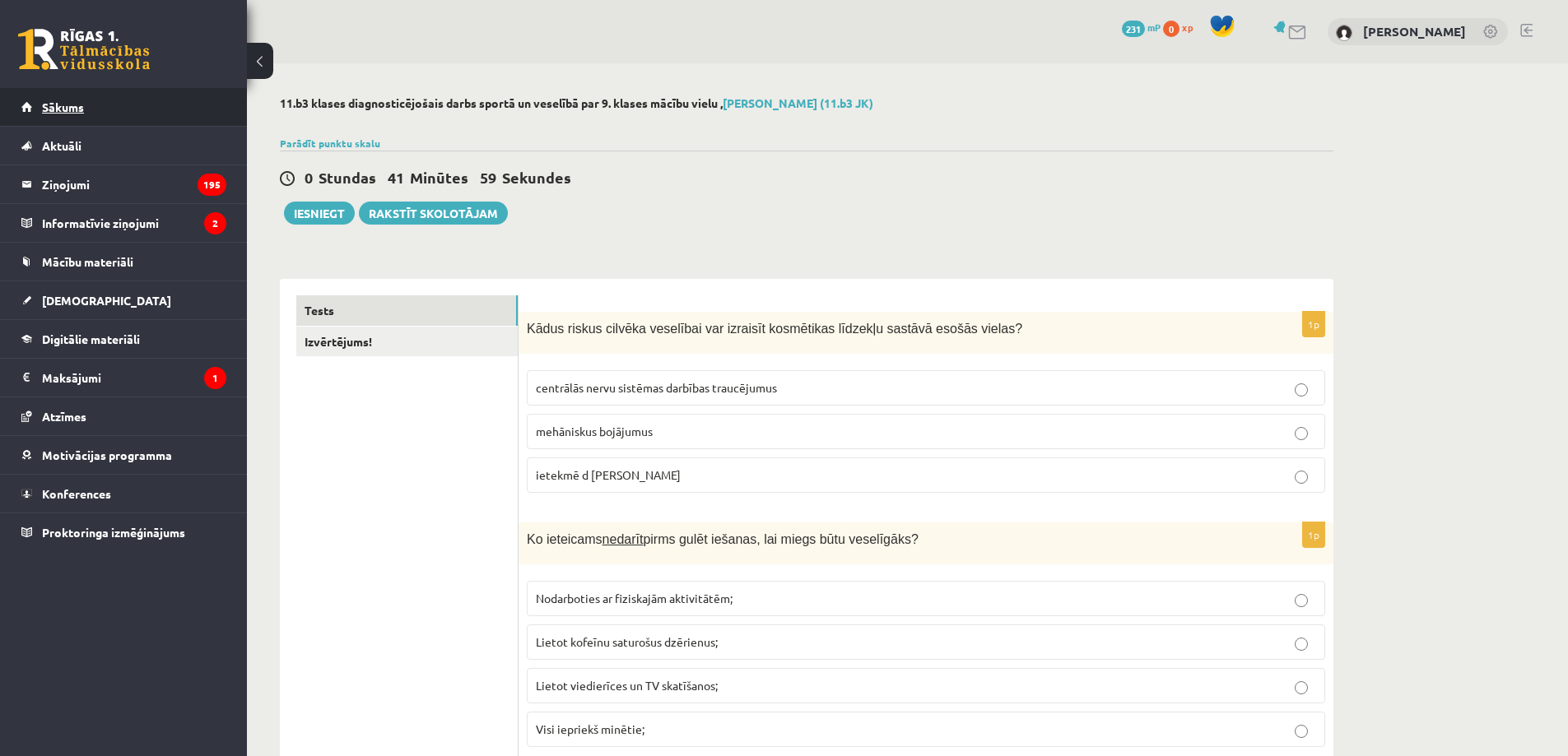
click at [100, 92] on link "Sākums" at bounding box center [124, 107] width 205 height 38
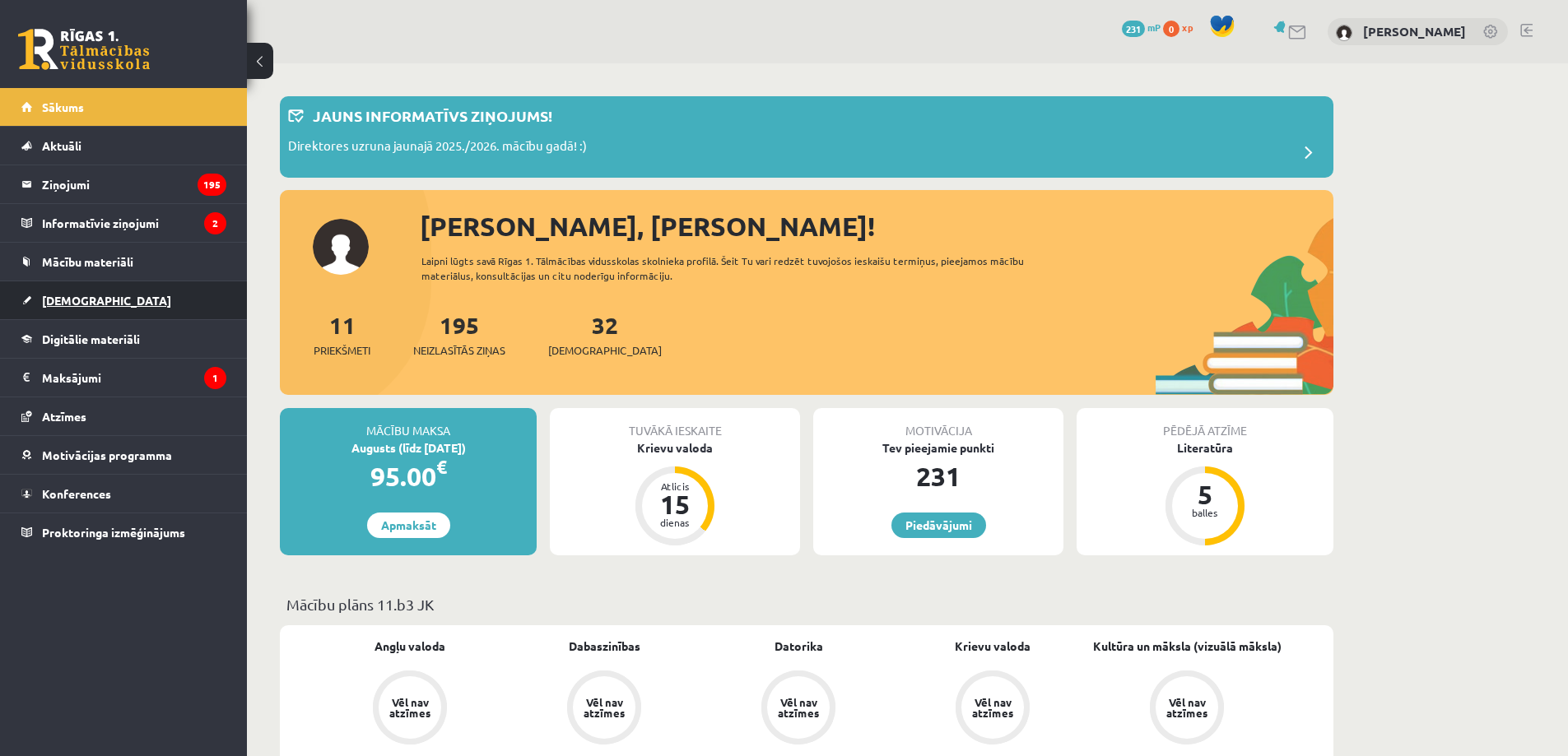
click at [92, 302] on link "[DEMOGRAPHIC_DATA]" at bounding box center [124, 301] width 205 height 38
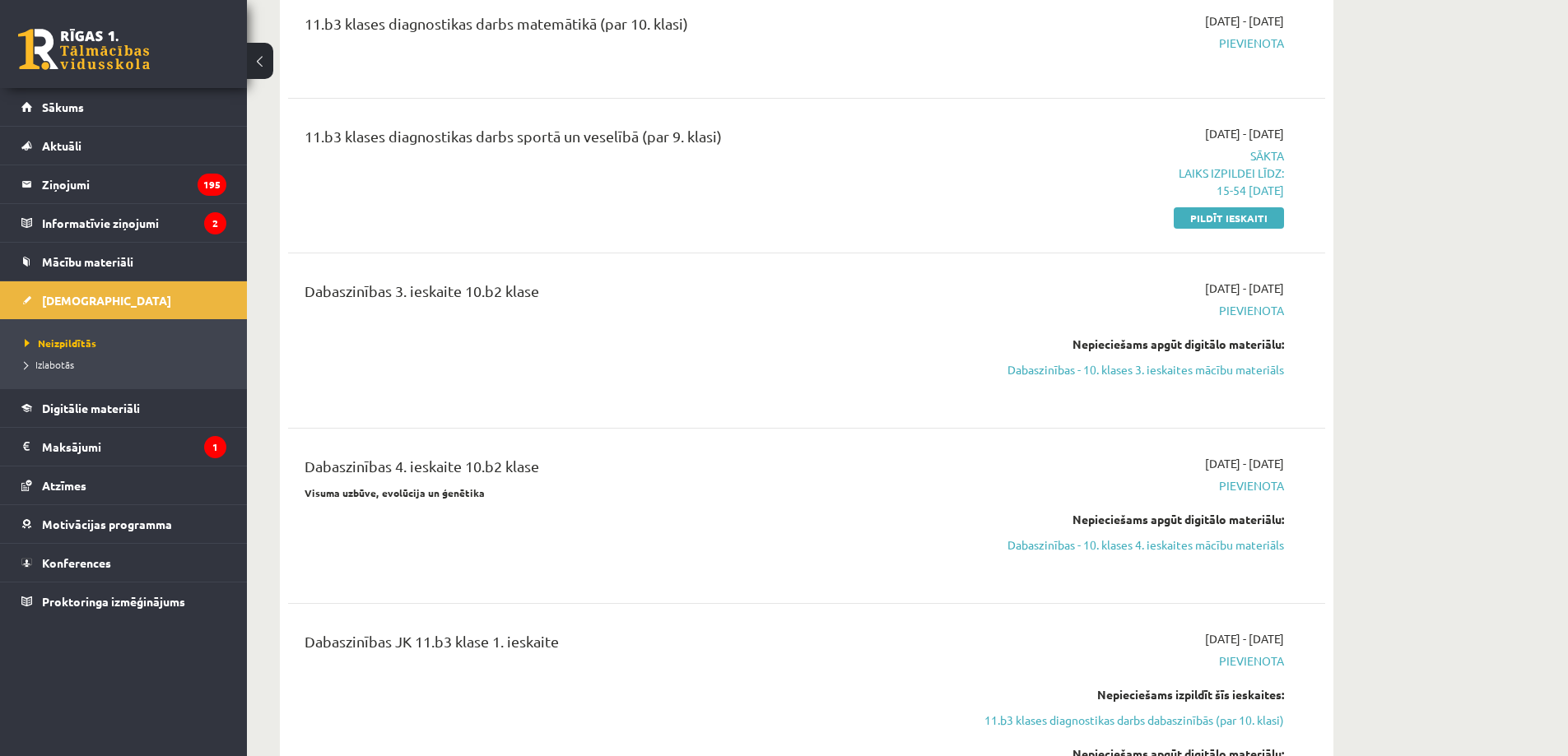
scroll to position [2304, 0]
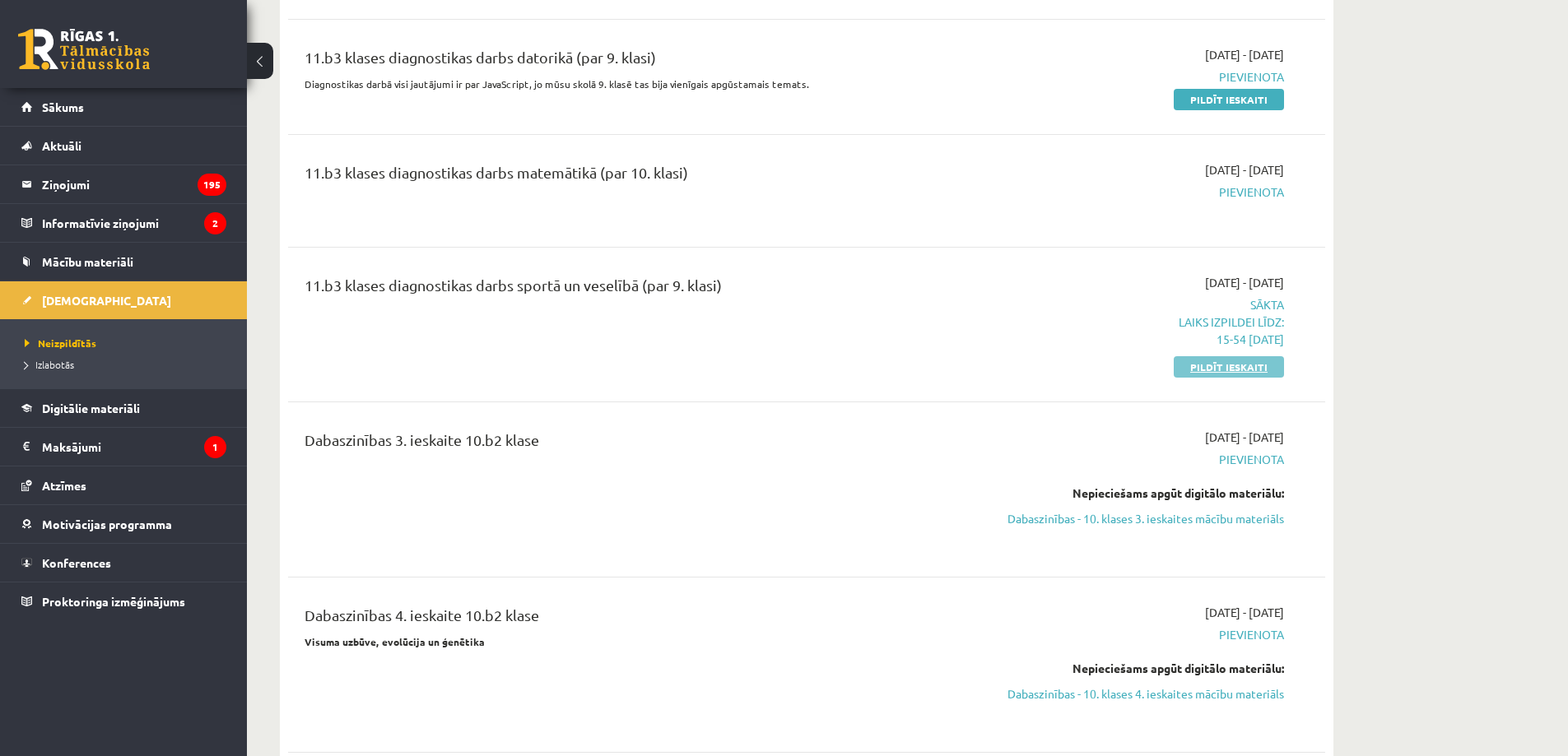
click at [1200, 369] on link "Pildīt ieskaiti" at bounding box center [1229, 367] width 110 height 22
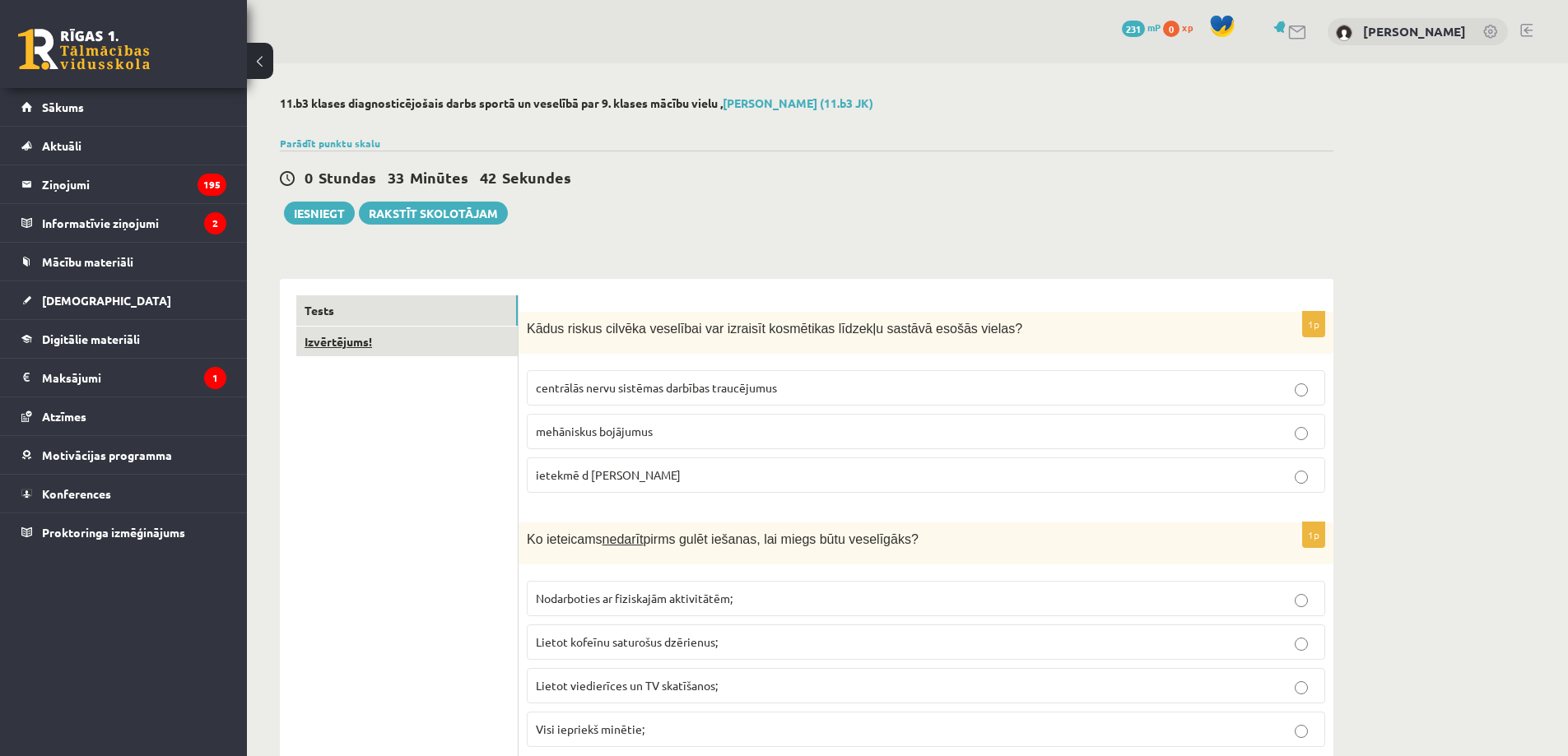
click at [387, 350] on link "Izvērtējums!" at bounding box center [407, 341] width 221 height 30
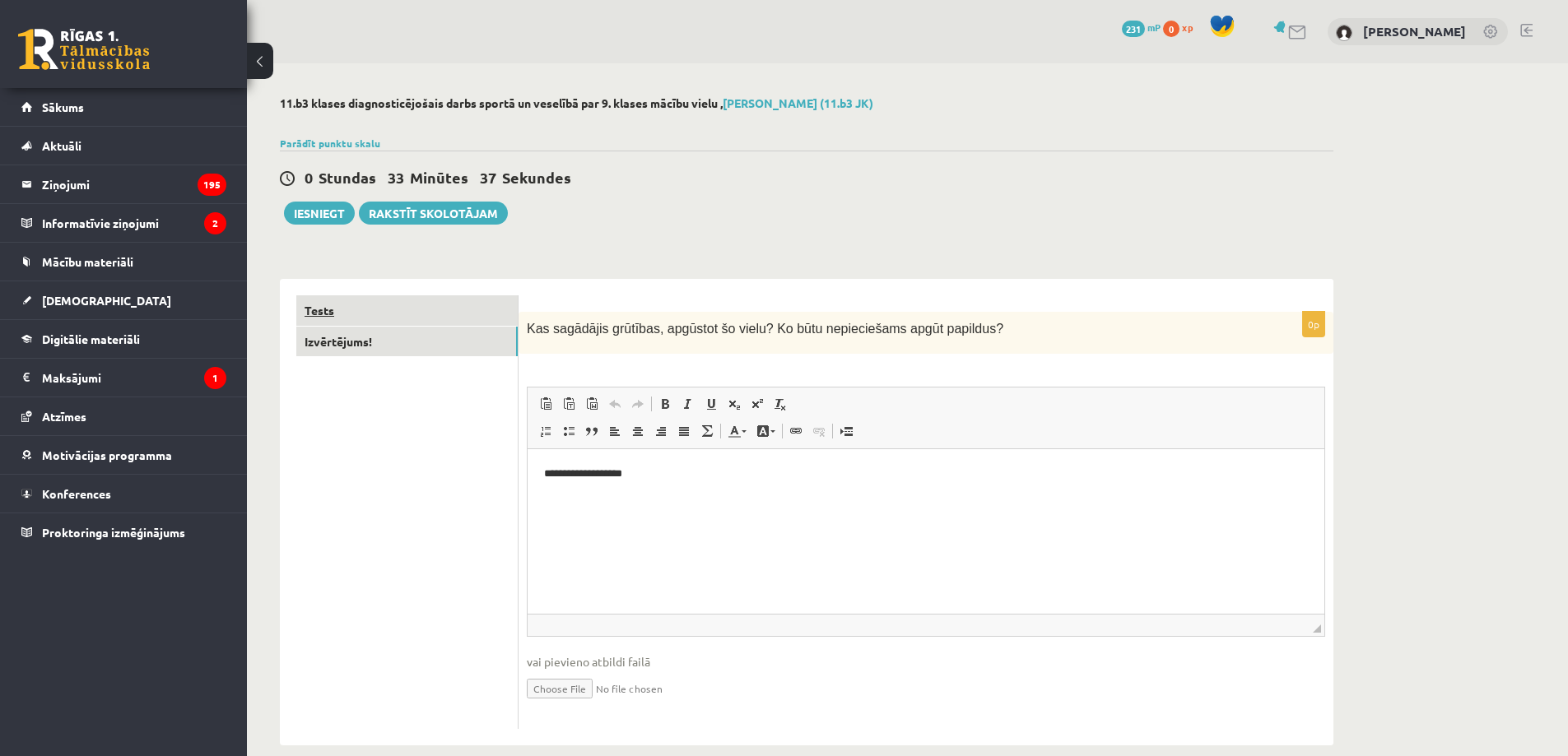
click at [439, 307] on link "Tests" at bounding box center [407, 310] width 221 height 30
